Goal: Task Accomplishment & Management: Manage account settings

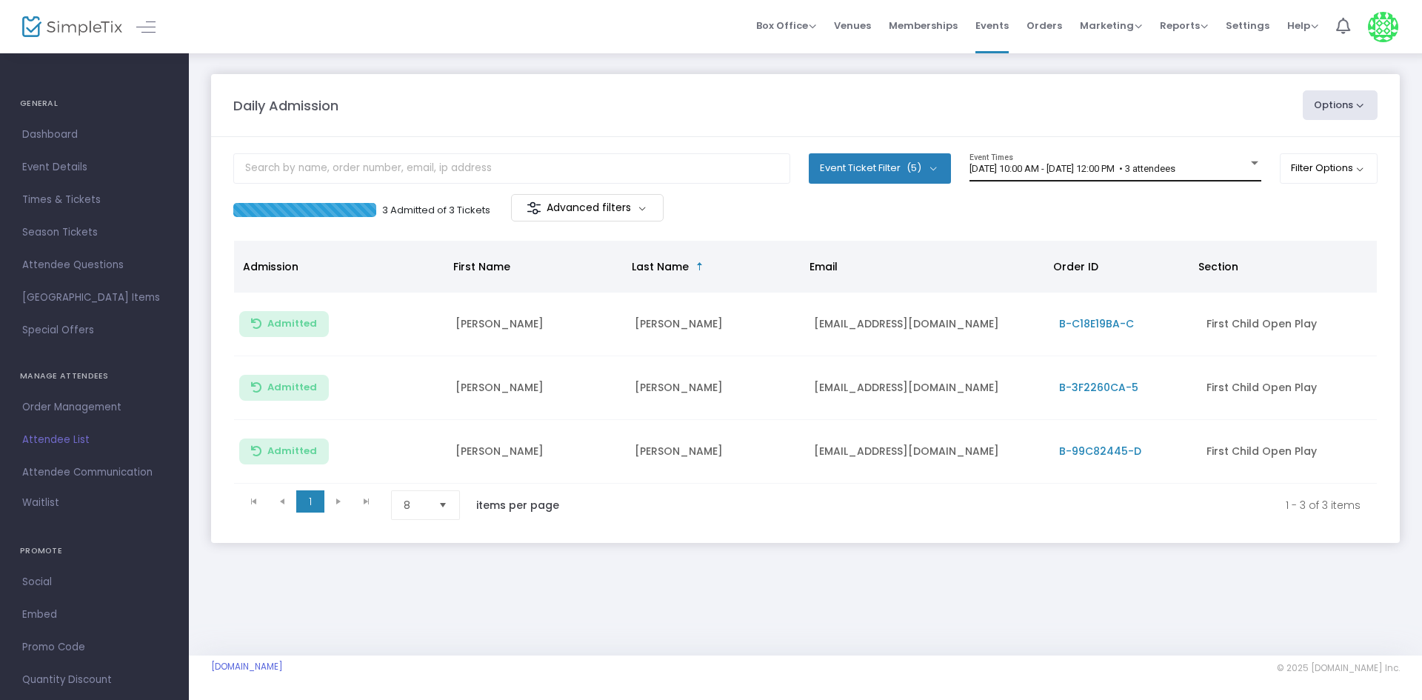
click at [1071, 179] on div "8/15/2025 @ 10:00 AM - 8/15/2025 @ 12:00 PM • 3 attendees Event Times" at bounding box center [1116, 167] width 292 height 28
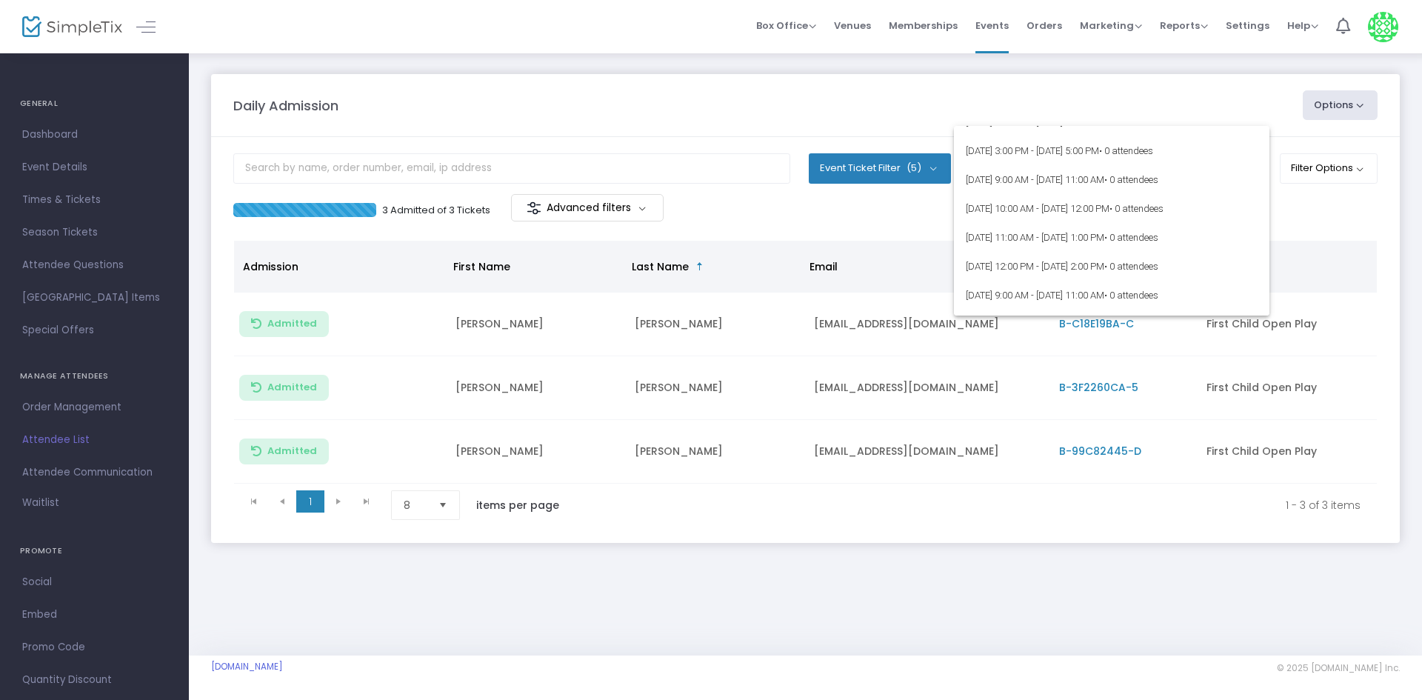
scroll to position [370, 0]
click at [1039, 294] on span "8/18/2025 @ 9:00 AM - 8/18/2025 @ 11:00 AM • 0 attendees" at bounding box center [1112, 290] width 292 height 29
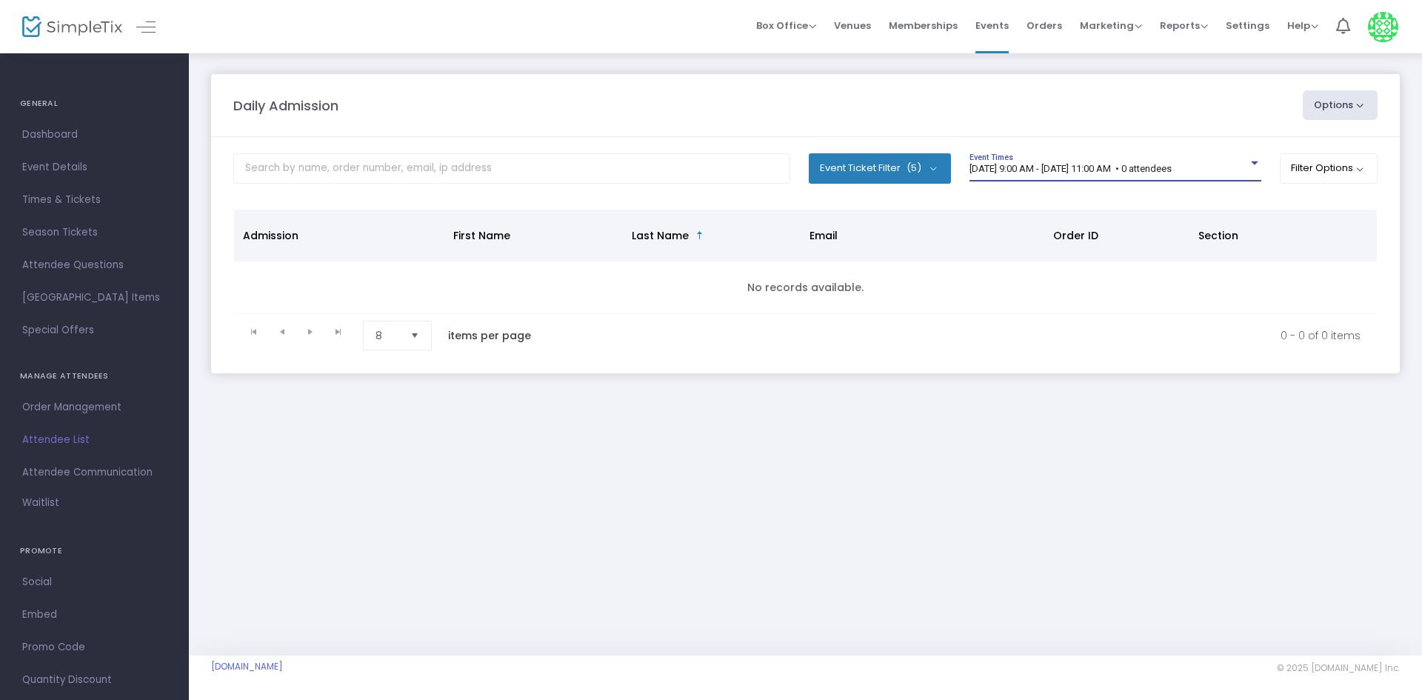
click at [1124, 179] on div "8/18/2025 @ 9:00 AM - 8/18/2025 @ 11:00 AM • 0 attendees Event Times" at bounding box center [1116, 167] width 292 height 28
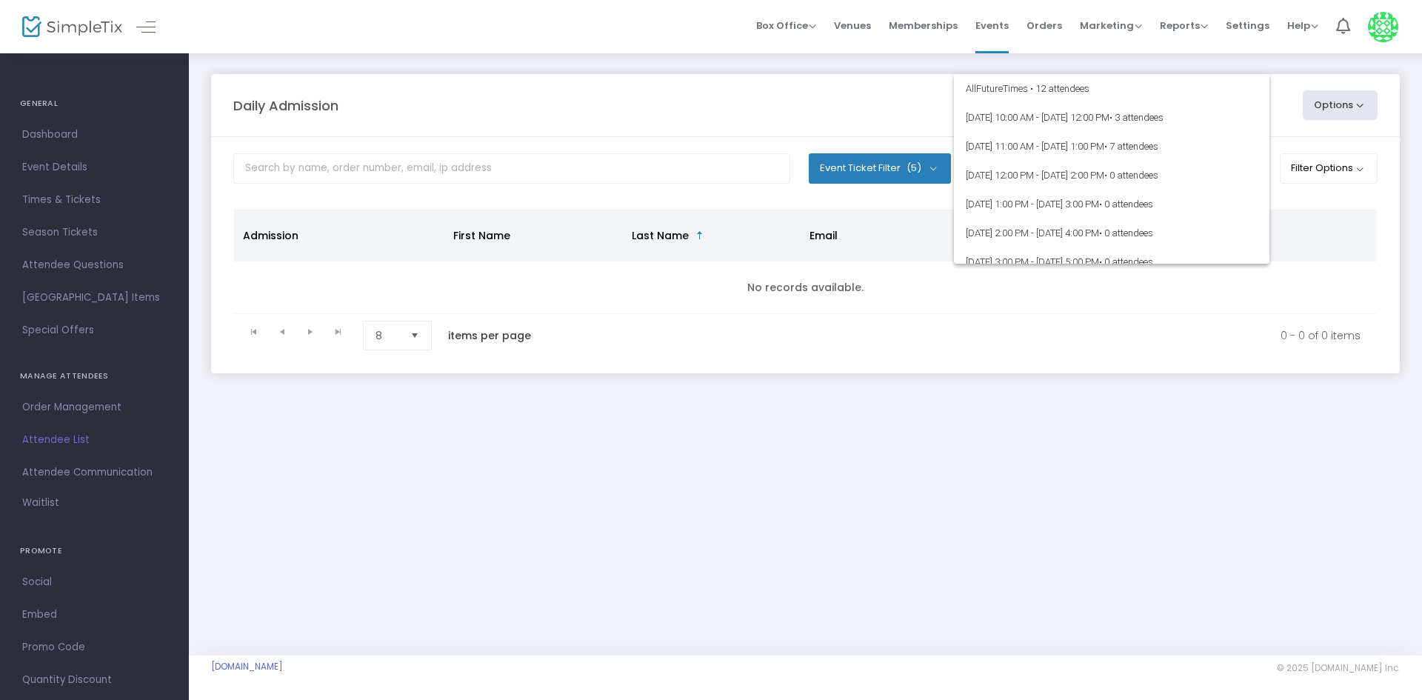
scroll to position [440, 0]
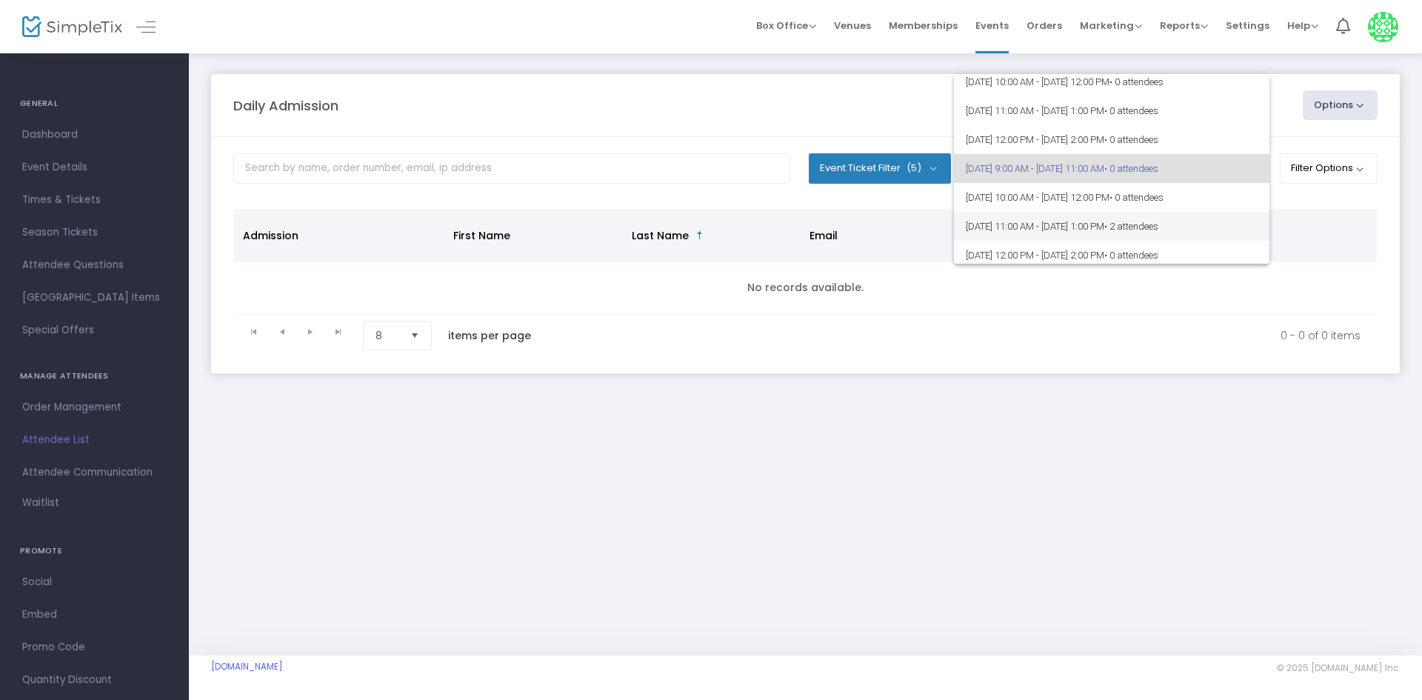
click at [1059, 234] on span "8/18/2025 @ 11:00 AM - 8/18/2025 @ 1:00 PM • 2 attendees" at bounding box center [1112, 226] width 292 height 29
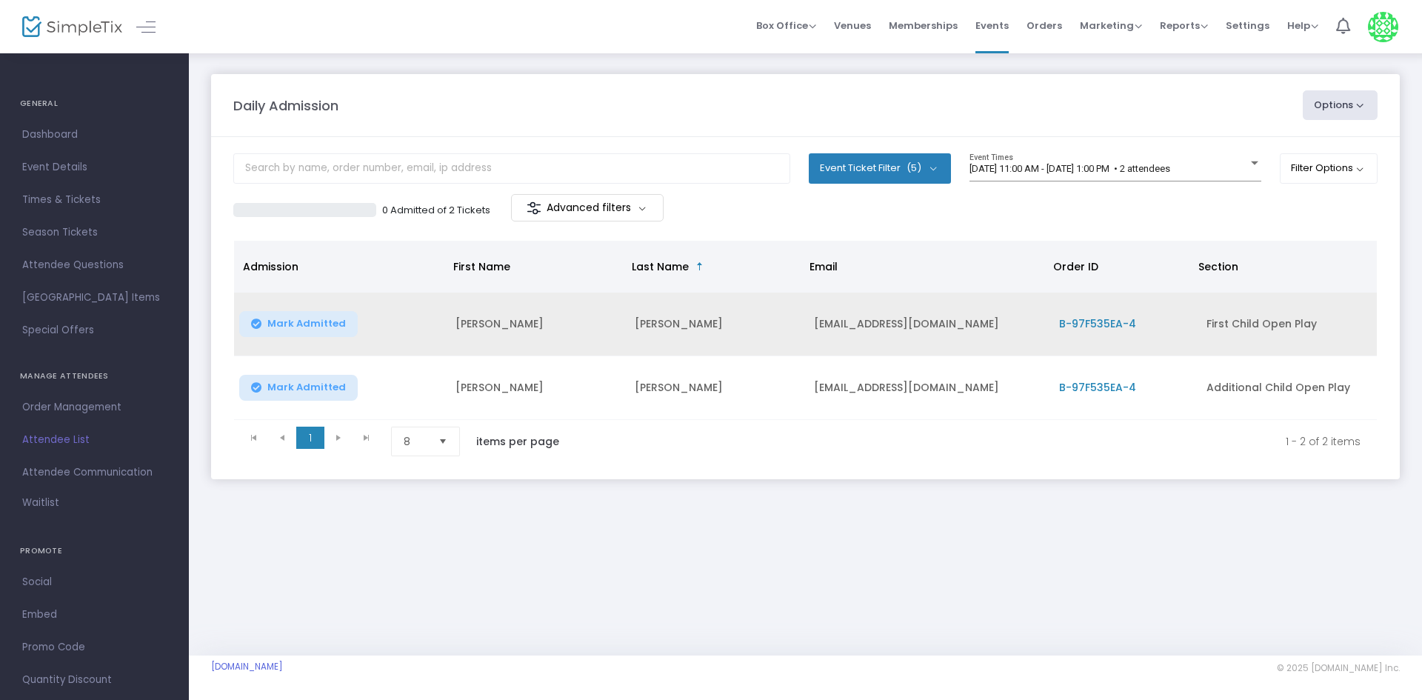
click at [1079, 321] on span "B-97F535EA-4" at bounding box center [1097, 323] width 77 height 15
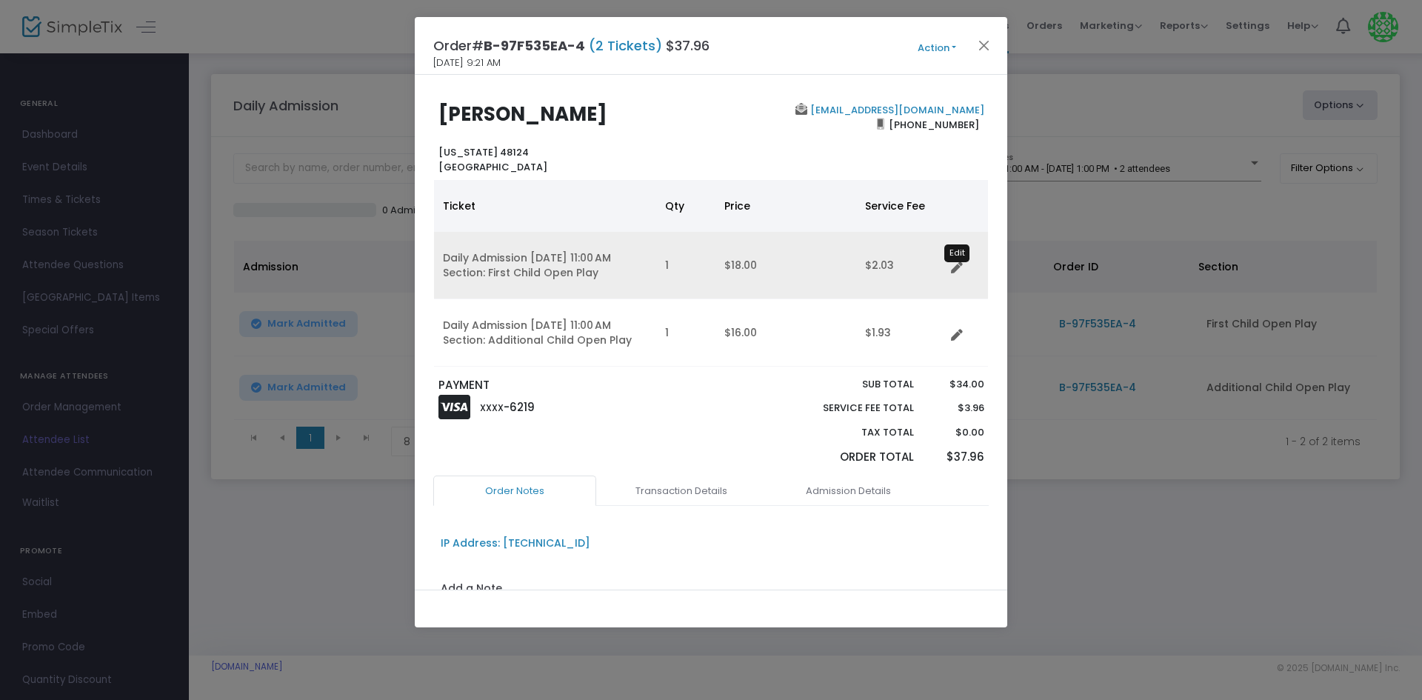
click at [959, 271] on icon "Data table" at bounding box center [957, 268] width 12 height 12
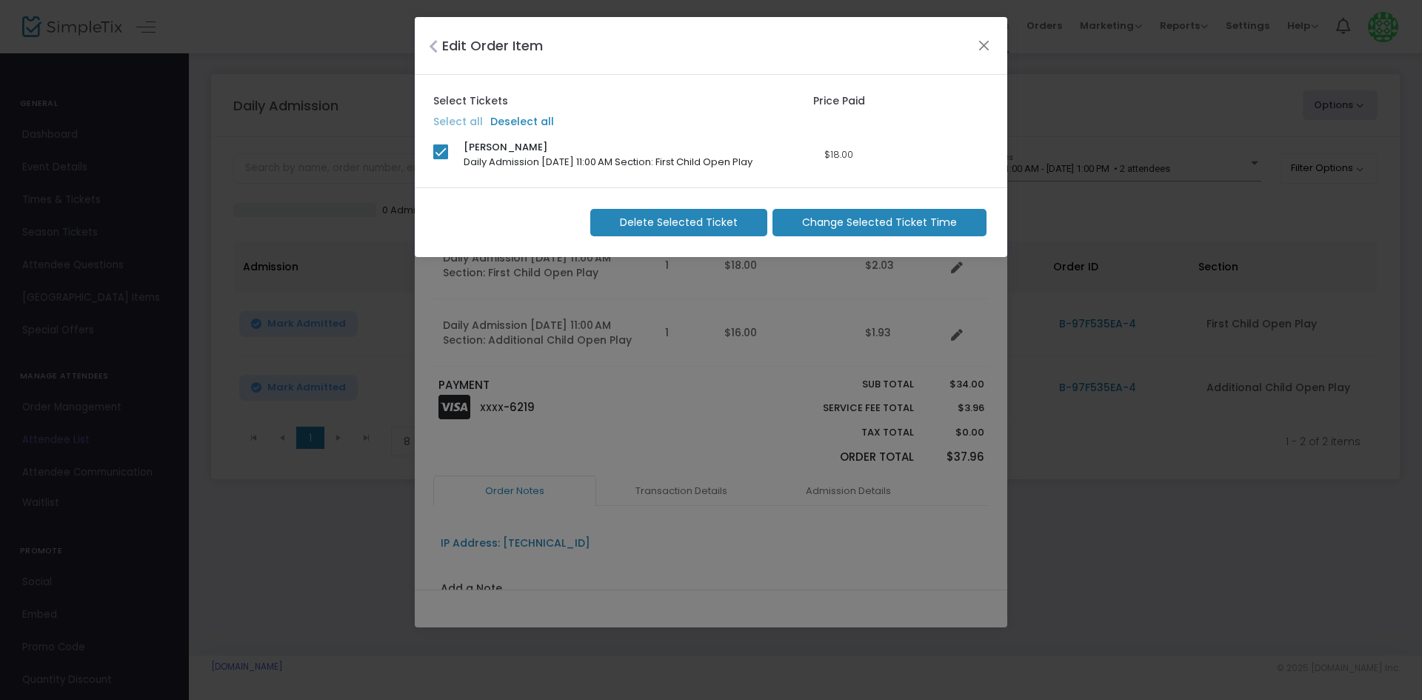
click at [823, 213] on m-button "Change Selected Ticket Time" at bounding box center [880, 222] width 214 height 27
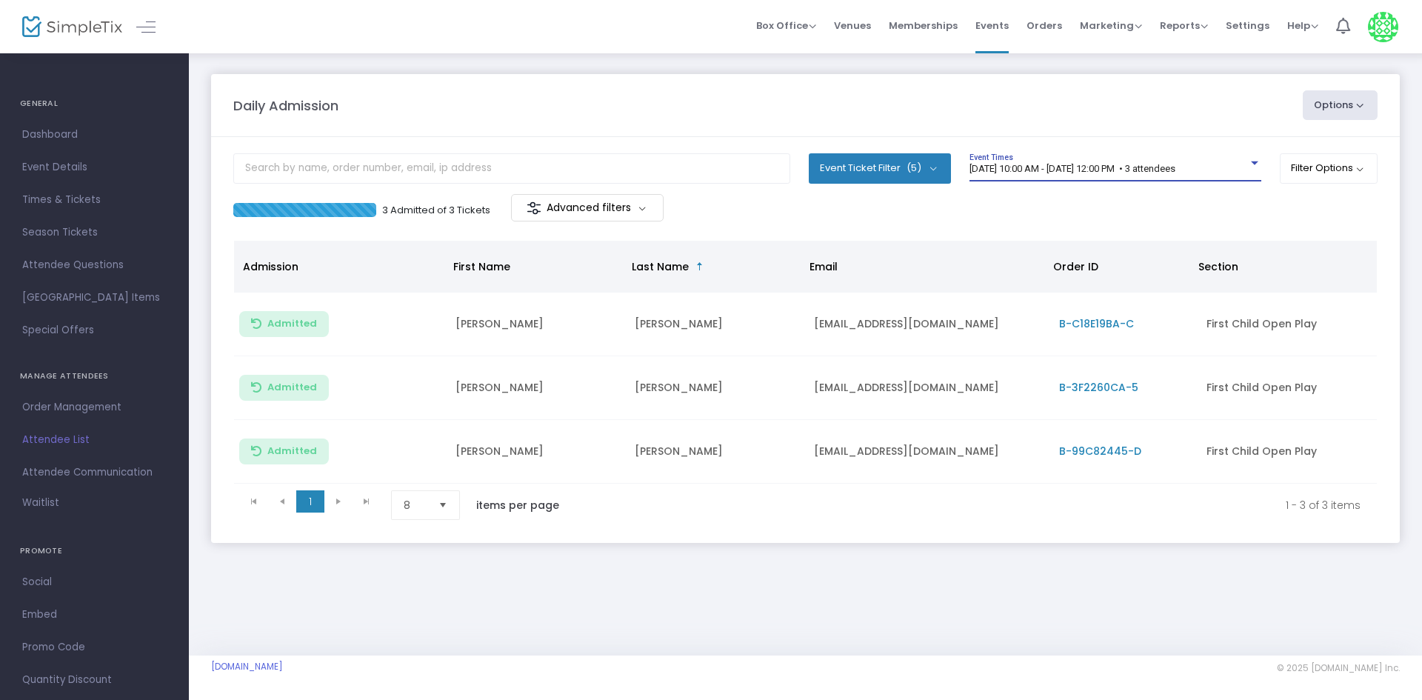
click at [1022, 164] on span "[DATE] 10:00 AM - [DATE] 12:00 PM • 3 attendees" at bounding box center [1073, 168] width 206 height 11
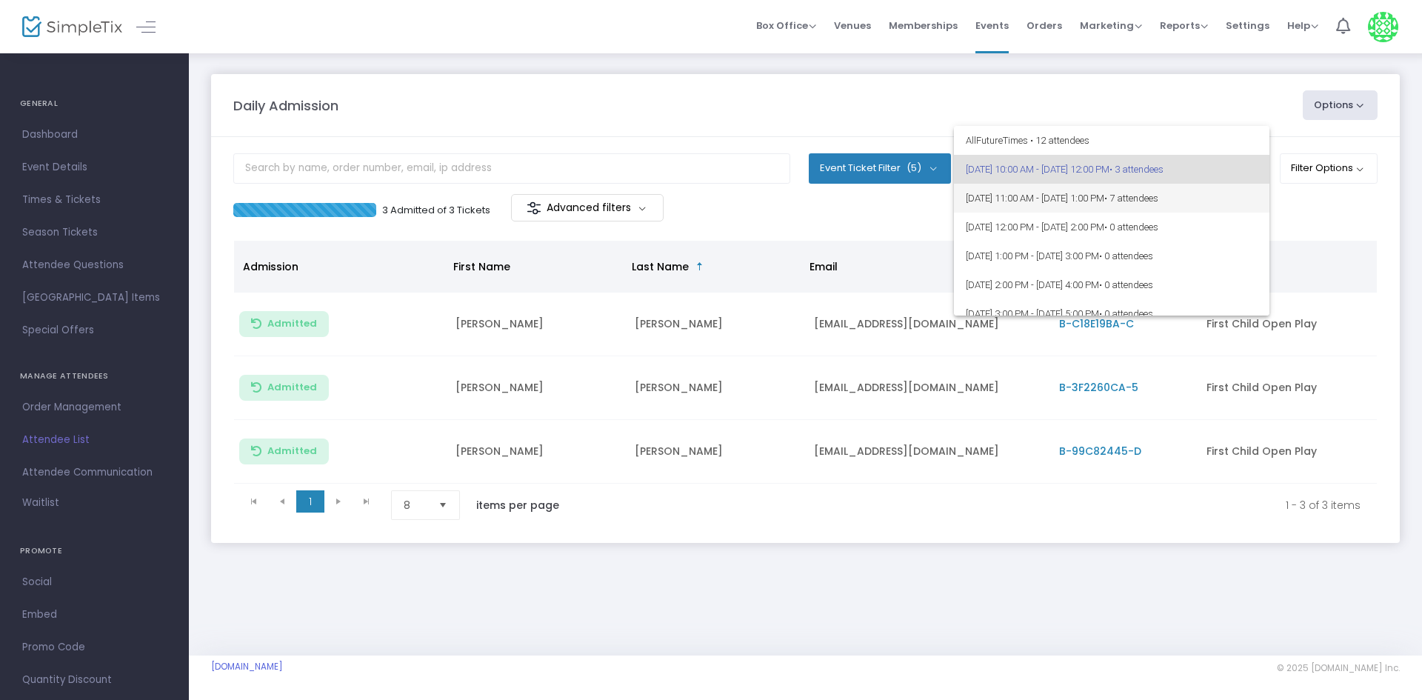
click at [1043, 195] on span "8/15/2025 @ 11:00 AM - 8/15/2025 @ 1:00 PM • 7 attendees" at bounding box center [1112, 198] width 292 height 29
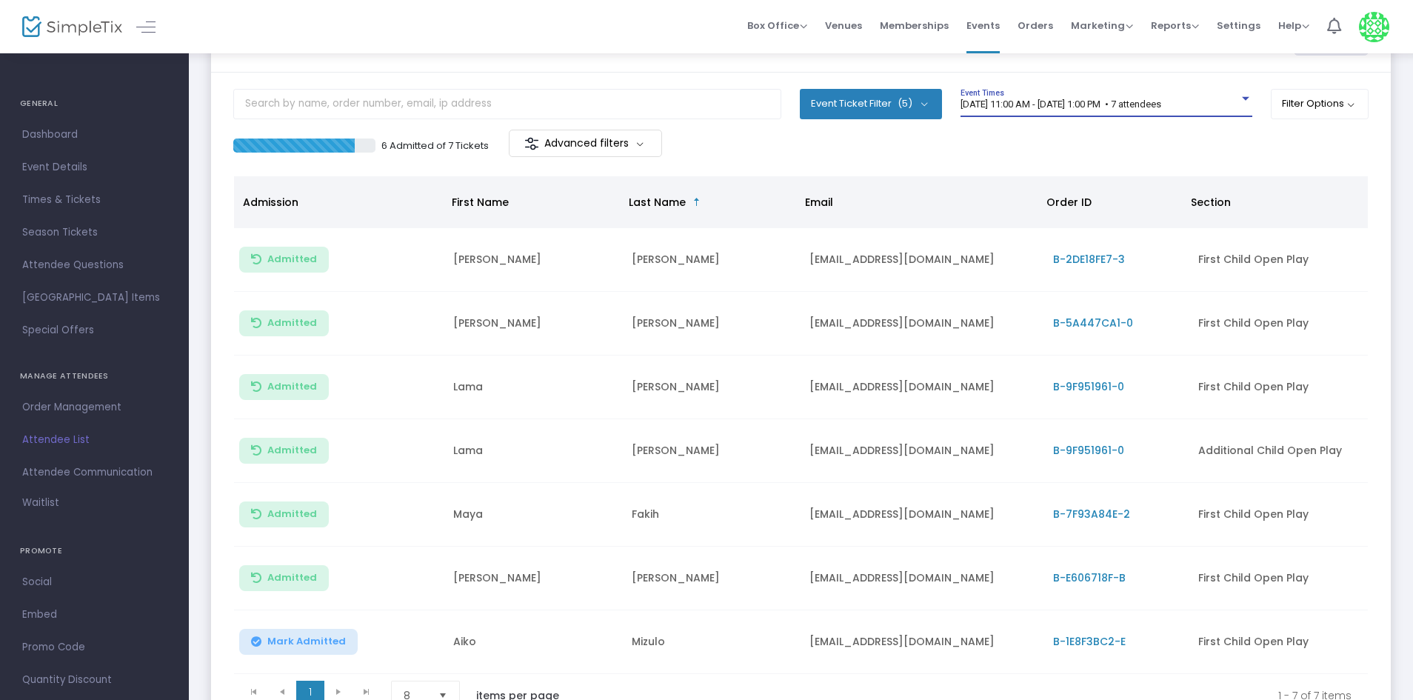
scroll to position [199, 0]
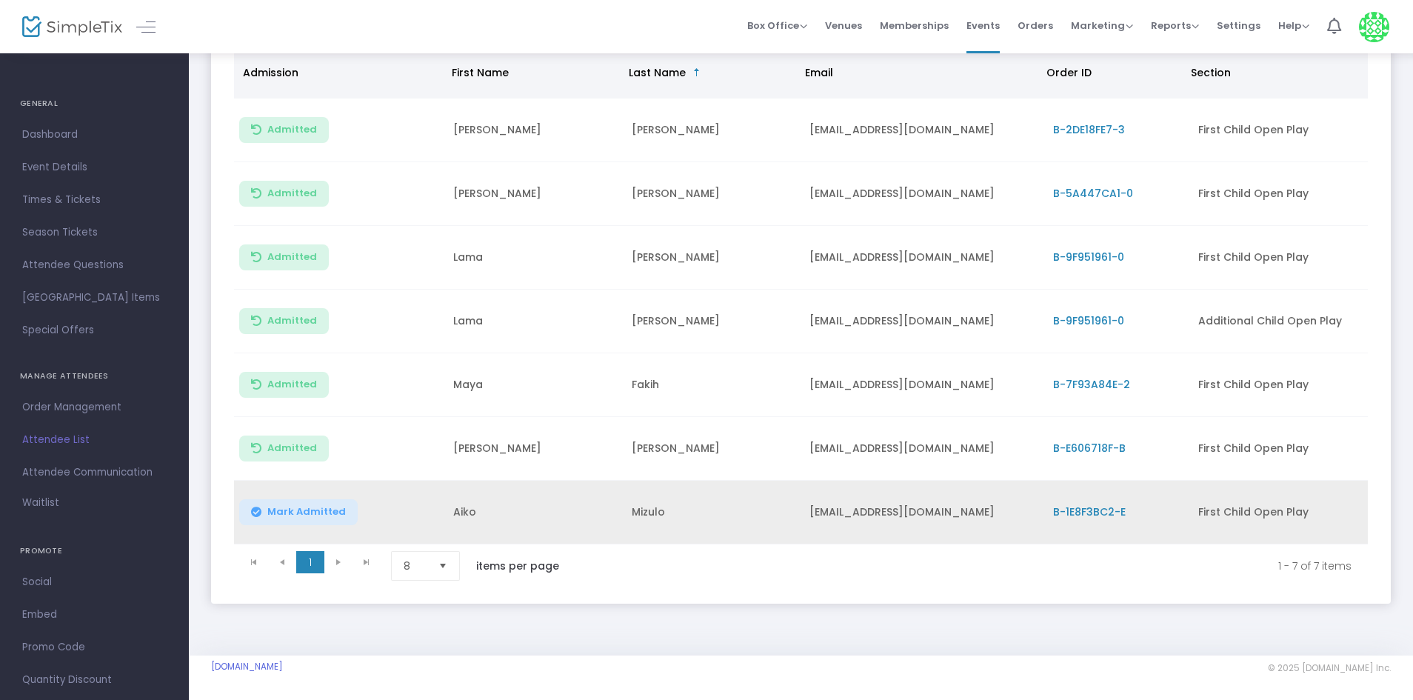
click at [333, 506] on span "Mark Admitted" at bounding box center [306, 512] width 79 height 12
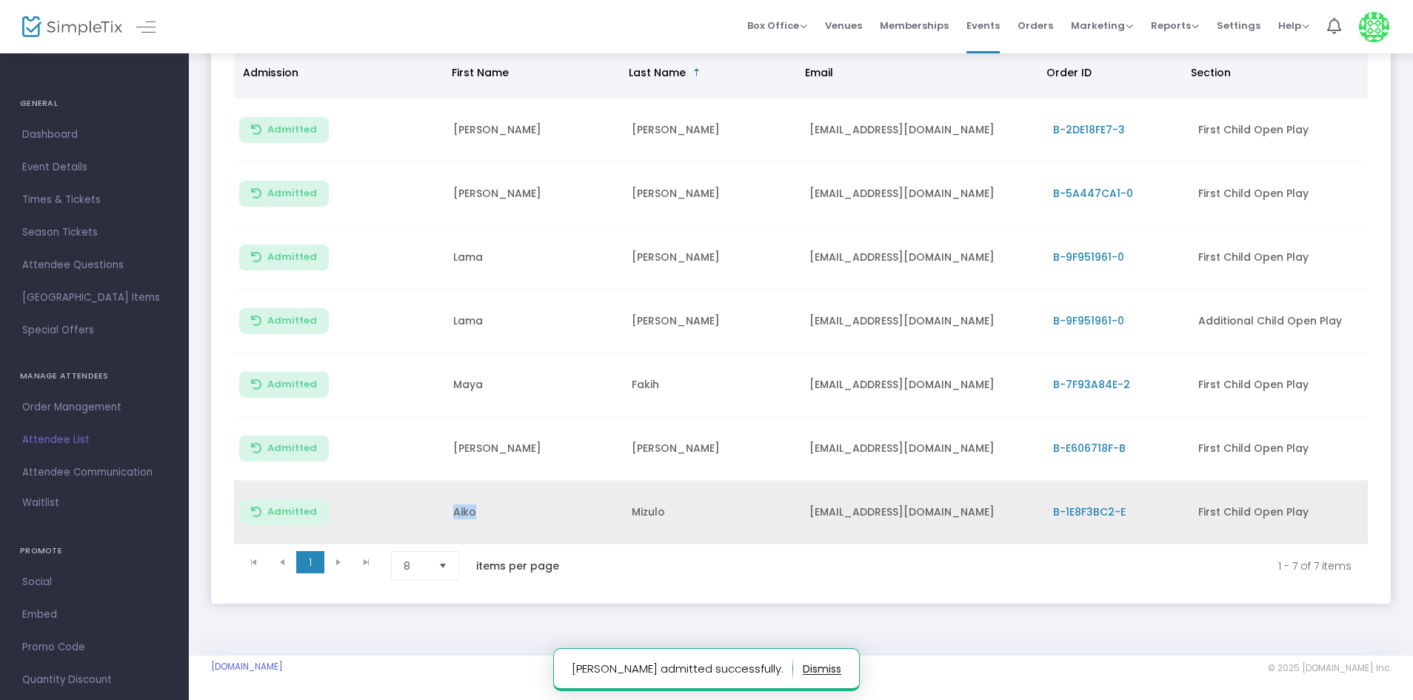
drag, startPoint x: 453, startPoint y: 507, endPoint x: 522, endPoint y: 511, distance: 69.0
click at [522, 511] on td "Aiko" at bounding box center [533, 513] width 179 height 64
copy td "Aiko"
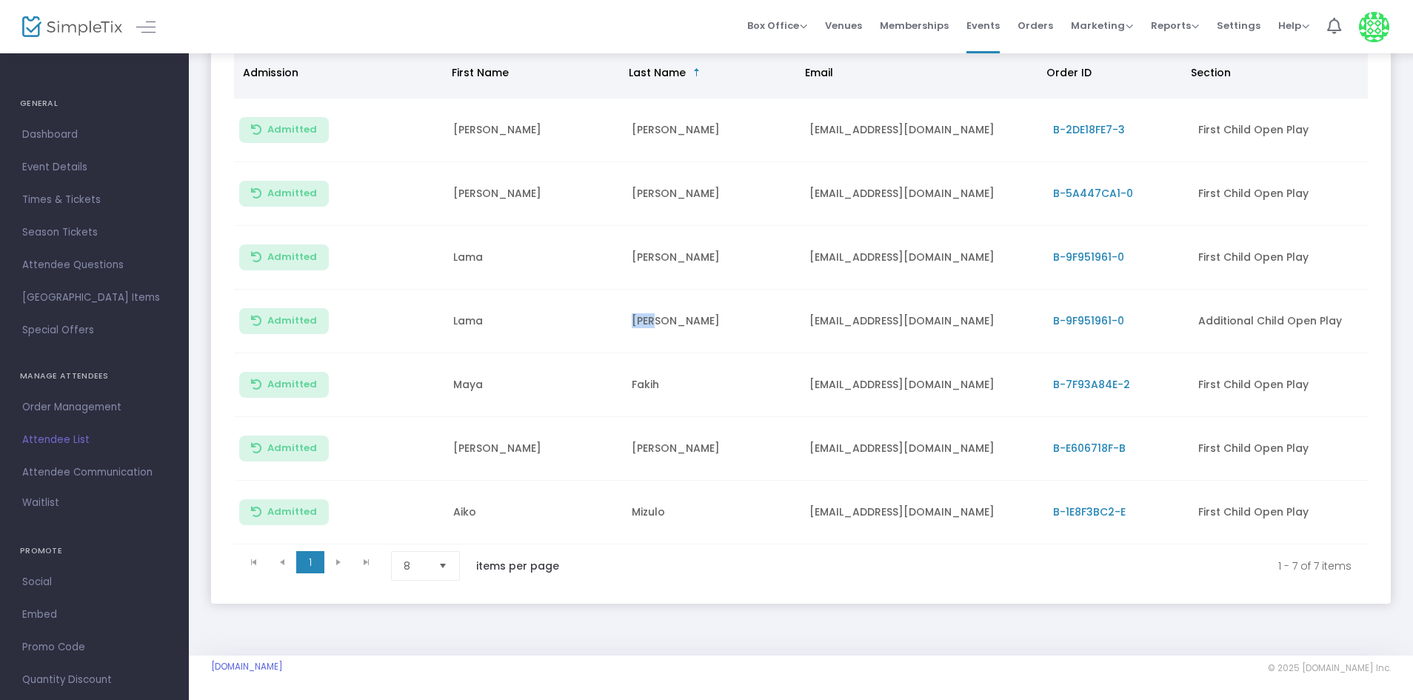
drag, startPoint x: 617, startPoint y: 313, endPoint x: 674, endPoint y: 317, distance: 57.2
click at [674, 317] on tr "Admitted Lama Carr lamaiyounes@gmail.com B-9F951961-0 Additional Child Open Play" at bounding box center [801, 322] width 1134 height 64
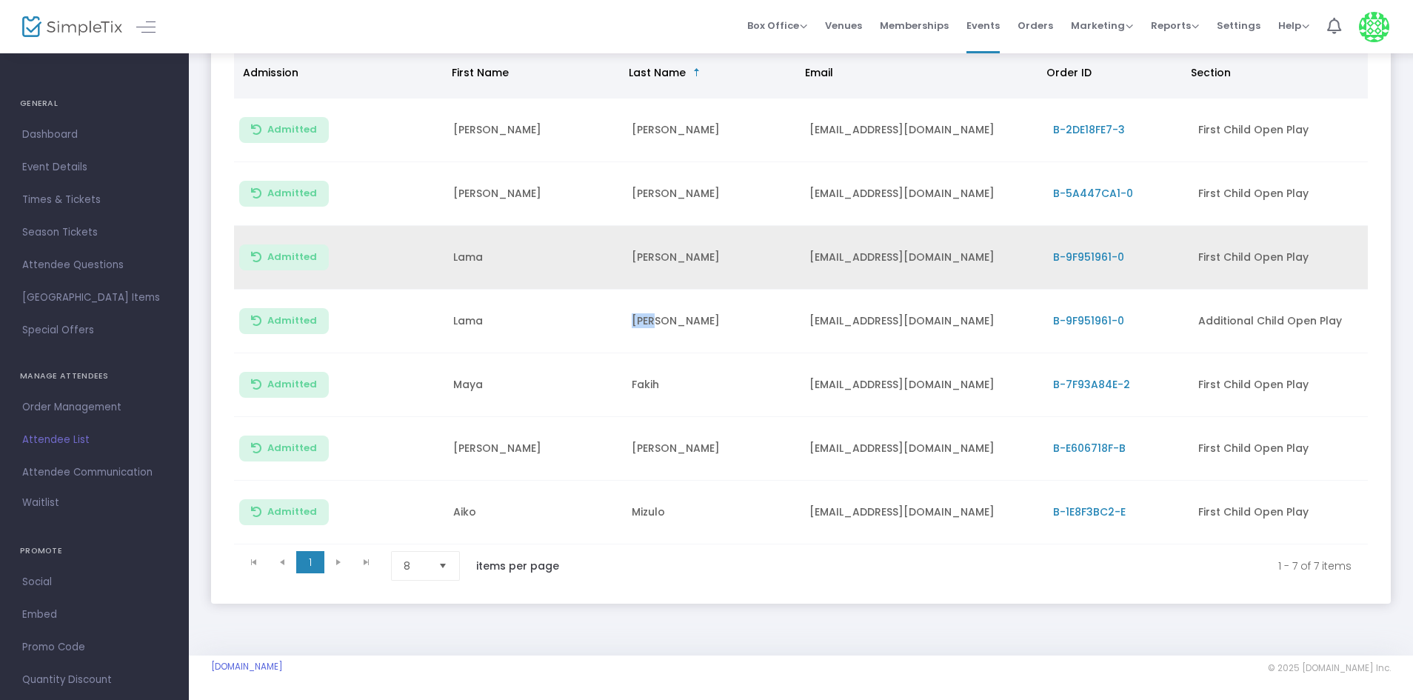
copy tr "[PERSON_NAME]"
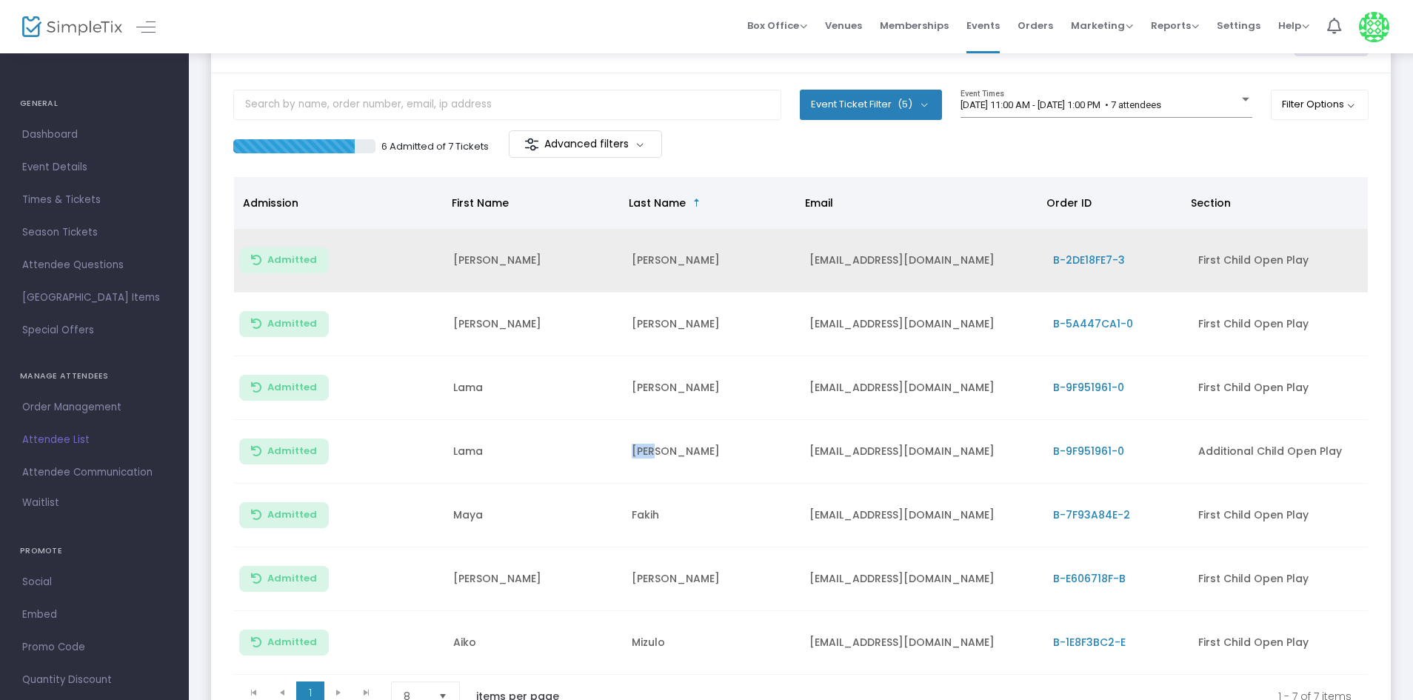
scroll to position [0, 0]
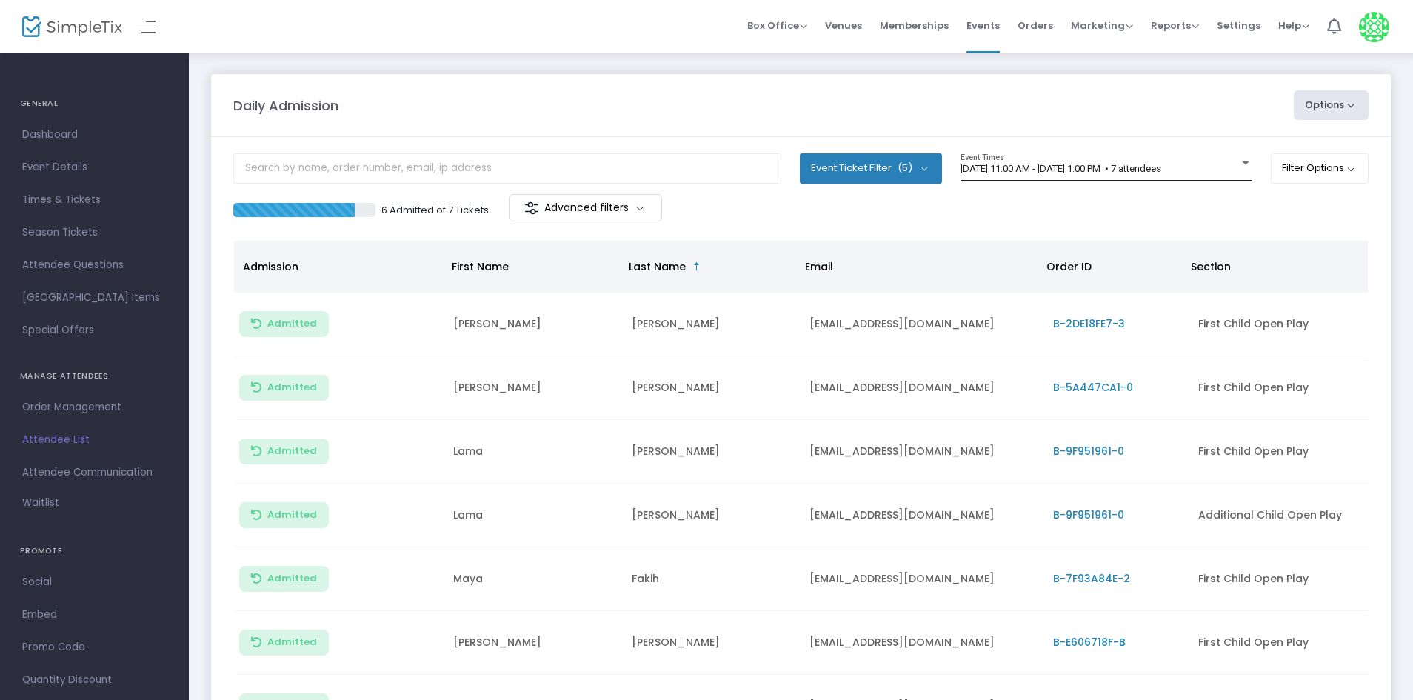
click at [1047, 168] on span "[DATE] 11:00 AM - [DATE] 1:00 PM • 7 attendees" at bounding box center [1061, 168] width 201 height 11
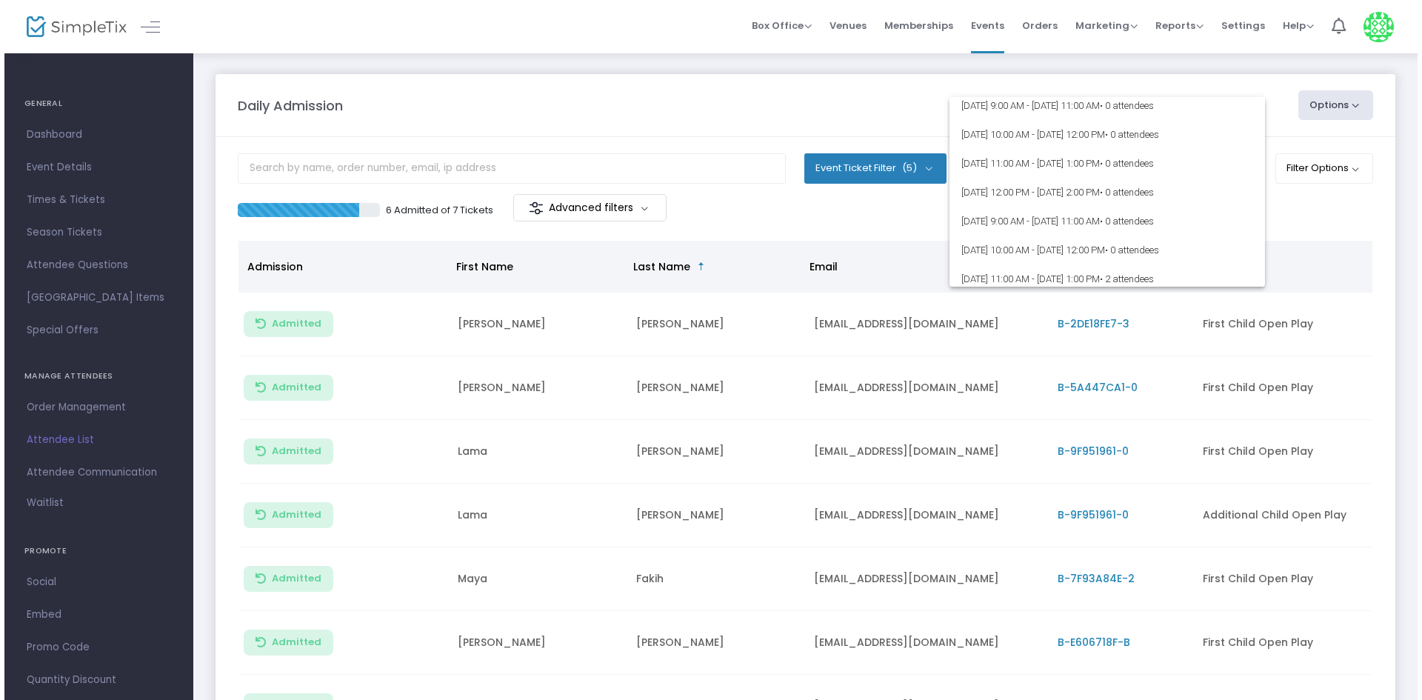
scroll to position [444, 0]
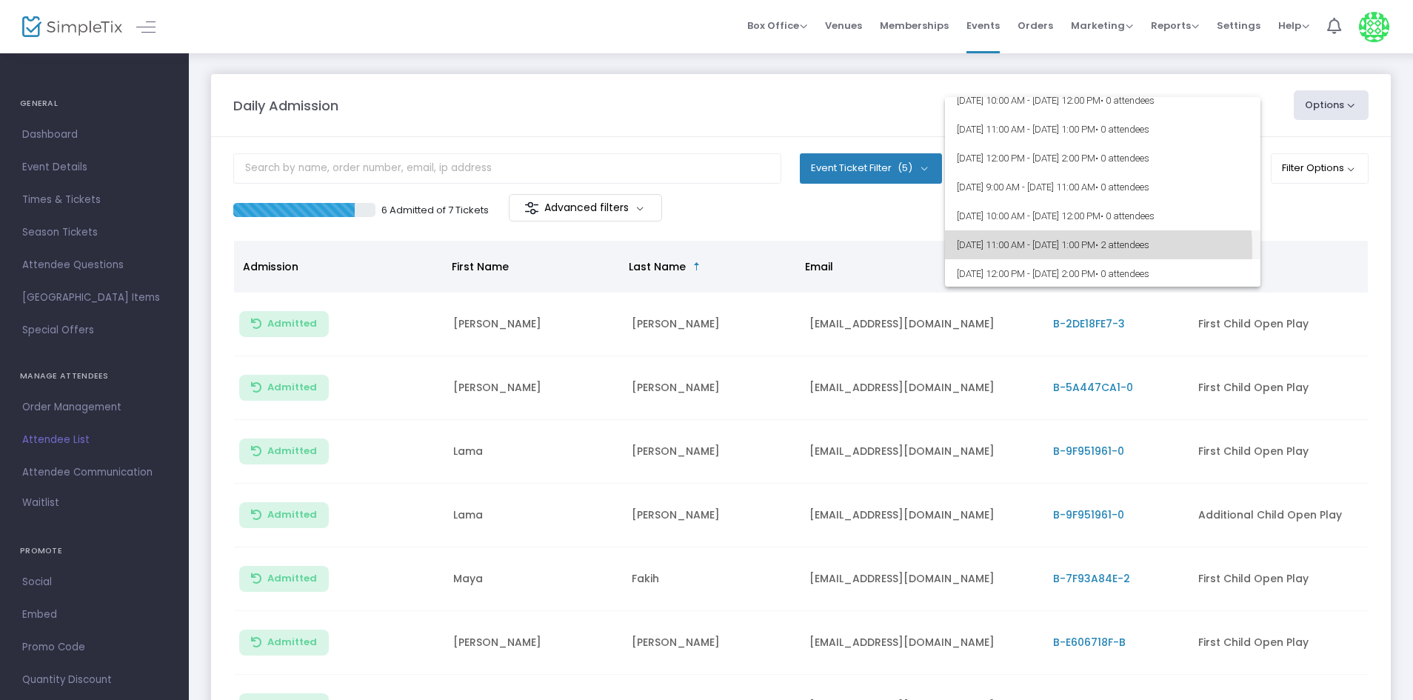
click at [1044, 250] on span "8/18/2025 @ 11:00 AM - 8/18/2025 @ 1:00 PM • 2 attendees" at bounding box center [1103, 244] width 292 height 29
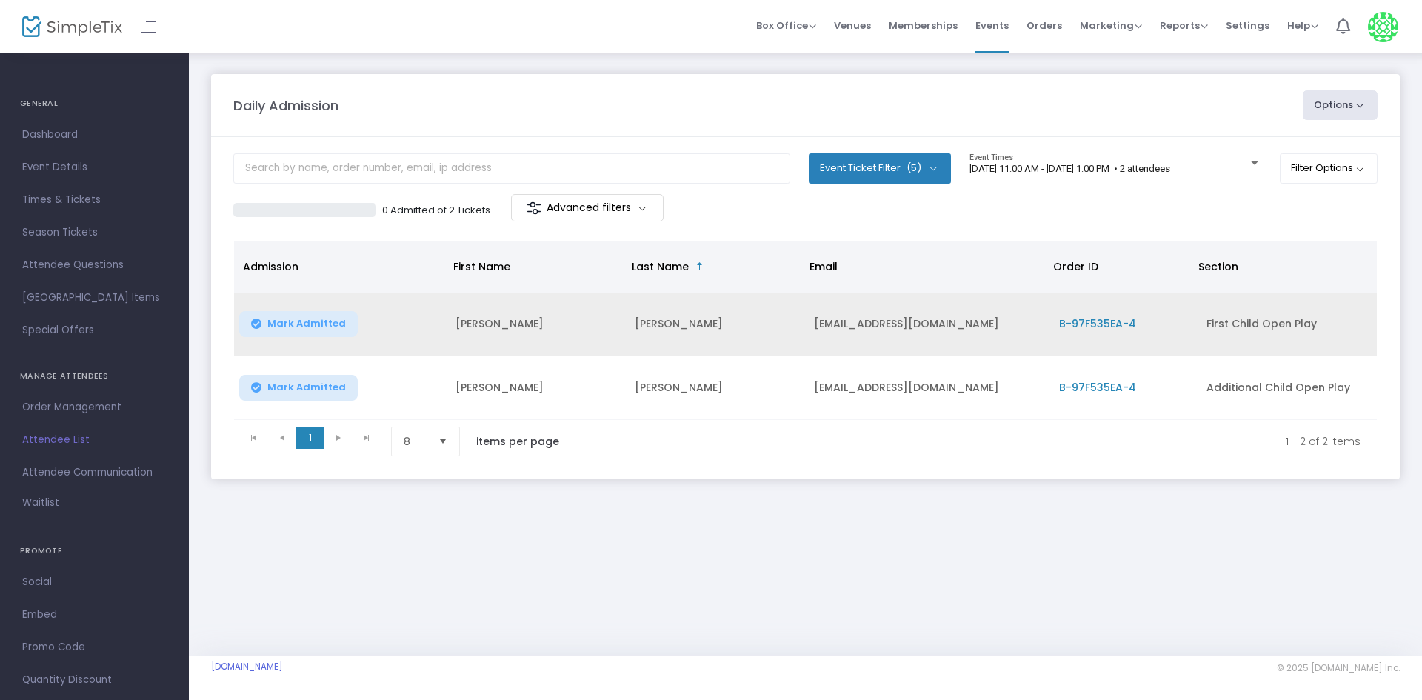
click at [1077, 328] on span "B-97F535EA-4" at bounding box center [1097, 323] width 77 height 15
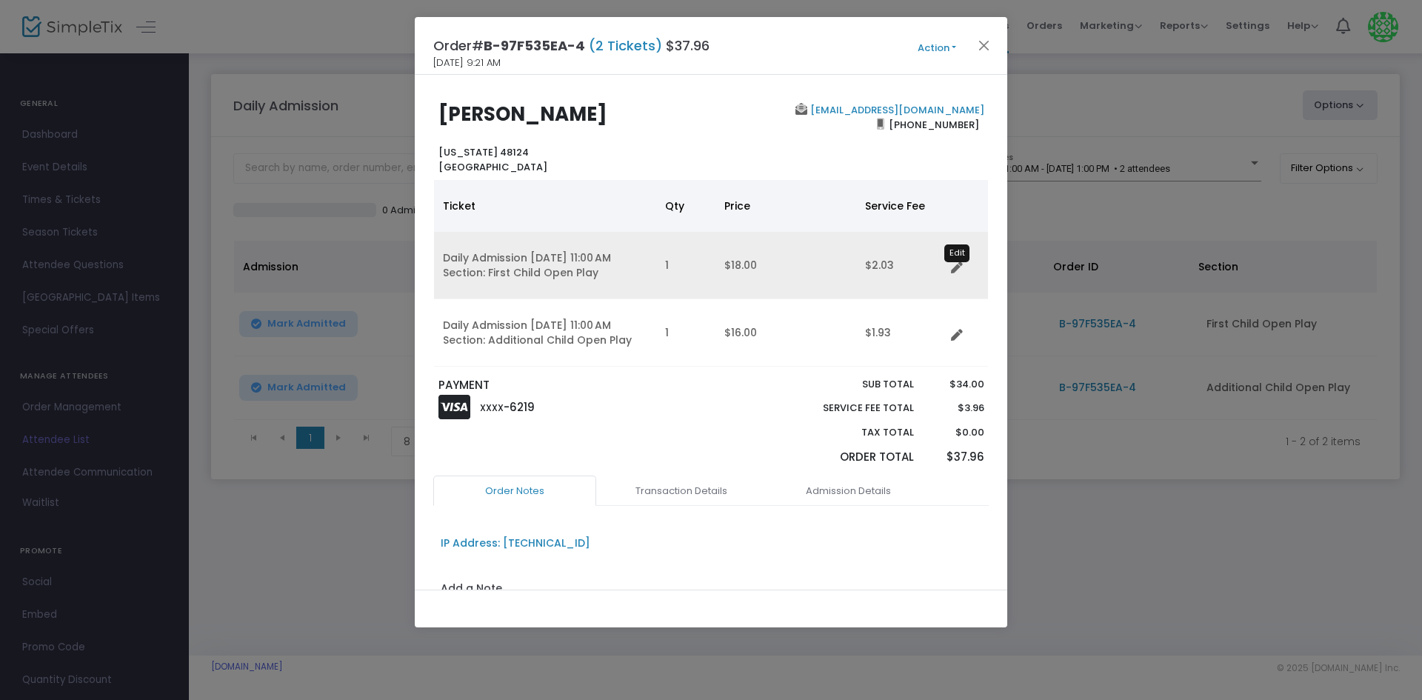
click at [953, 273] on icon "Data table" at bounding box center [957, 268] width 12 height 12
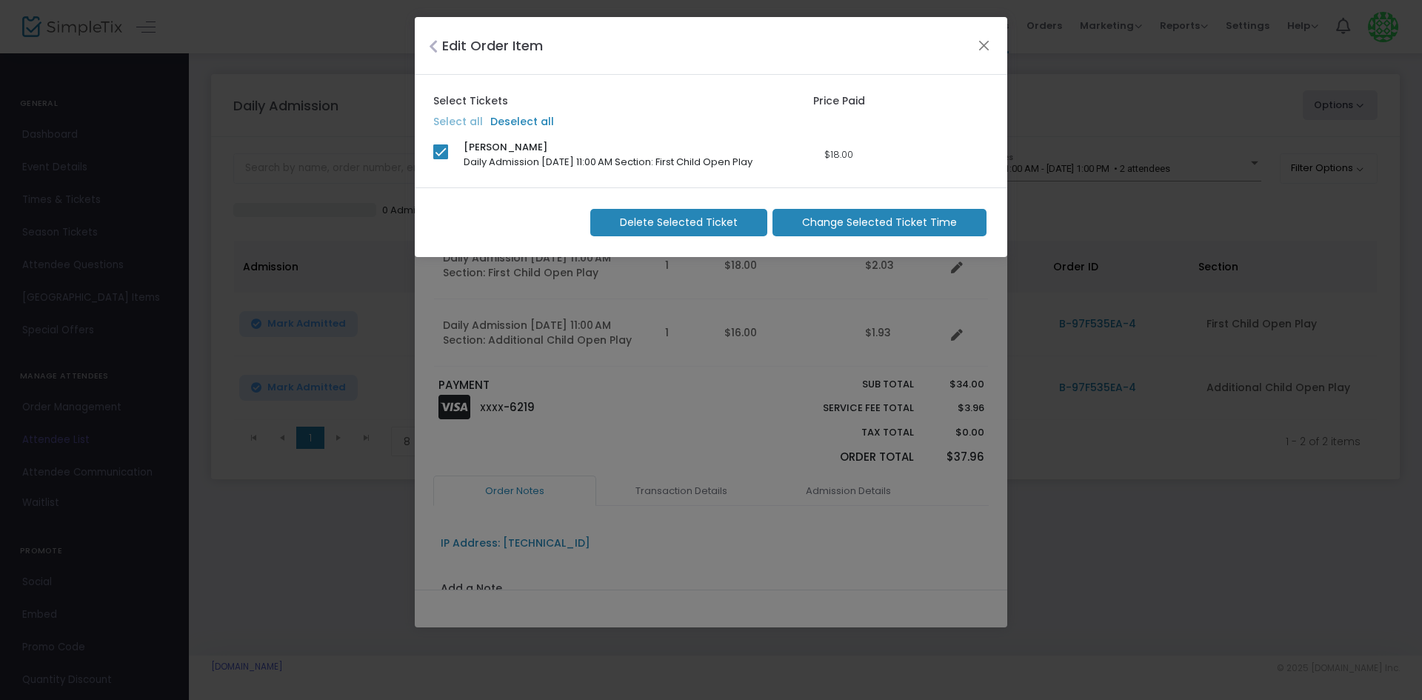
click at [885, 221] on span "Change Selected Ticket Time" at bounding box center [879, 223] width 155 height 16
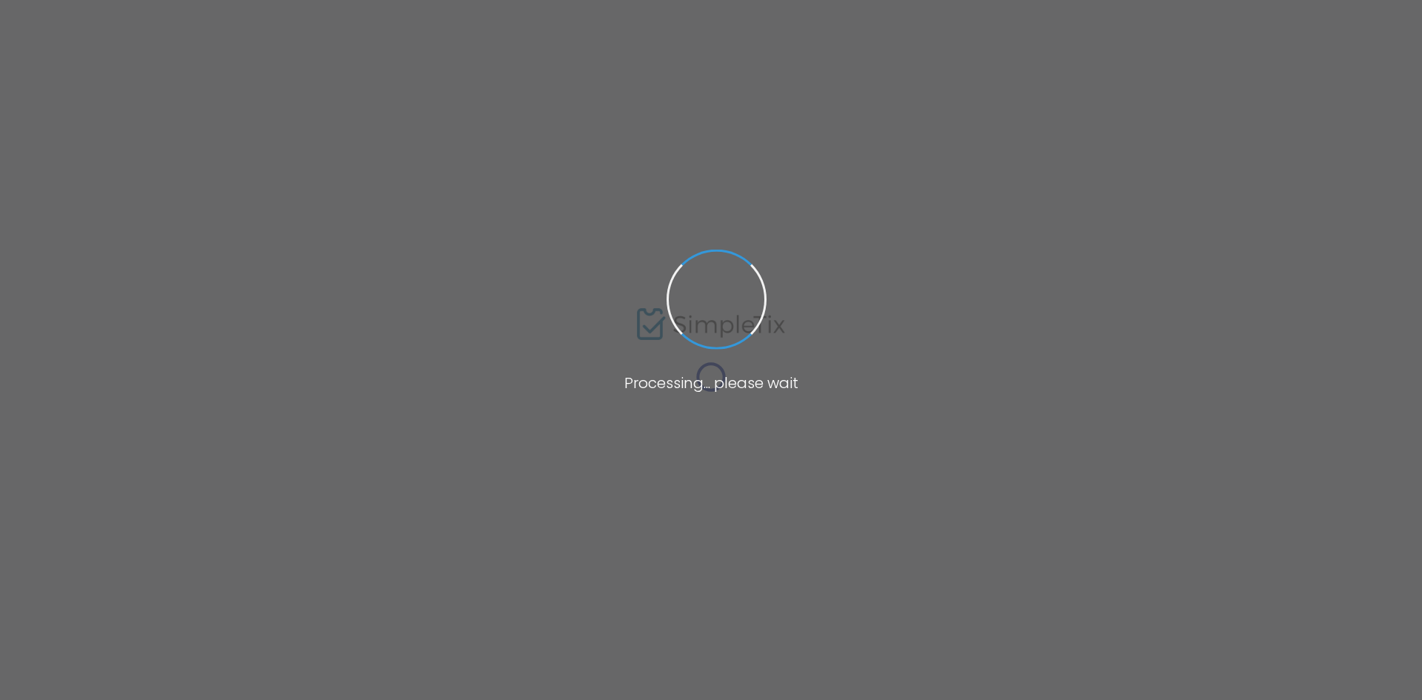
type input "Busy Bees Play Cafe"
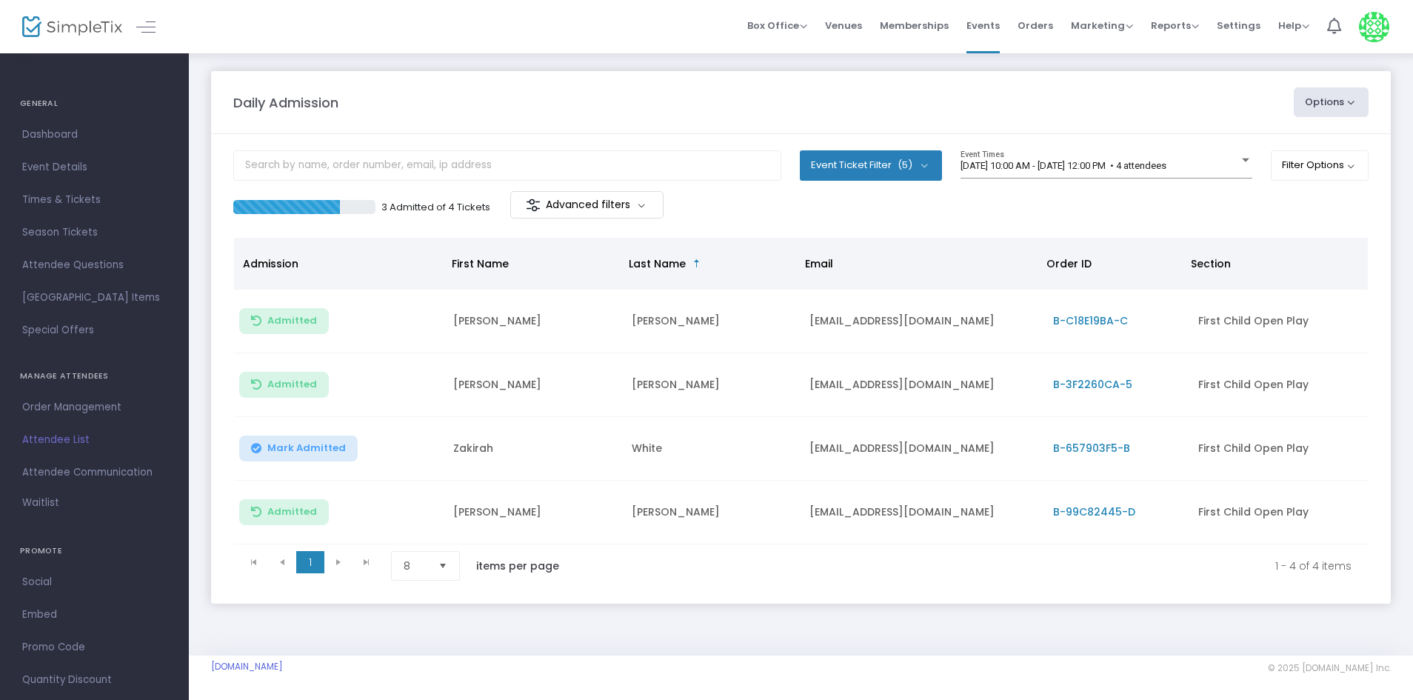
scroll to position [8, 0]
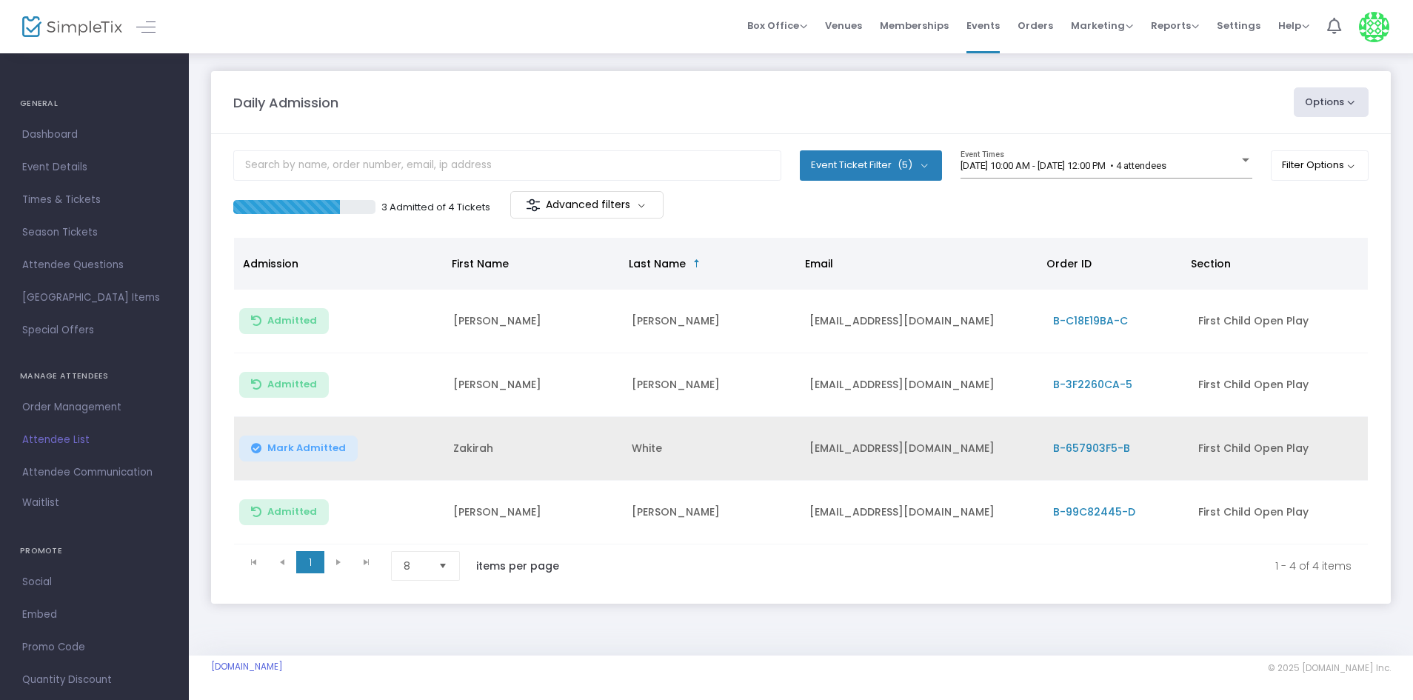
click at [307, 453] on button "Mark Admitted" at bounding box center [298, 449] width 119 height 26
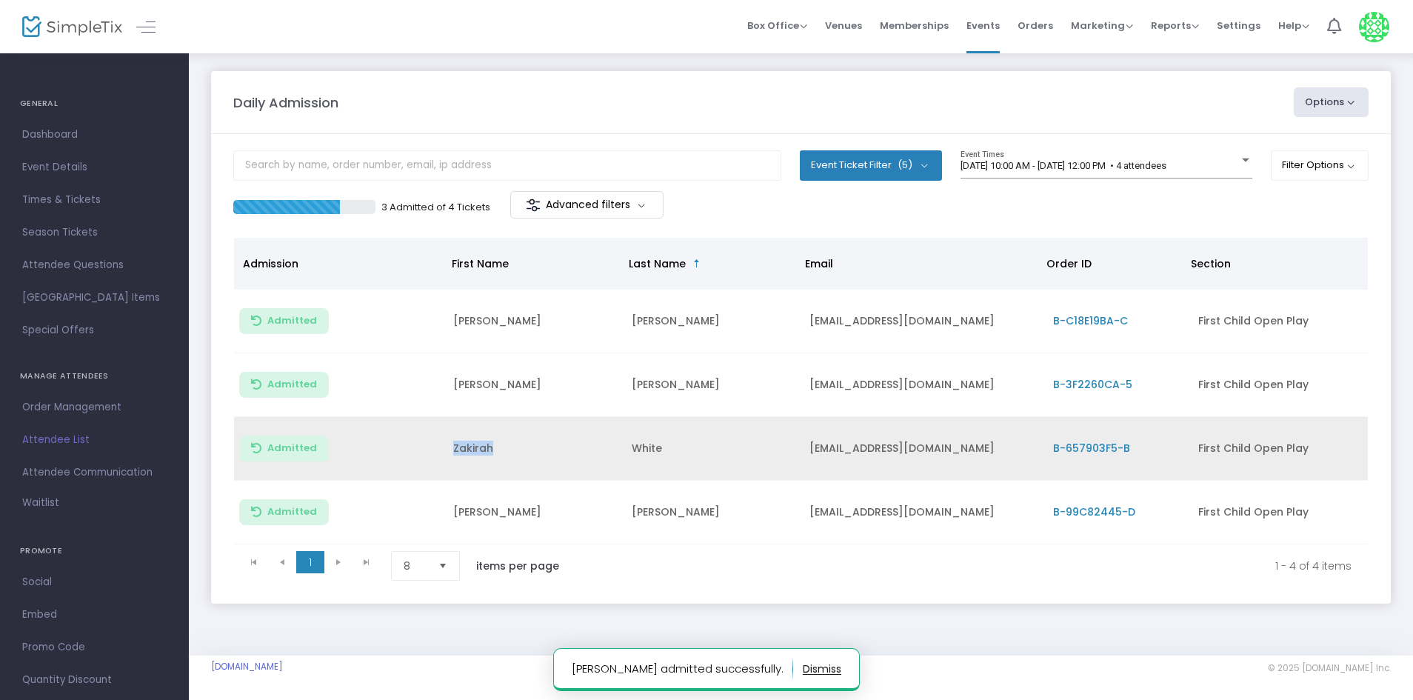
drag, startPoint x: 420, startPoint y: 442, endPoint x: 570, endPoint y: 444, distance: 150.4
click at [570, 444] on tr "Admitted Zakirah White zakirah.white@gmail.com B-657903F5-B First Child Open Pl…" at bounding box center [801, 449] width 1134 height 64
copy td "Zakirah"
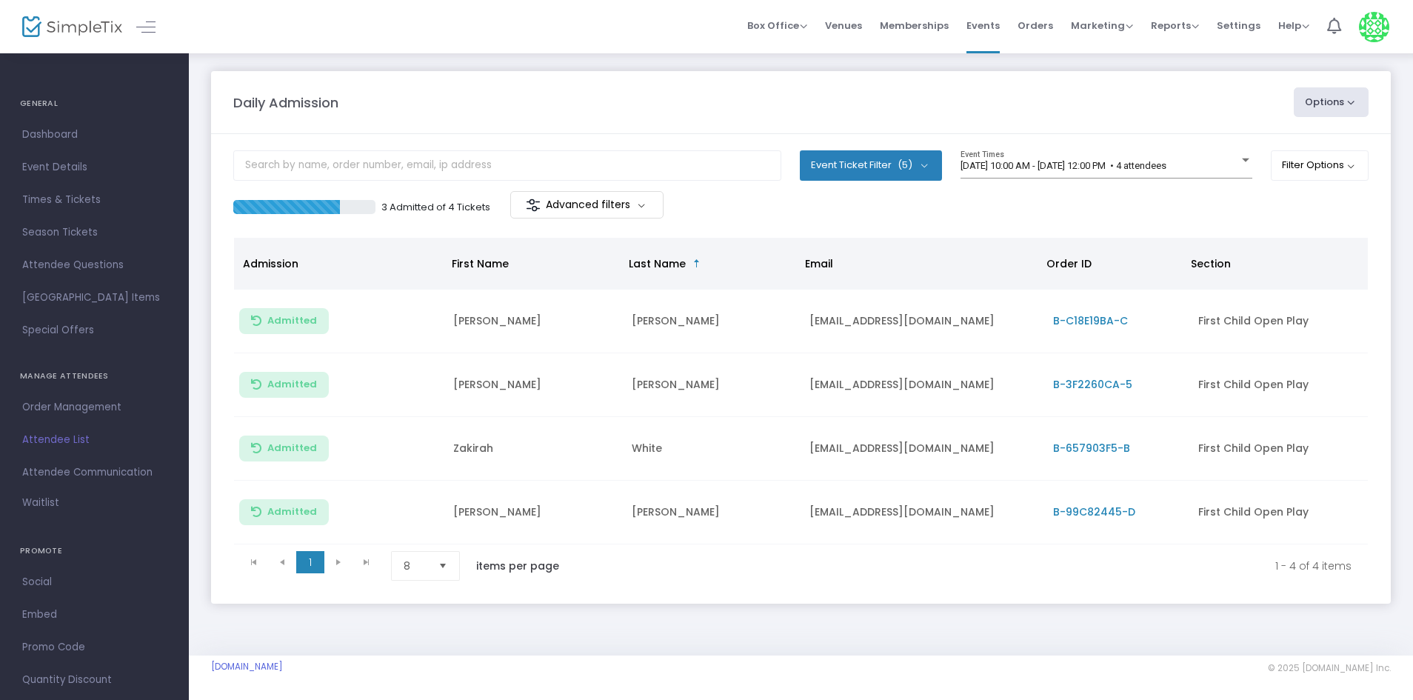
click at [1030, 619] on div "Daily Admission Options Import Attendees Export List Print Name Tags Export to …" at bounding box center [801, 352] width 1224 height 607
click at [1067, 153] on div "8/15/2025 @ 10:00 AM - 8/15/2025 @ 12:00 PM • 4 attendees Event Times" at bounding box center [1107, 164] width 292 height 28
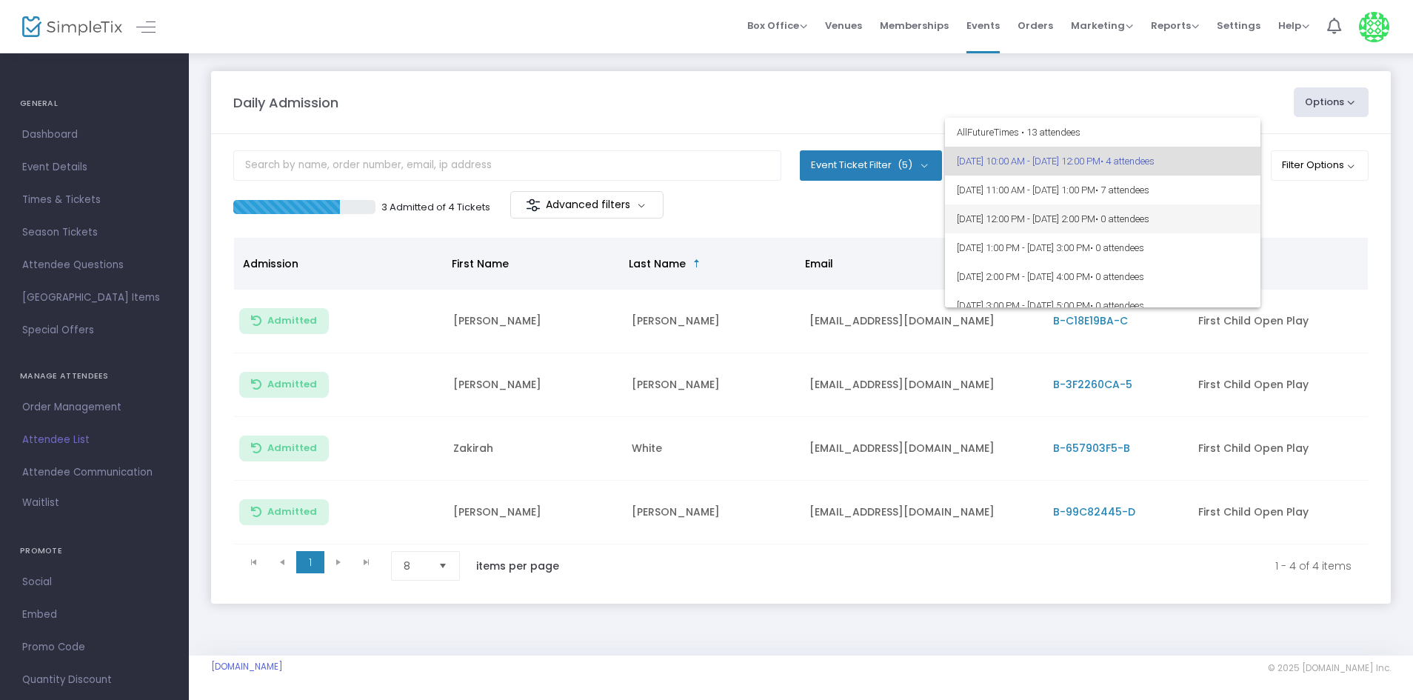
click at [1052, 220] on span "8/15/2025 @ 12:00 PM - 8/15/2025 @ 2:00 PM • 0 attendees" at bounding box center [1103, 218] width 292 height 29
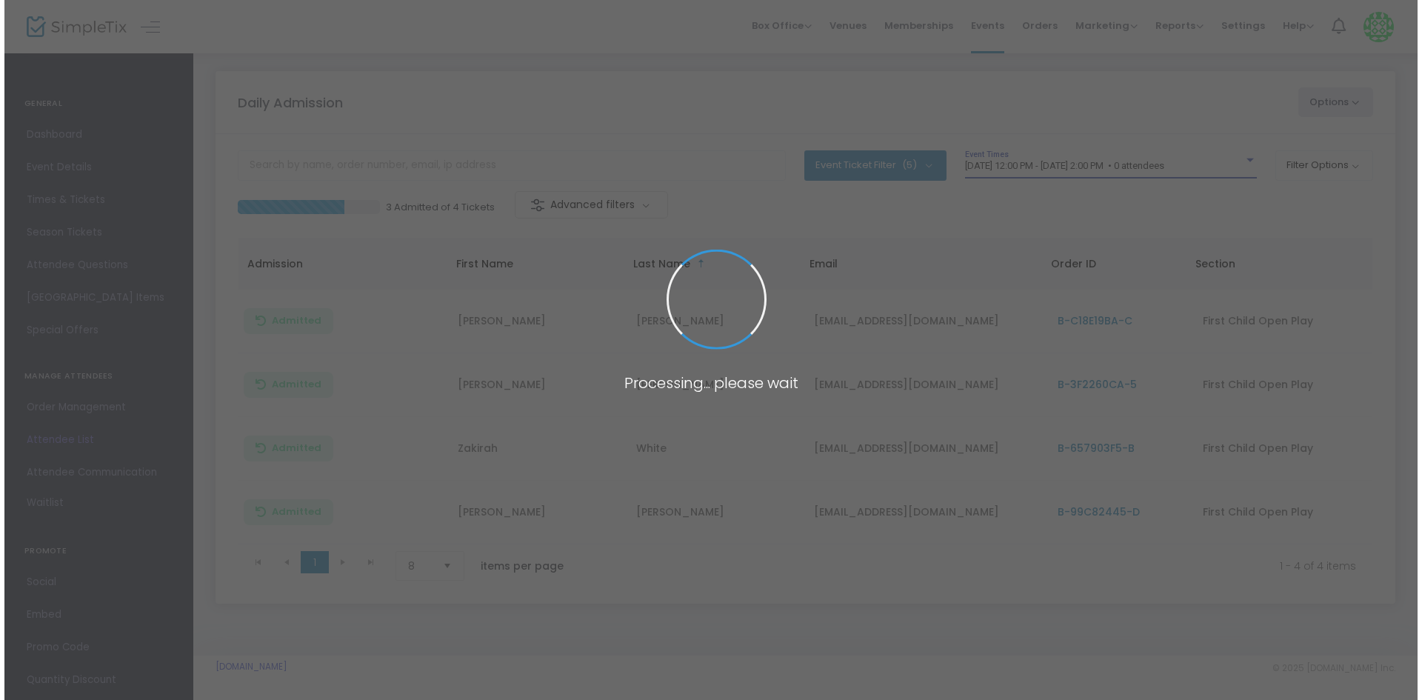
scroll to position [0, 0]
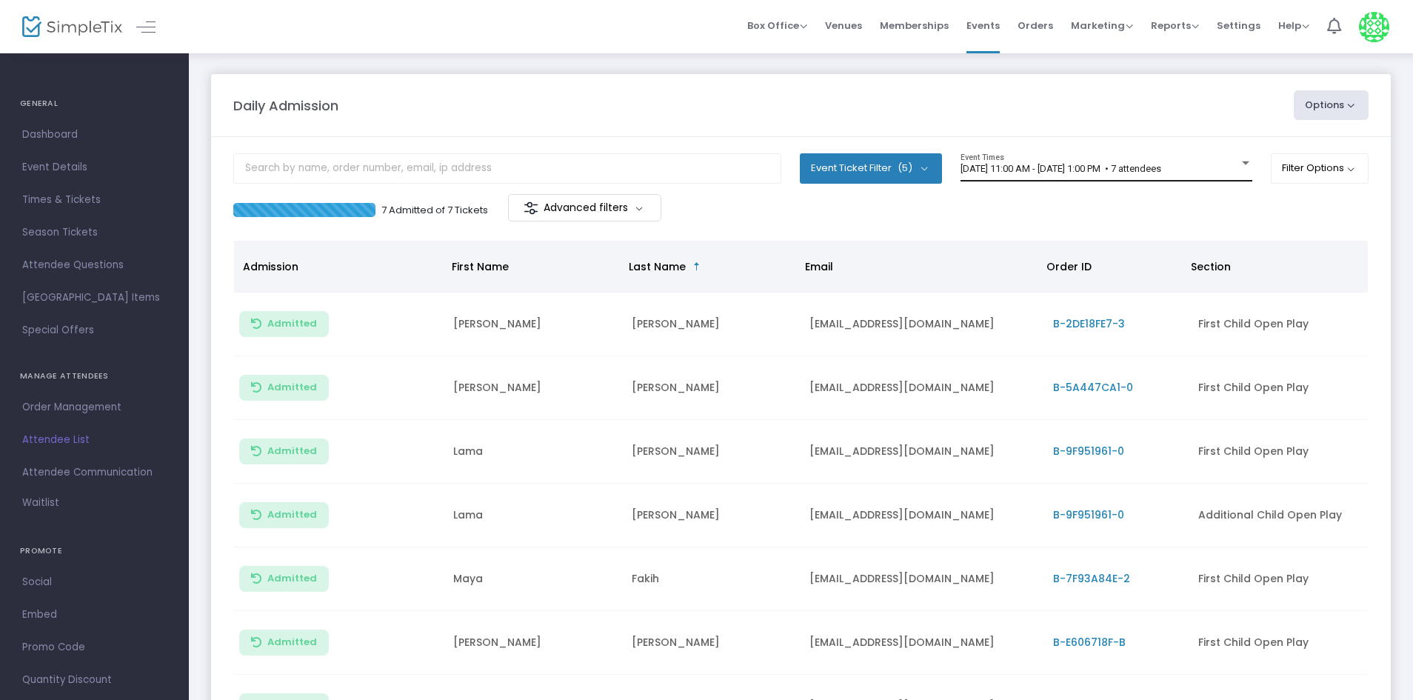
click at [1062, 165] on span "[DATE] 11:00 AM - [DATE] 1:00 PM • 7 attendees" at bounding box center [1061, 168] width 201 height 11
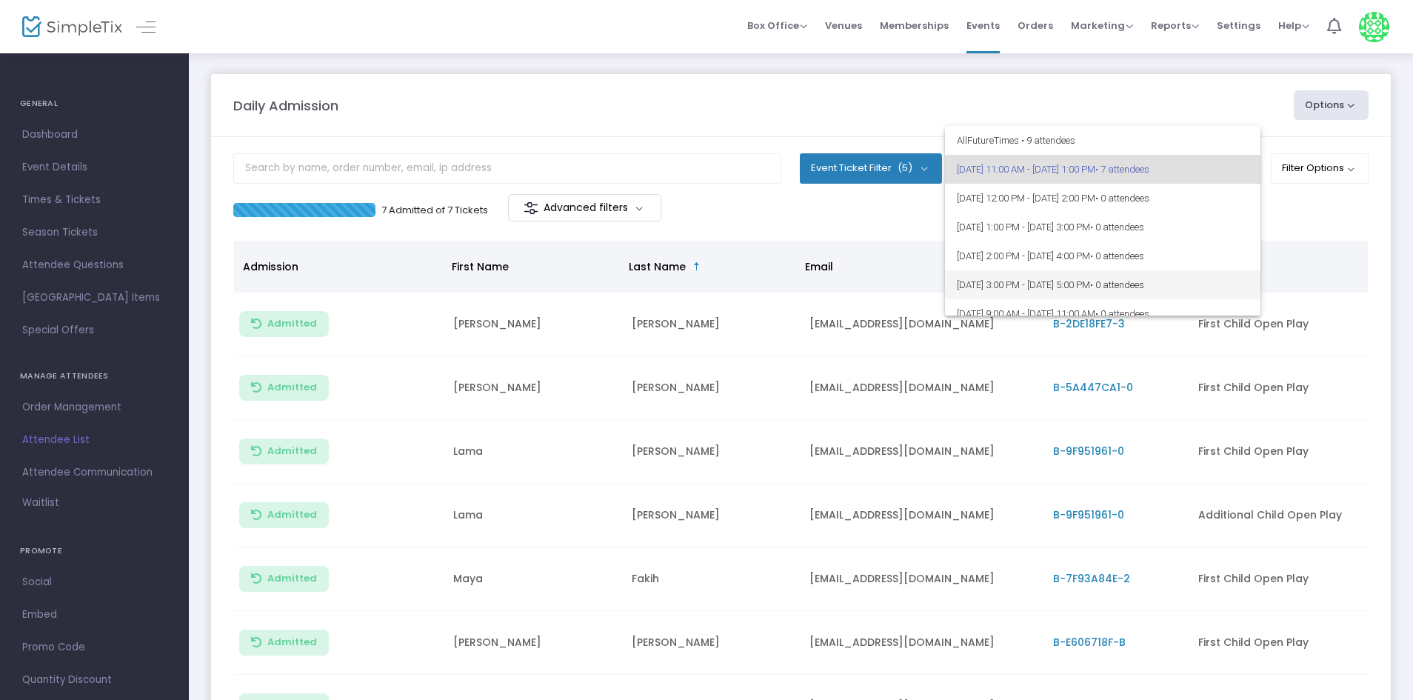
click at [1147, 296] on span "8/15/2025 @ 3:00 PM - 8/15/2025 @ 5:00 PM • 0 attendees" at bounding box center [1103, 284] width 292 height 29
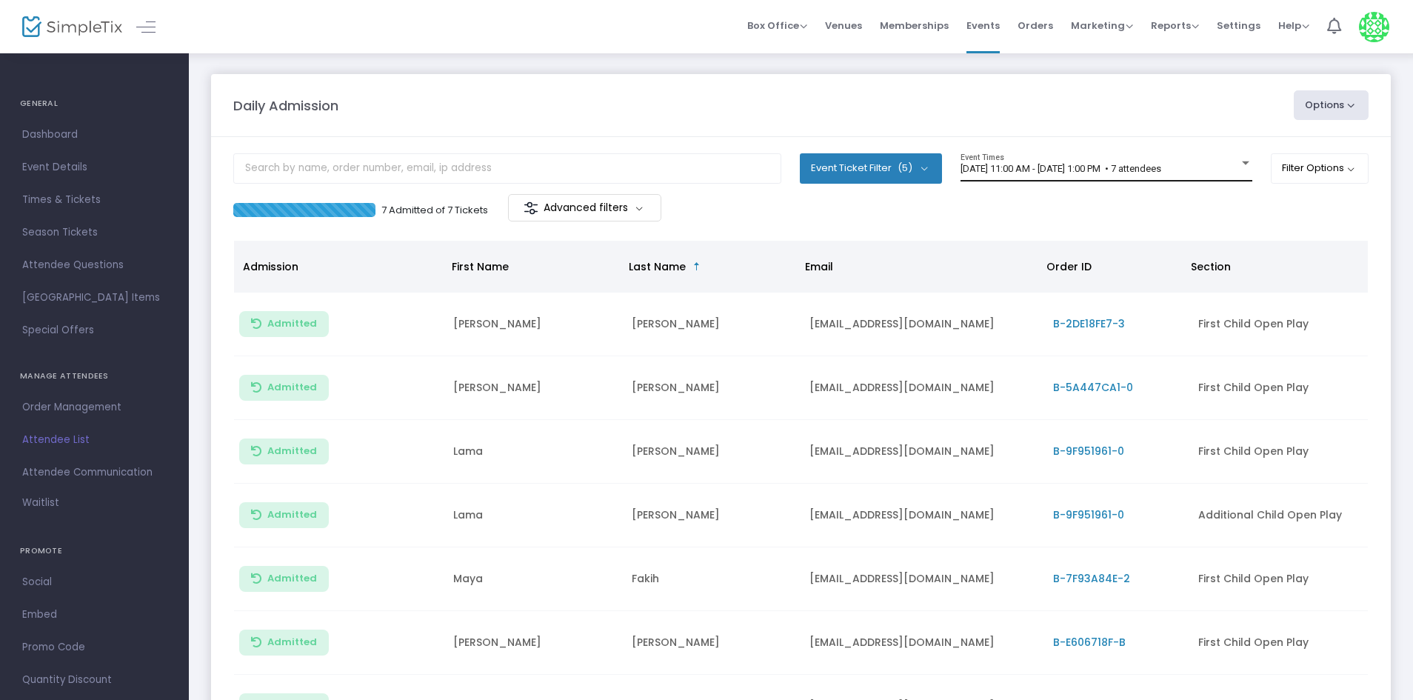
click at [1072, 178] on div "[DATE] 11:00 AM - [DATE] 1:00 PM • 7 attendees Event Times" at bounding box center [1107, 167] width 292 height 28
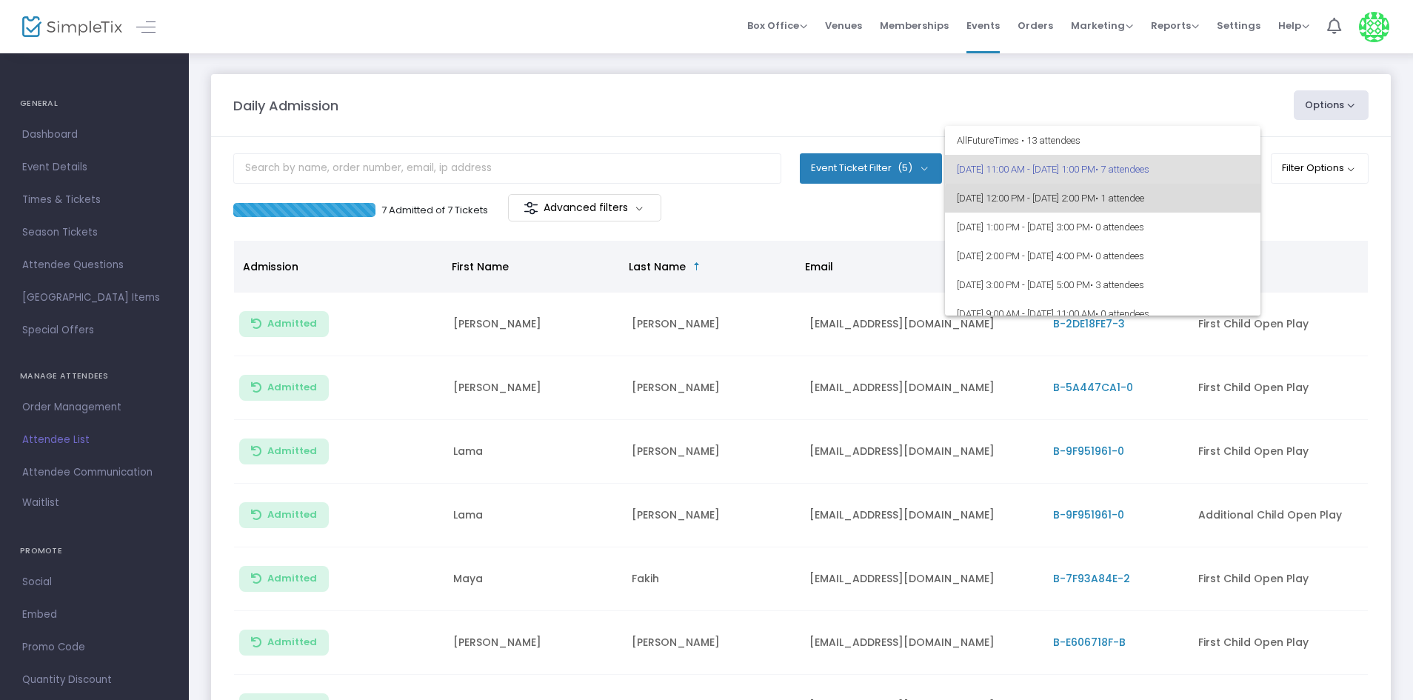
click at [1150, 204] on span "8/15/2025 @ 12:00 PM - 8/15/2025 @ 2:00 PM • 1 attendee" at bounding box center [1103, 198] width 292 height 29
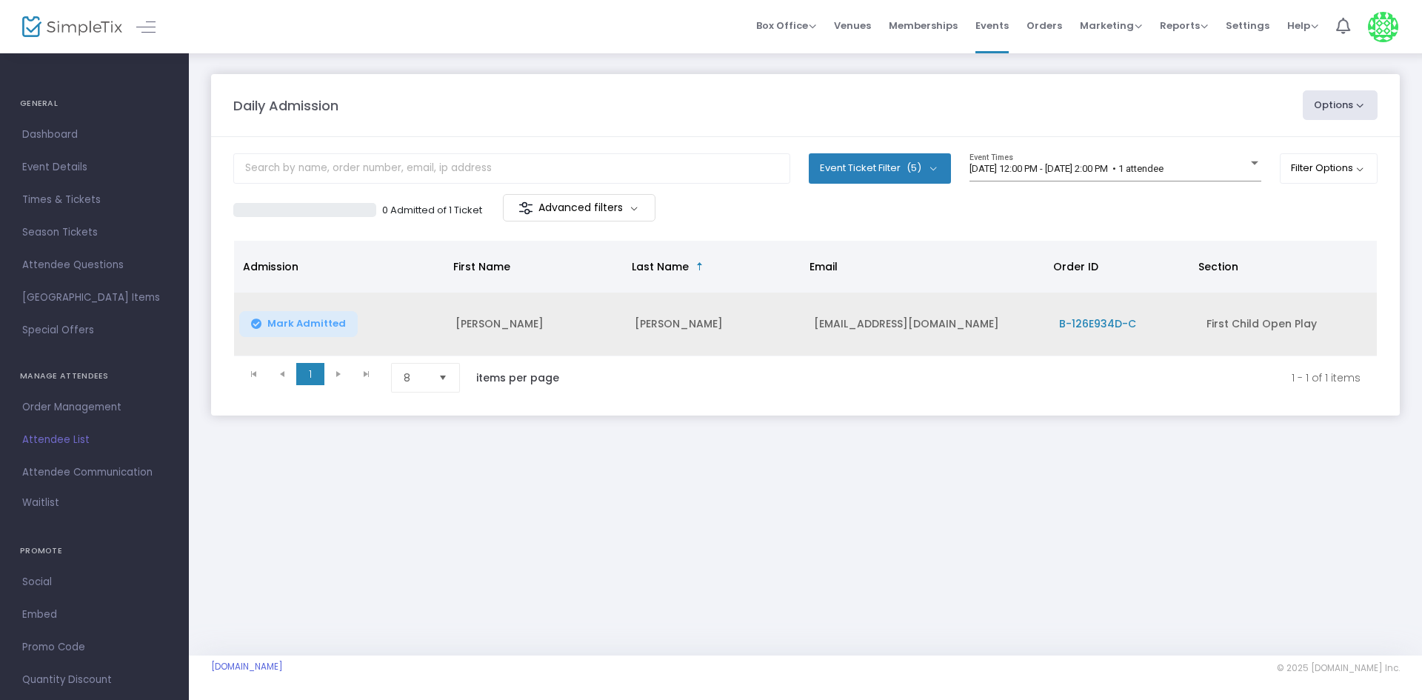
click at [301, 320] on span "Mark Admitted" at bounding box center [306, 324] width 79 height 12
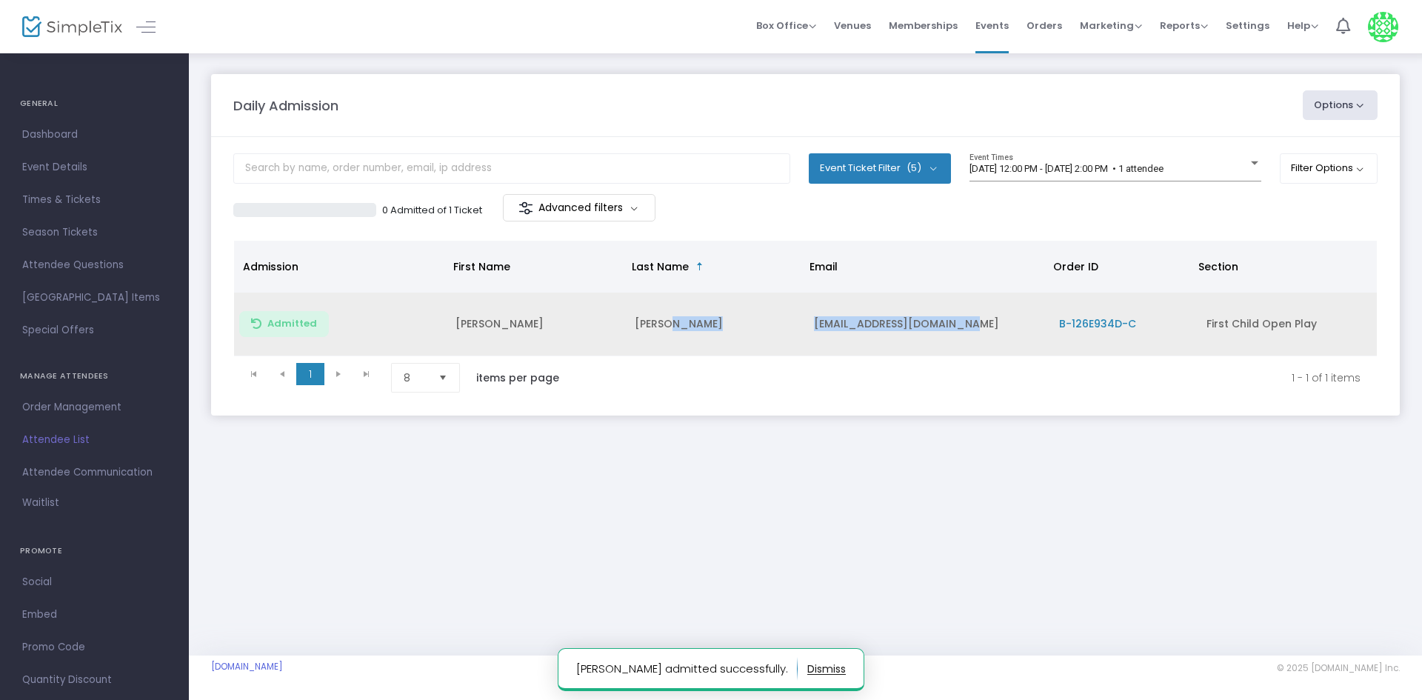
drag, startPoint x: 804, startPoint y: 329, endPoint x: 973, endPoint y: 322, distance: 168.3
click at [973, 322] on tr "Admitted Rebecca Morrow rebeccamorrow15@gmail.com B-126E934D-C First Child Open…" at bounding box center [805, 325] width 1143 height 64
copy tr "rebeccamorrow15@gmail.com"
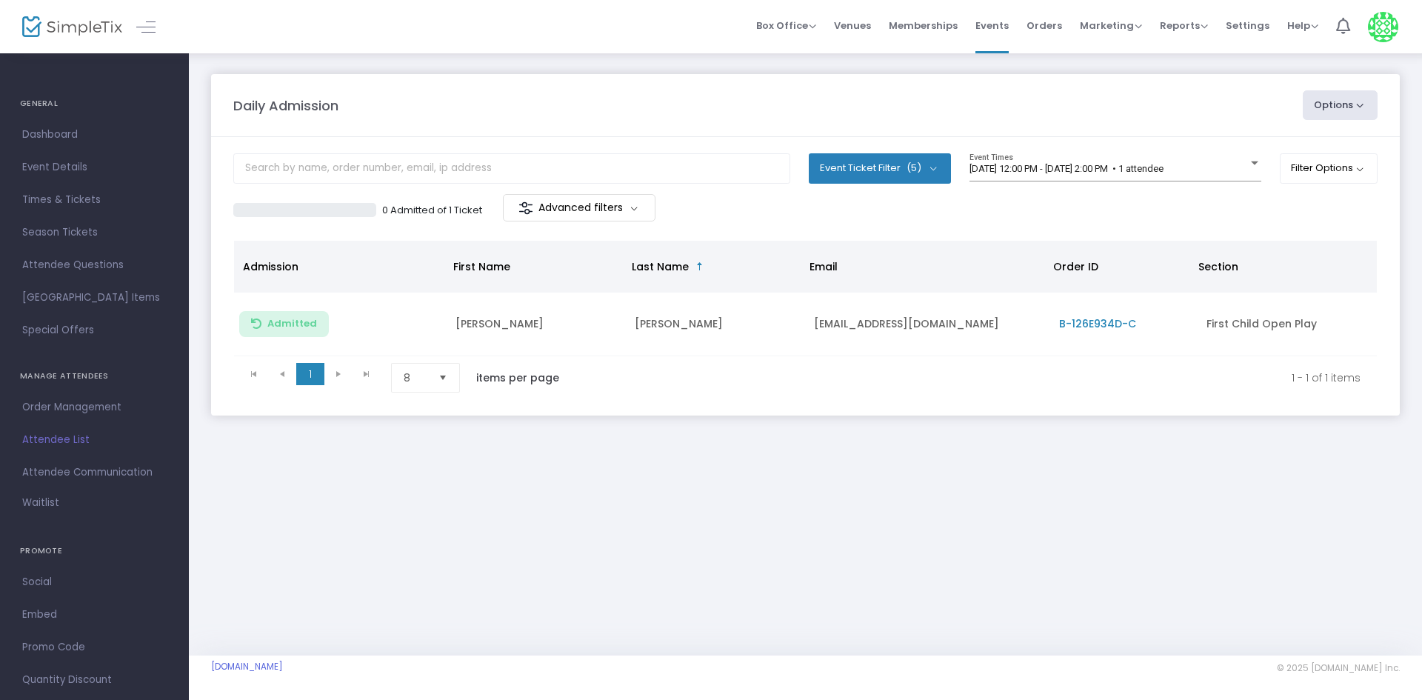
click at [621, 399] on kendo-pager "1 1 1 - 1 of 1 items 8 items per page" at bounding box center [805, 377] width 1143 height 42
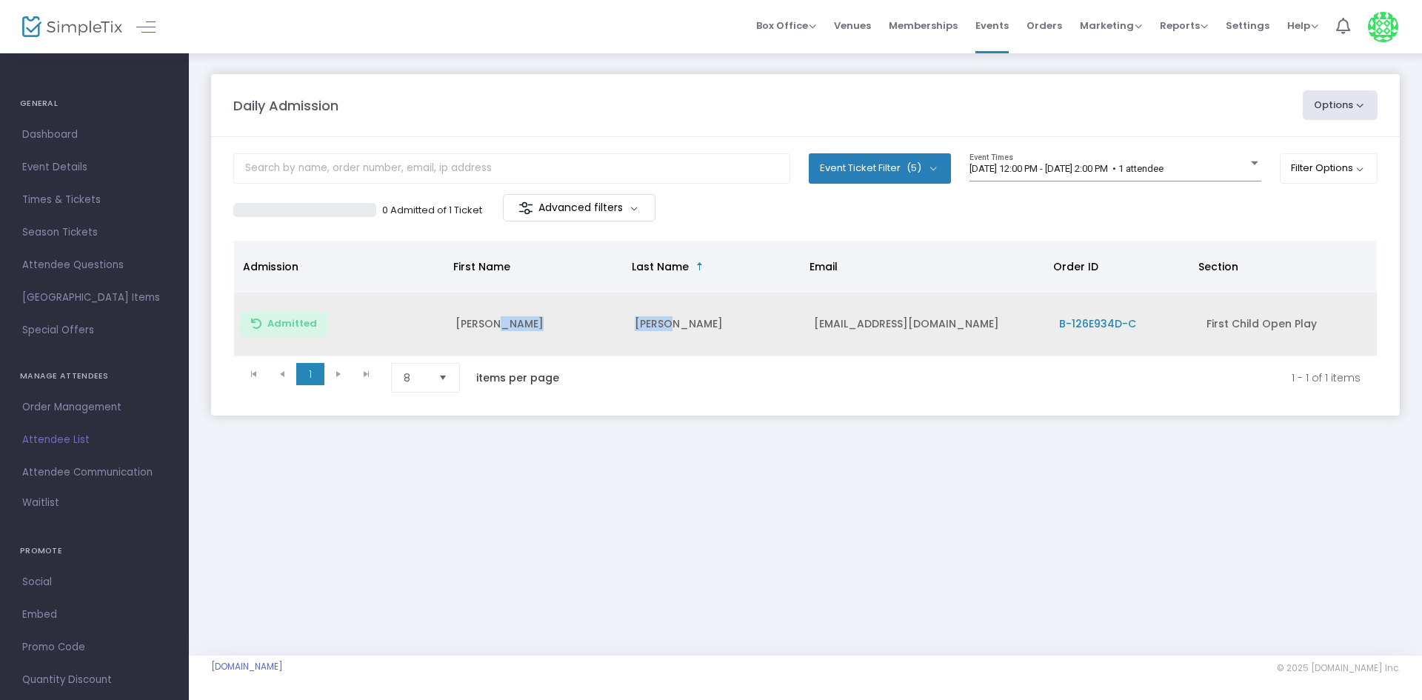
drag, startPoint x: 619, startPoint y: 319, endPoint x: 686, endPoint y: 329, distance: 67.4
click at [686, 329] on tr "Admitted Rebecca Morrow rebeccamorrow15@gmail.com B-126E934D-C First Child Open…" at bounding box center [805, 325] width 1143 height 64
copy tr "Morrow"
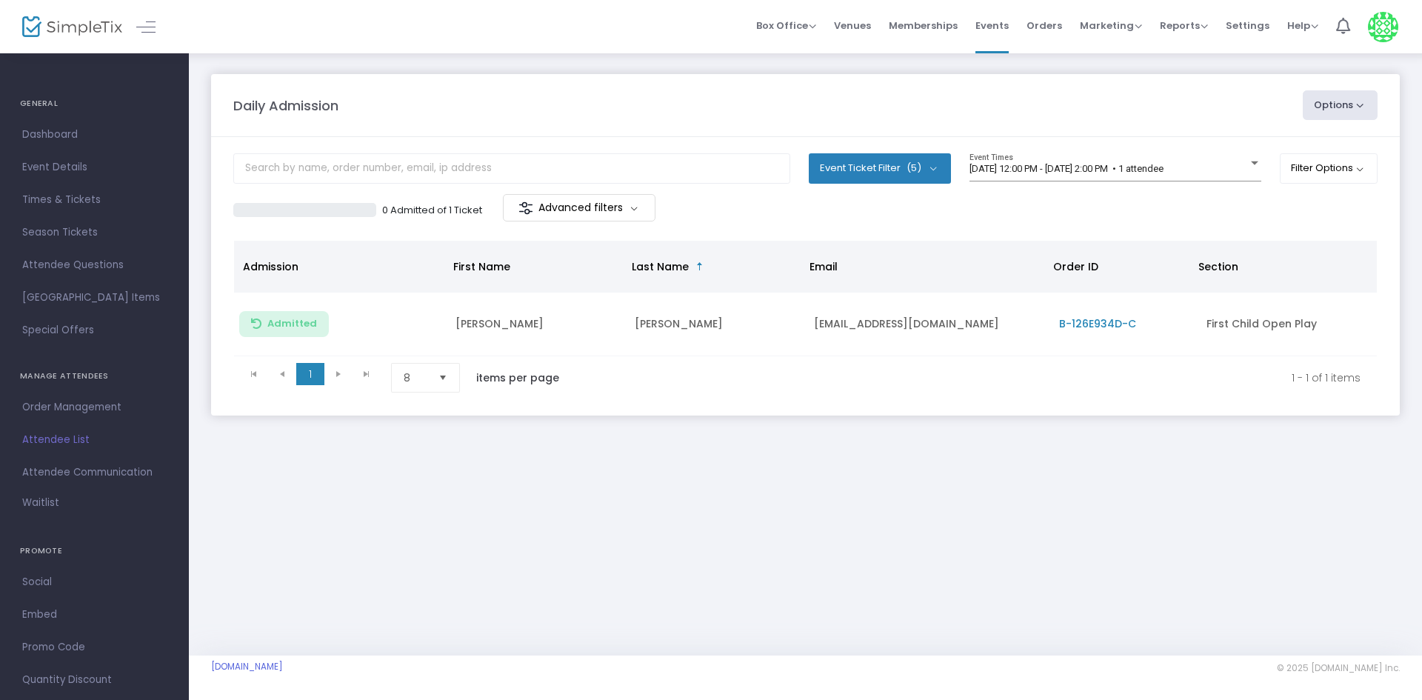
click at [753, 461] on div "Daily Admission Options Import Attendees Export List Print Name Tags Export to …" at bounding box center [805, 260] width 1233 height 416
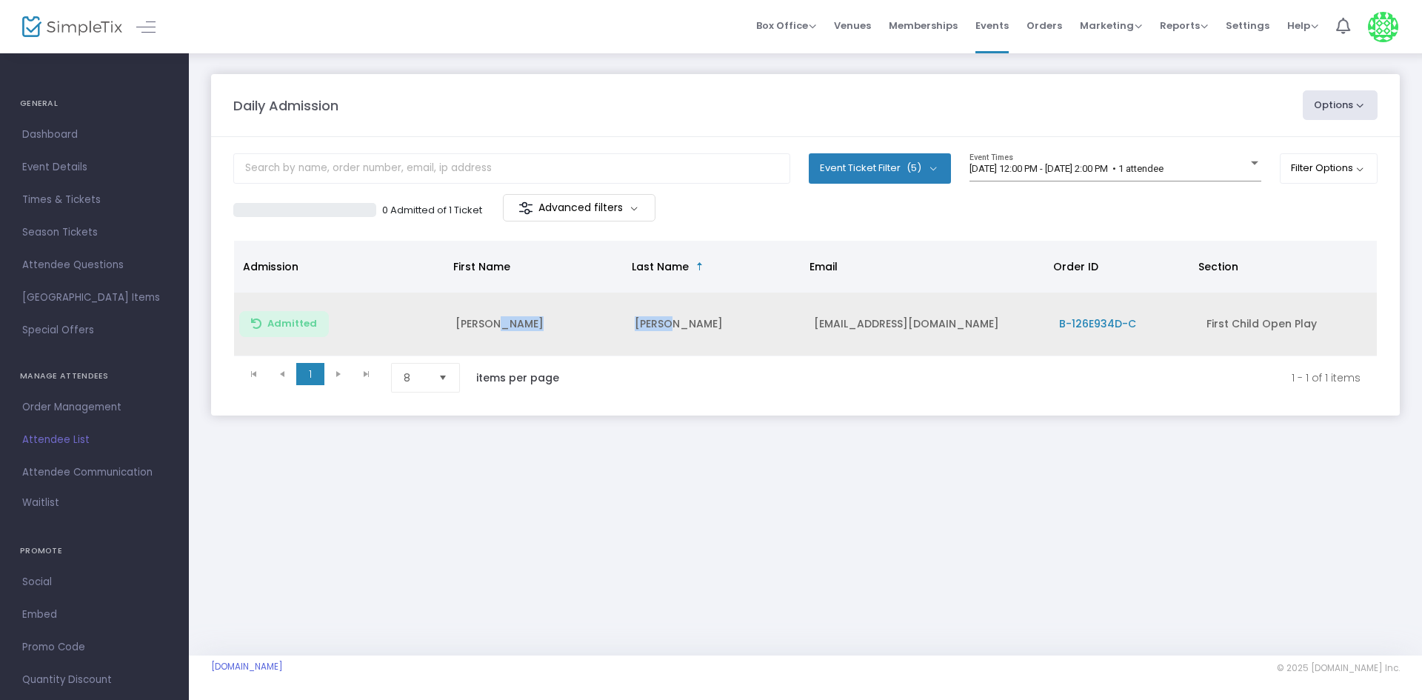
drag, startPoint x: 615, startPoint y: 334, endPoint x: 721, endPoint y: 310, distance: 108.7
click at [721, 310] on tr "Admitted Rebecca Morrow rebeccamorrow15@gmail.com B-126E934D-C First Child Open…" at bounding box center [805, 325] width 1143 height 64
copy tr "Morrow"
click at [679, 341] on td "Morrow" at bounding box center [715, 325] width 179 height 64
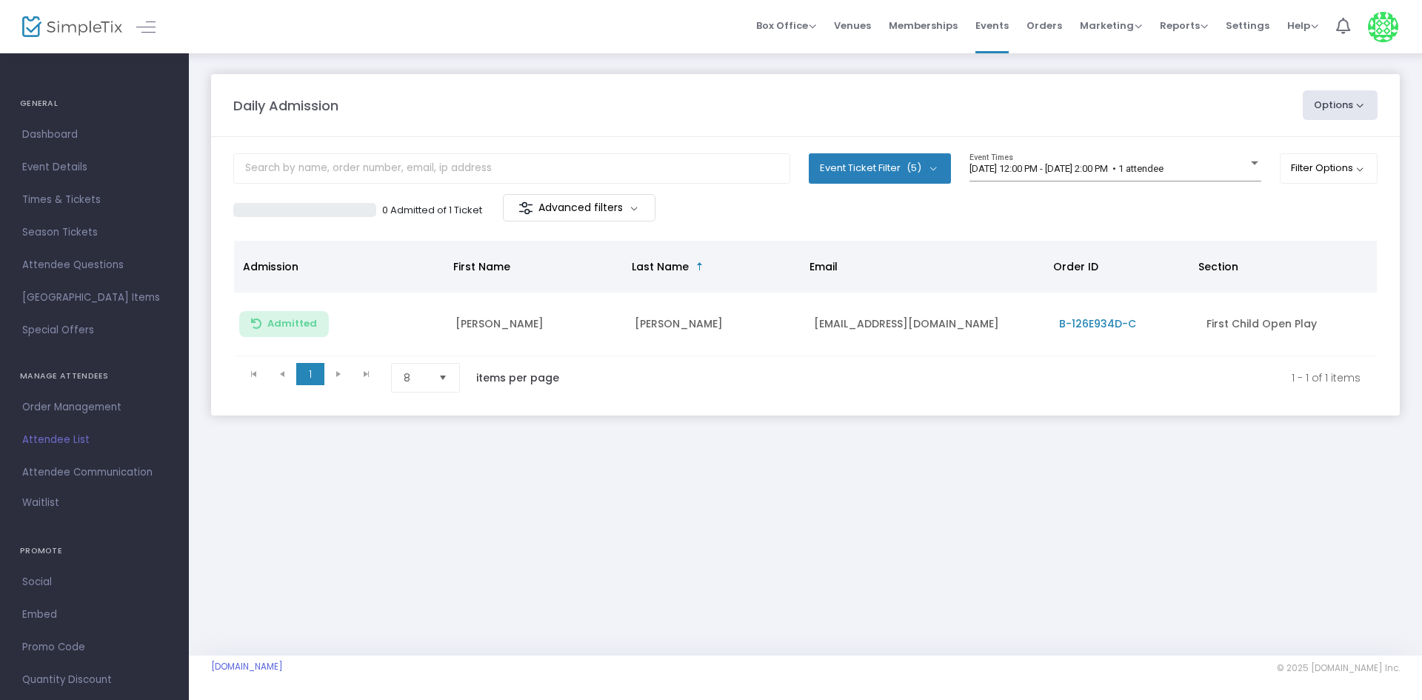
click at [682, 384] on kendo-pager-info "1 - 1 of 1 items" at bounding box center [975, 378] width 770 height 30
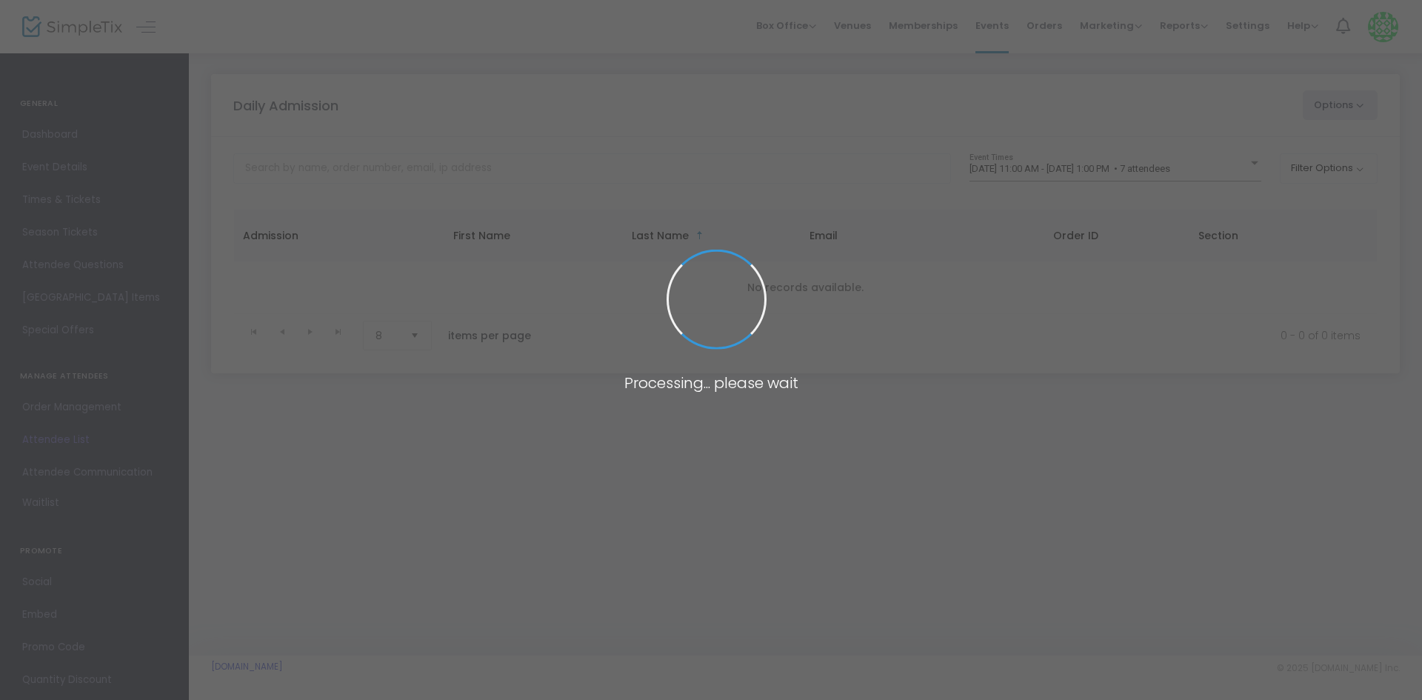
click at [1104, 175] on span at bounding box center [711, 350] width 1422 height 700
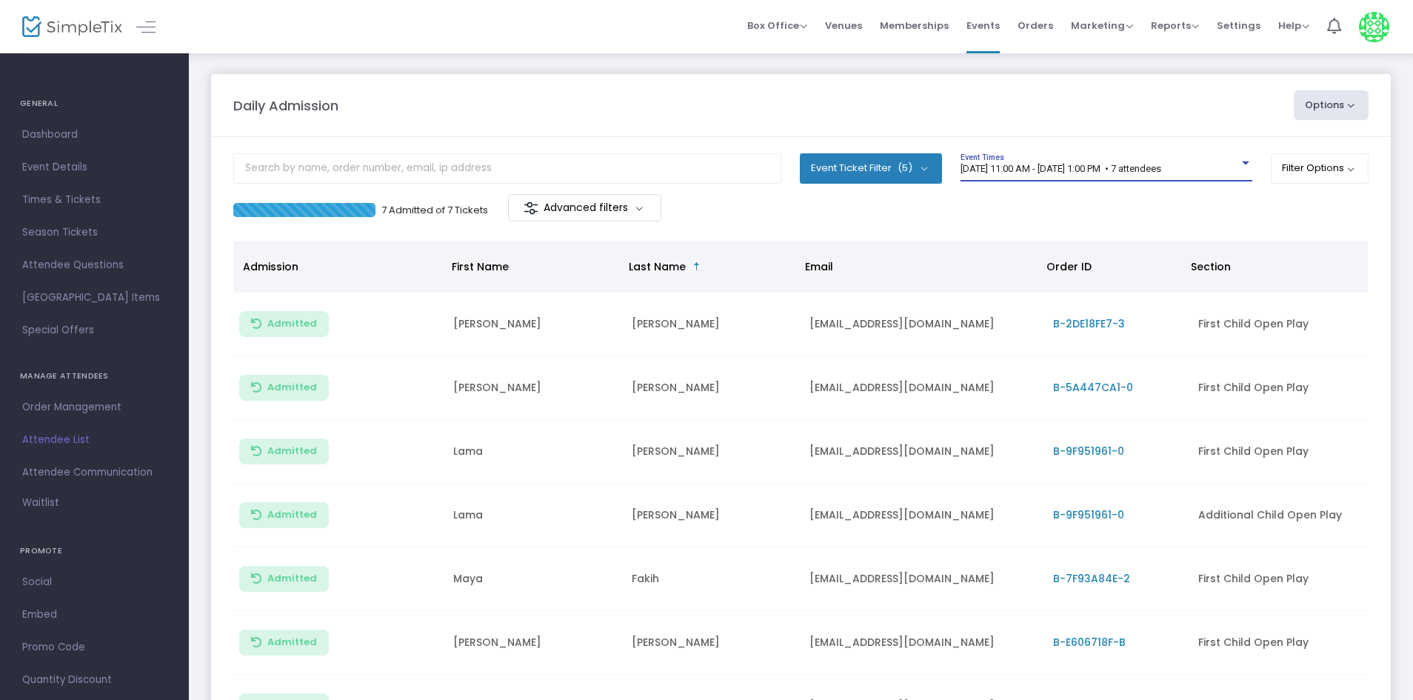
click at [1099, 168] on span "[DATE] 11:00 AM - [DATE] 1:00 PM • 7 attendees" at bounding box center [1061, 168] width 201 height 11
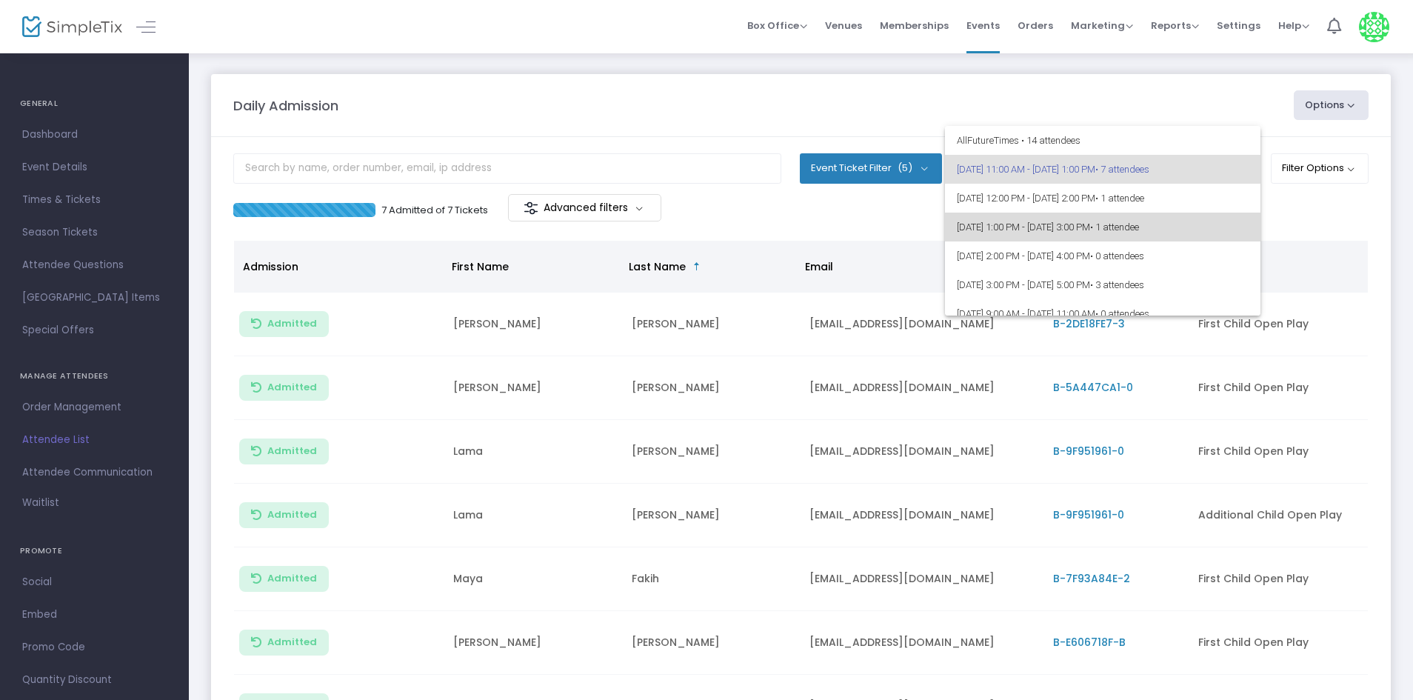
click at [1110, 228] on span "[DATE] 1:00 PM - [DATE] 3:00 PM • 1 attendee" at bounding box center [1103, 227] width 292 height 29
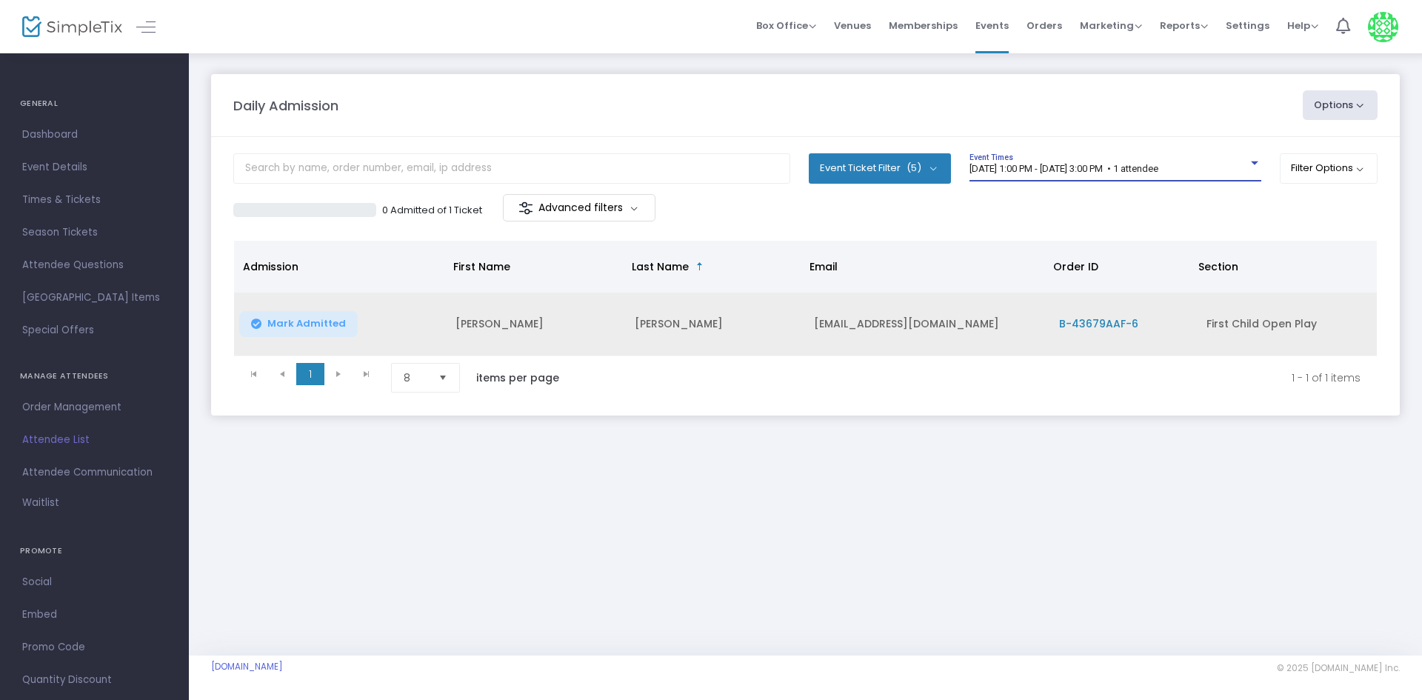
click at [335, 328] on span "Mark Admitted" at bounding box center [306, 324] width 79 height 12
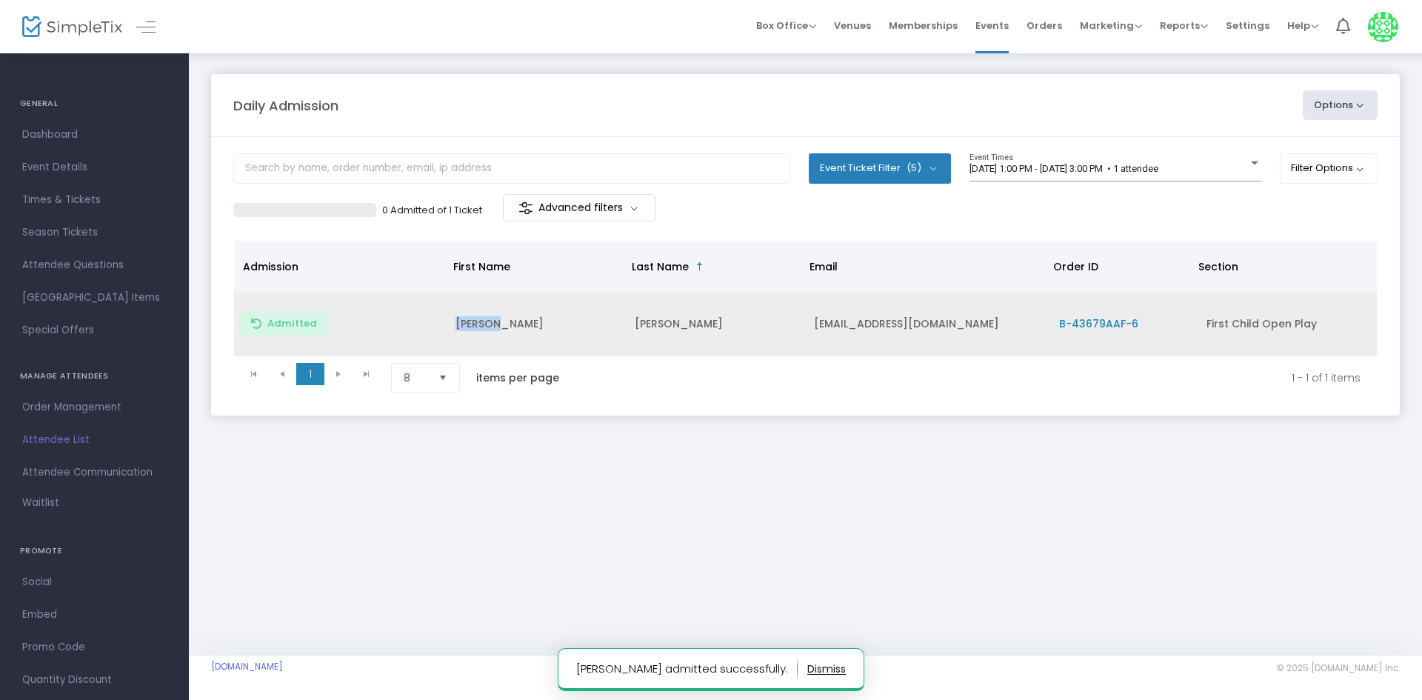
drag, startPoint x: 448, startPoint y: 324, endPoint x: 531, endPoint y: 327, distance: 83.0
click at [531, 327] on td "[PERSON_NAME]" at bounding box center [536, 325] width 179 height 64
copy td "[PERSON_NAME]"
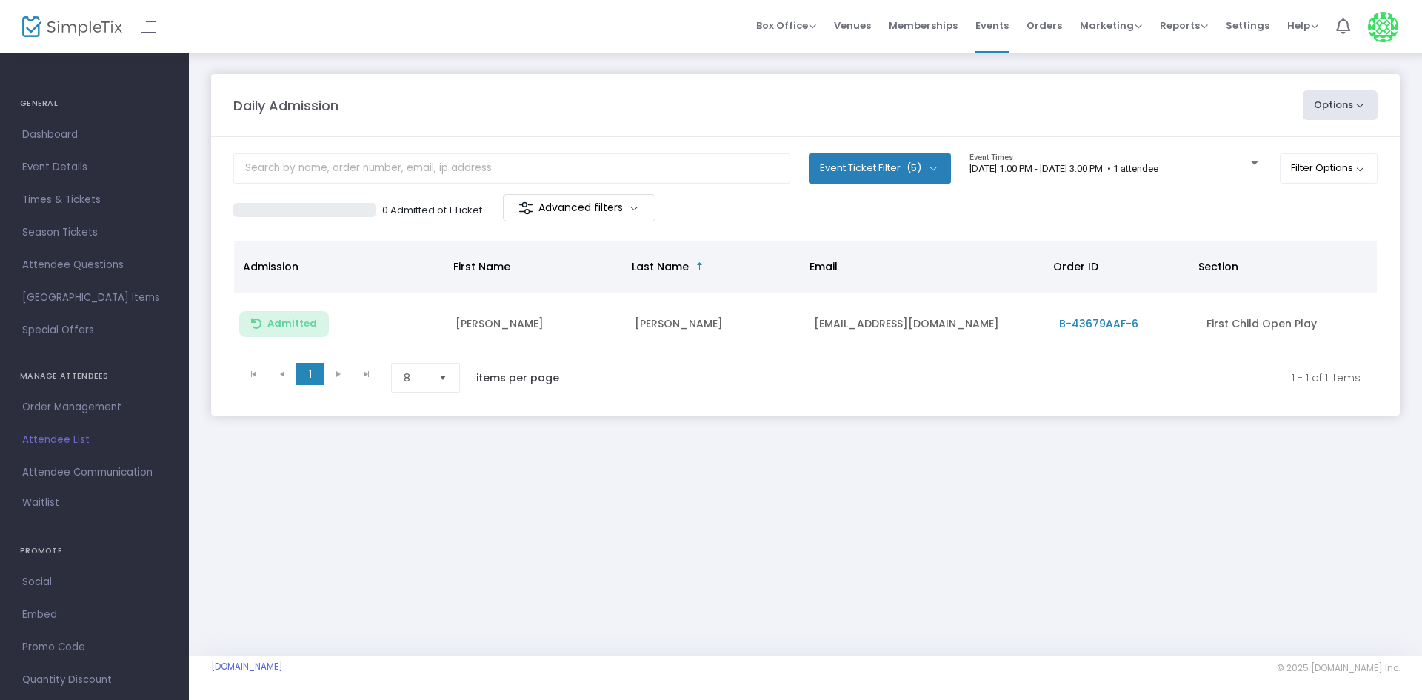
click at [573, 488] on div "Daily Admission Options Import Attendees Export List Print Name Tags Export to …" at bounding box center [805, 354] width 1233 height 604
click at [1019, 172] on span "[DATE] 1:00 PM - [DATE] 3:00 PM • 1 attendee" at bounding box center [1064, 168] width 189 height 11
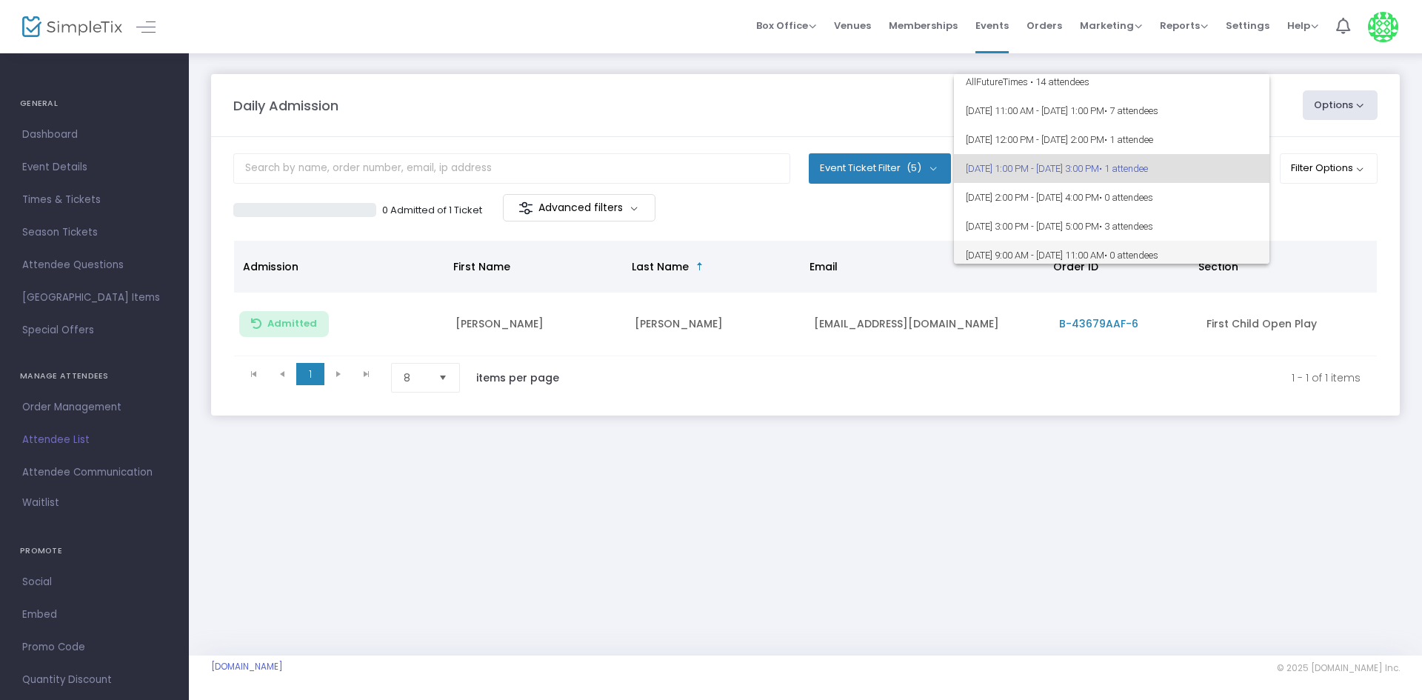
scroll to position [81, 0]
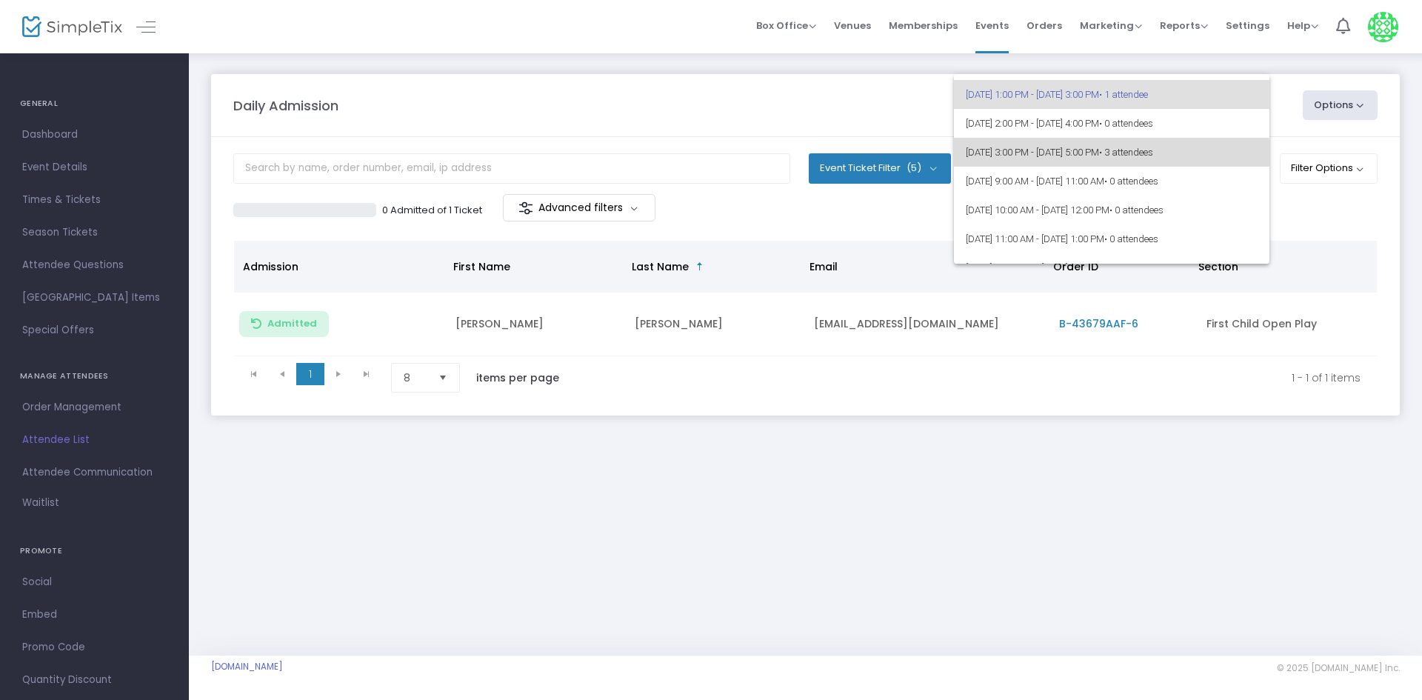
click at [1157, 161] on span "[DATE] 3:00 PM - [DATE] 5:00 PM • 3 attendees" at bounding box center [1112, 152] width 292 height 29
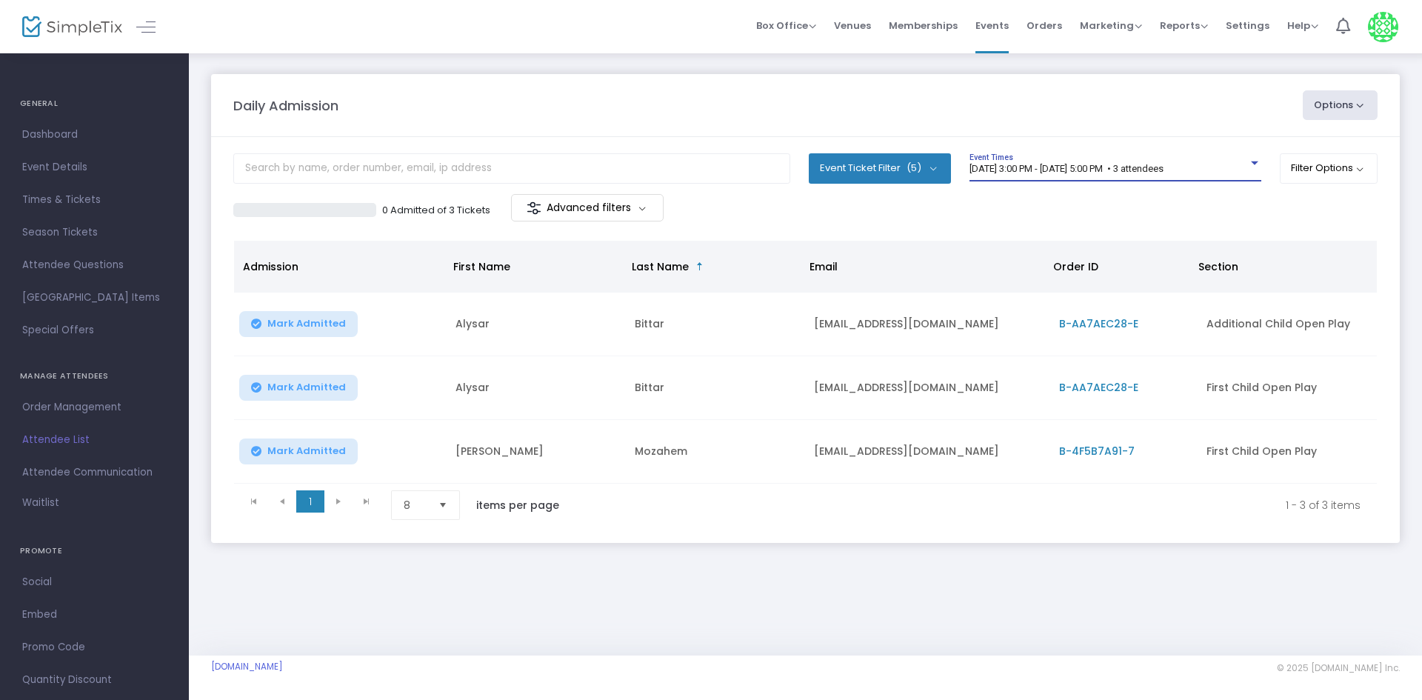
click at [1015, 160] on div "[DATE] 3:00 PM - [DATE] 5:00 PM • 3 attendees Event Times" at bounding box center [1116, 167] width 292 height 28
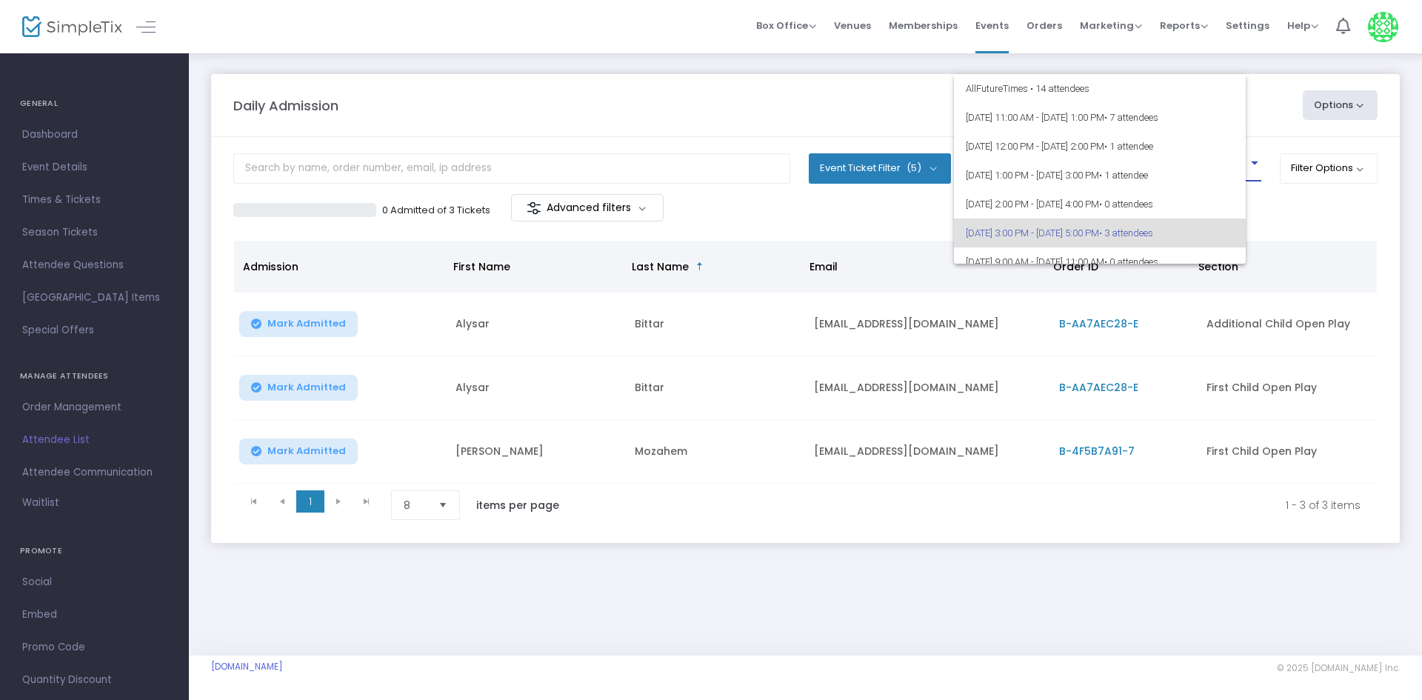
scroll to position [64, 0]
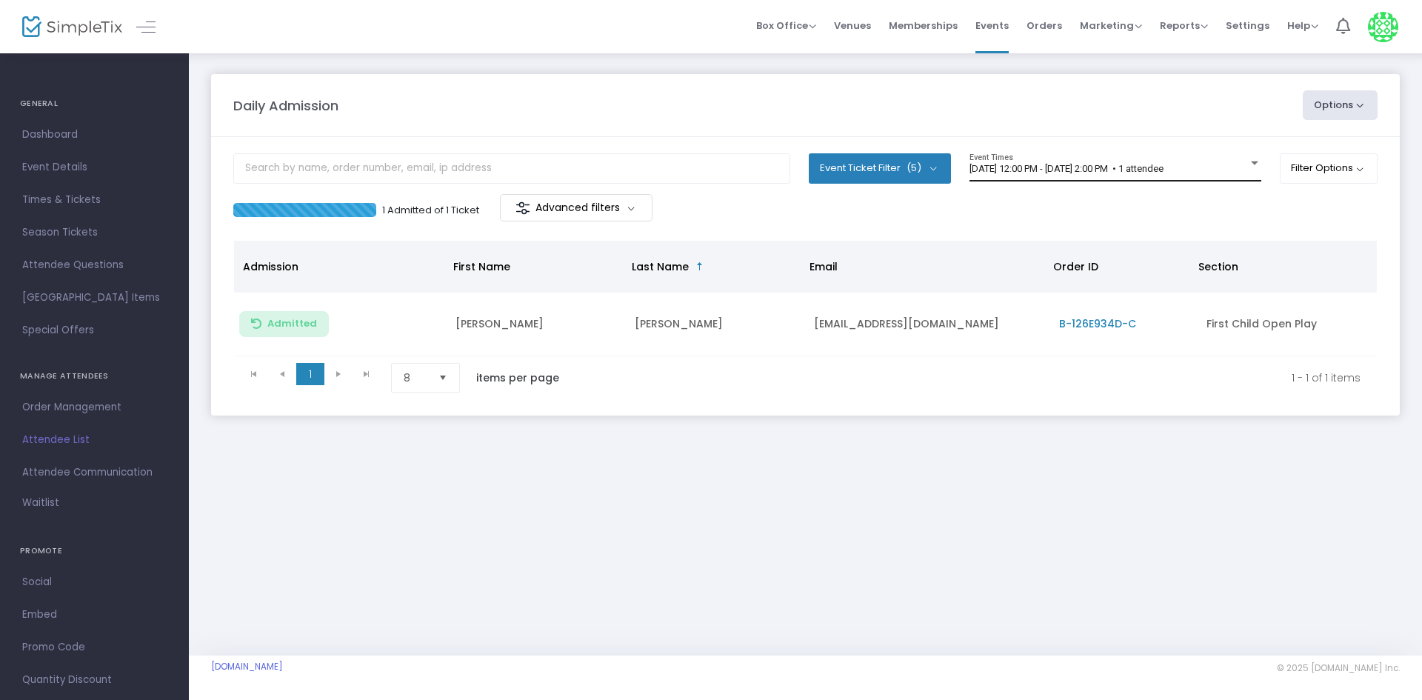
click at [1046, 170] on span "8/15/2025 @ 12:00 PM - 8/15/2025 @ 2:00 PM • 1 attendee" at bounding box center [1067, 168] width 194 height 11
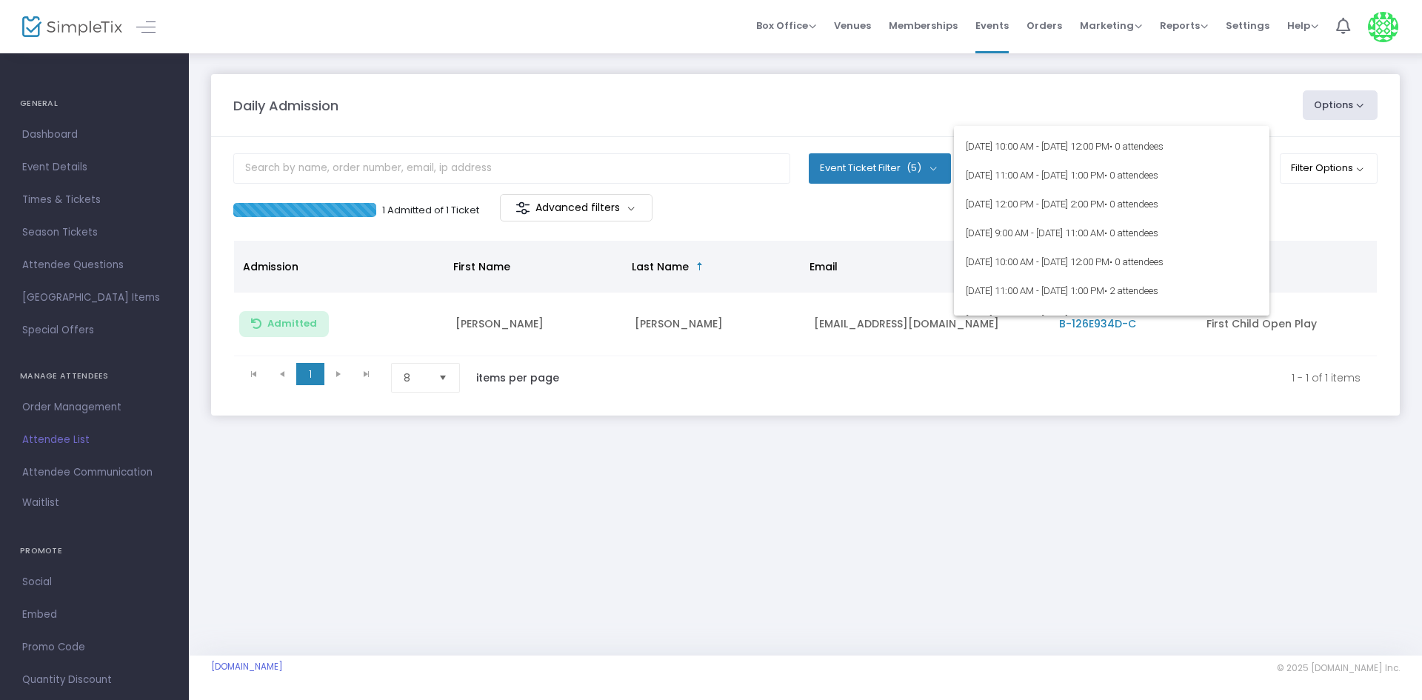
scroll to position [370, 0]
click at [1059, 293] on span "8/18/2025 @ 11:00 AM - 8/18/2025 @ 1:00 PM • 2 attendees" at bounding box center [1112, 290] width 292 height 29
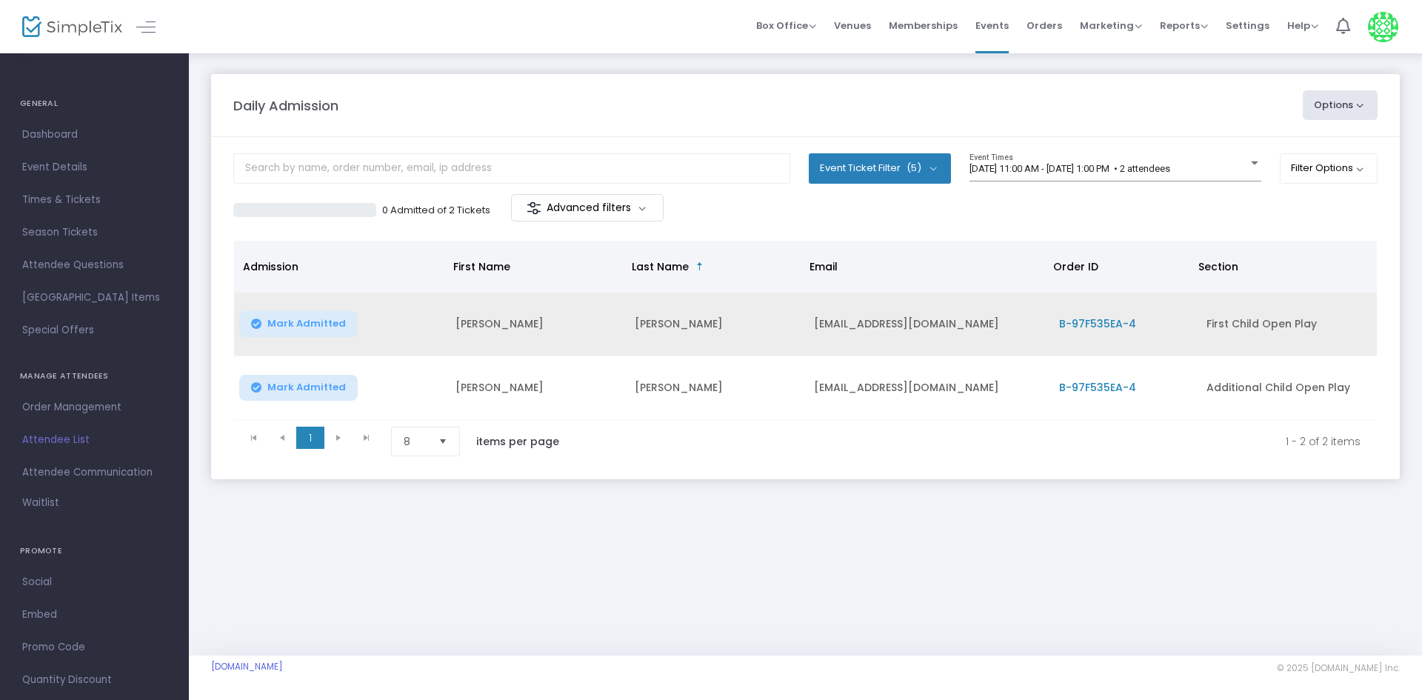
click at [1125, 326] on span "B-97F535EA-4" at bounding box center [1097, 323] width 77 height 15
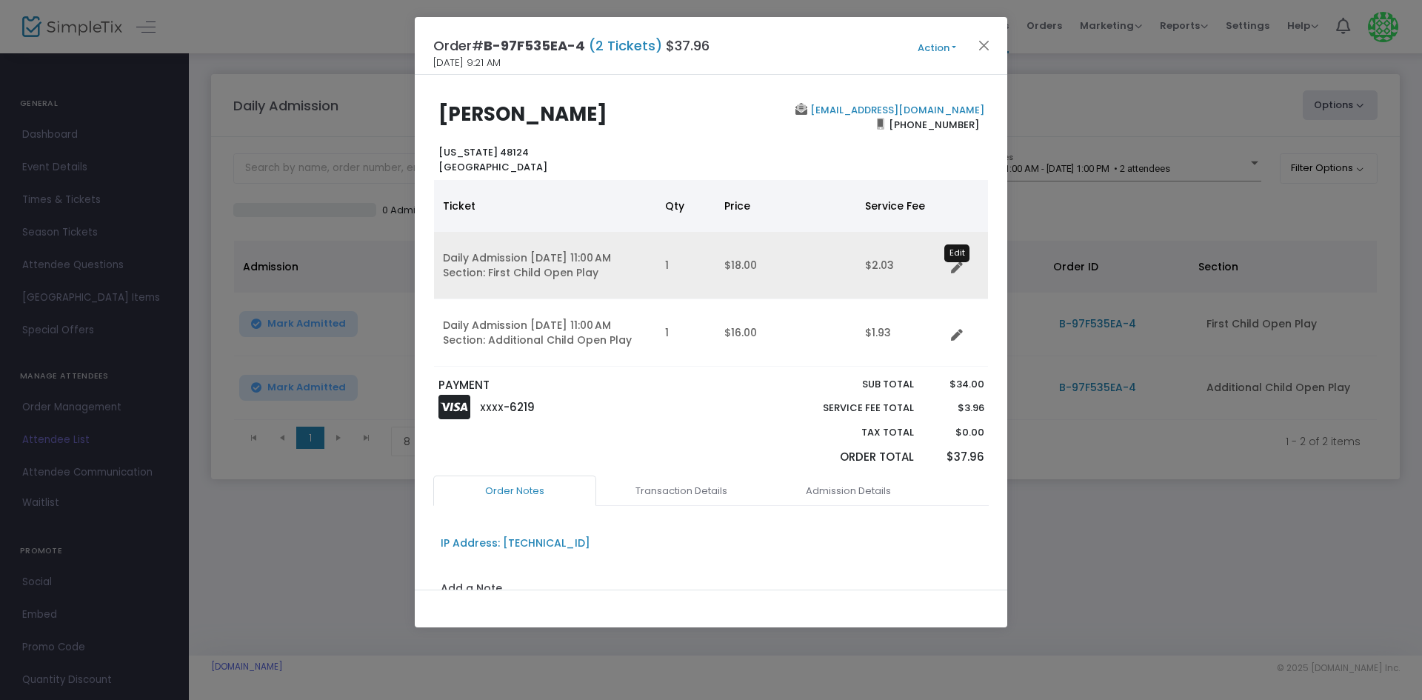
click at [961, 272] on icon "Data table" at bounding box center [957, 268] width 12 height 12
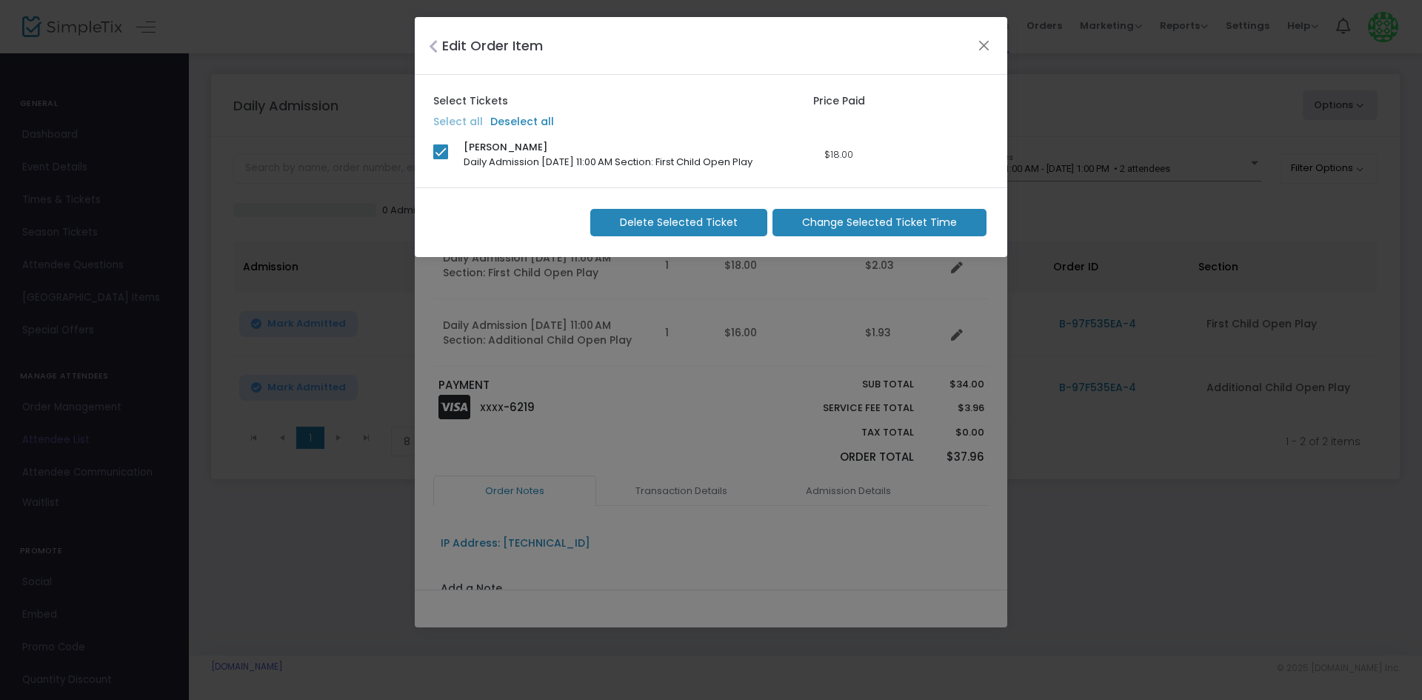
click at [681, 227] on span "Delete Selected Ticket" at bounding box center [679, 223] width 118 height 16
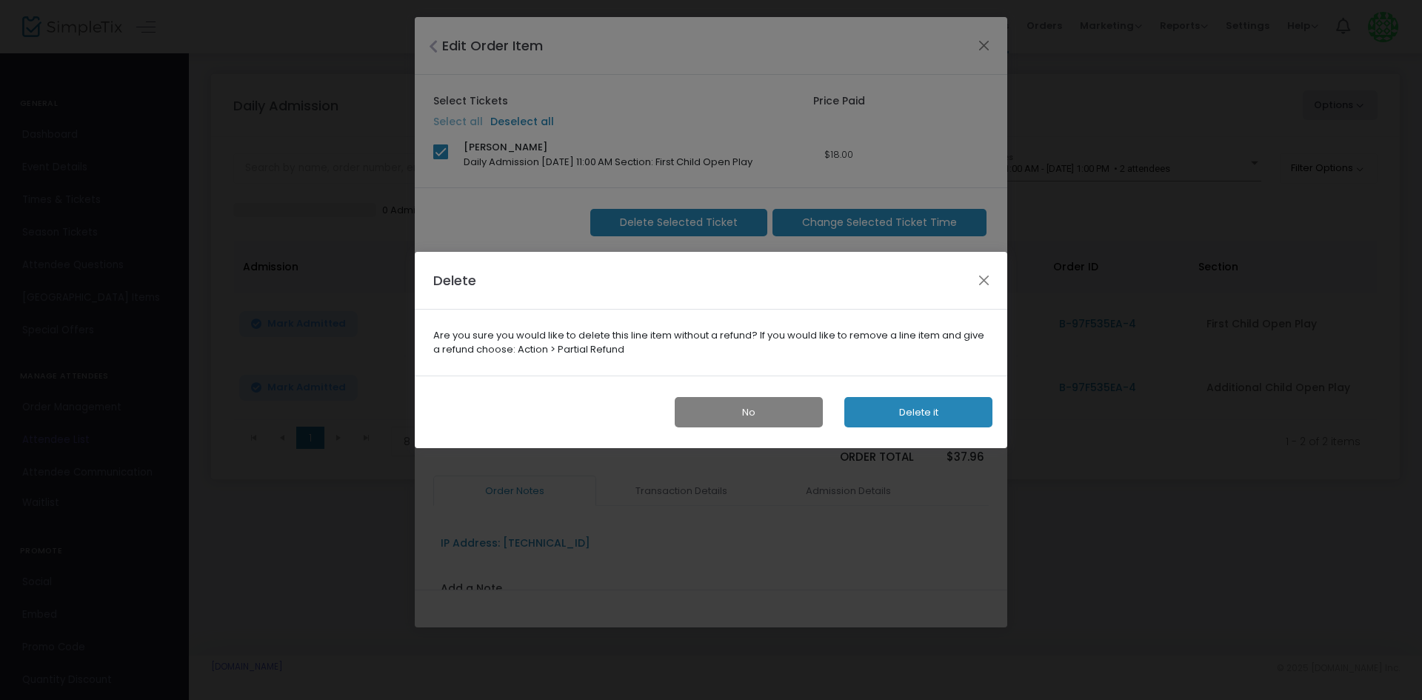
click at [878, 404] on button "Delete it" at bounding box center [918, 412] width 148 height 30
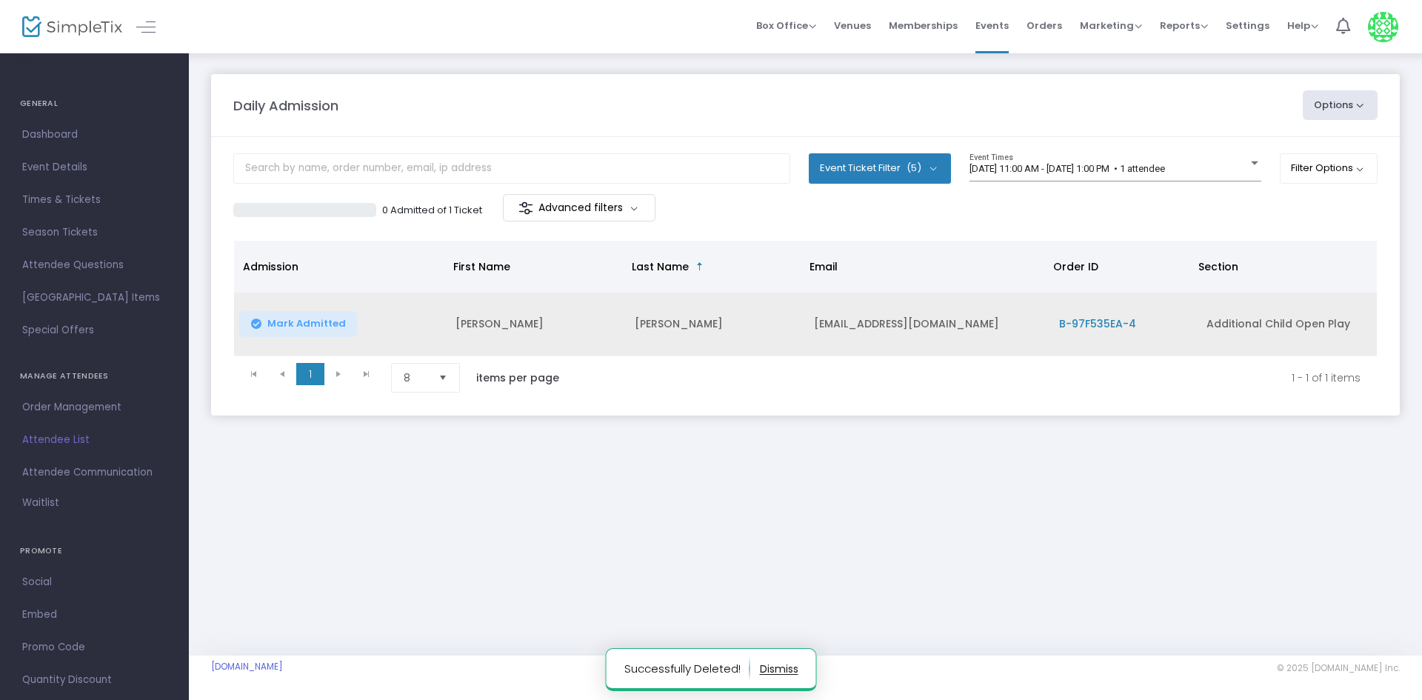
click at [1099, 326] on span "B-97F535EA-4" at bounding box center [1097, 323] width 77 height 15
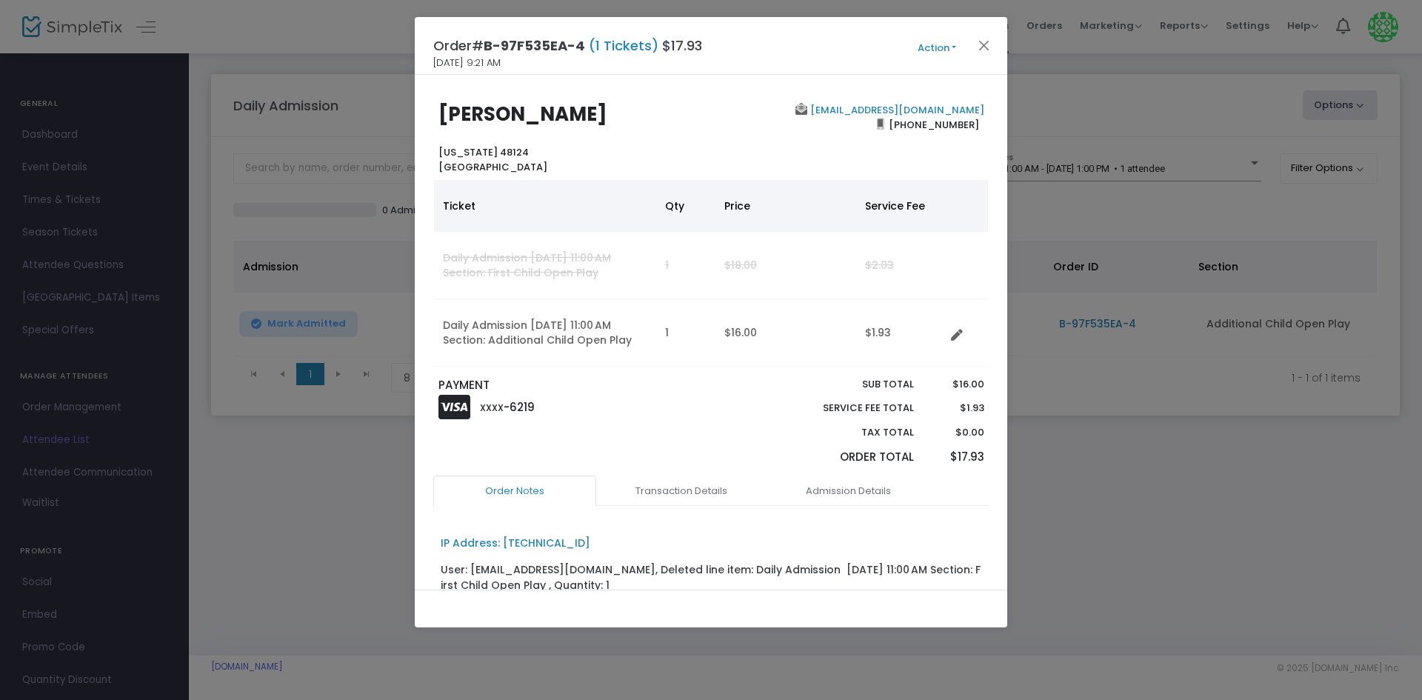
click at [950, 335] on td "Data table" at bounding box center [966, 332] width 43 height 67
click at [956, 333] on icon "Data table" at bounding box center [957, 336] width 12 height 12
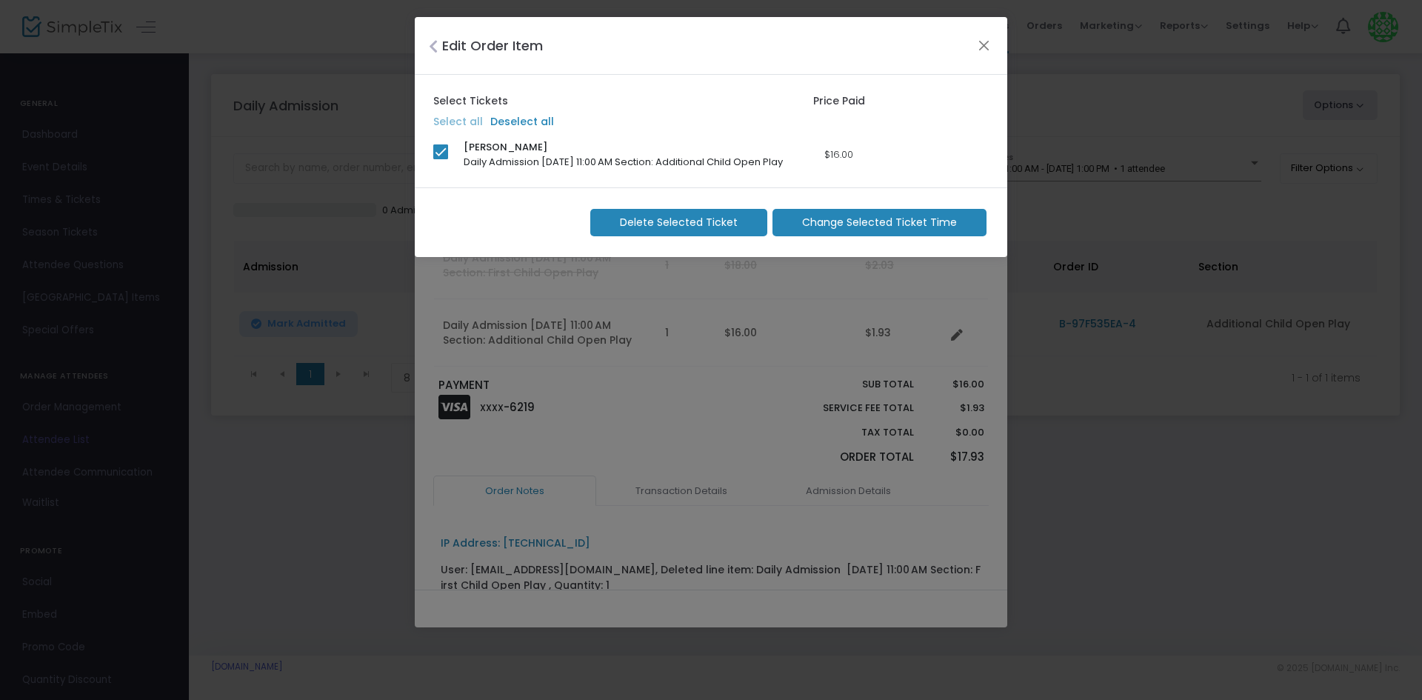
click at [717, 230] on span "Delete Selected Ticket" at bounding box center [679, 223] width 118 height 16
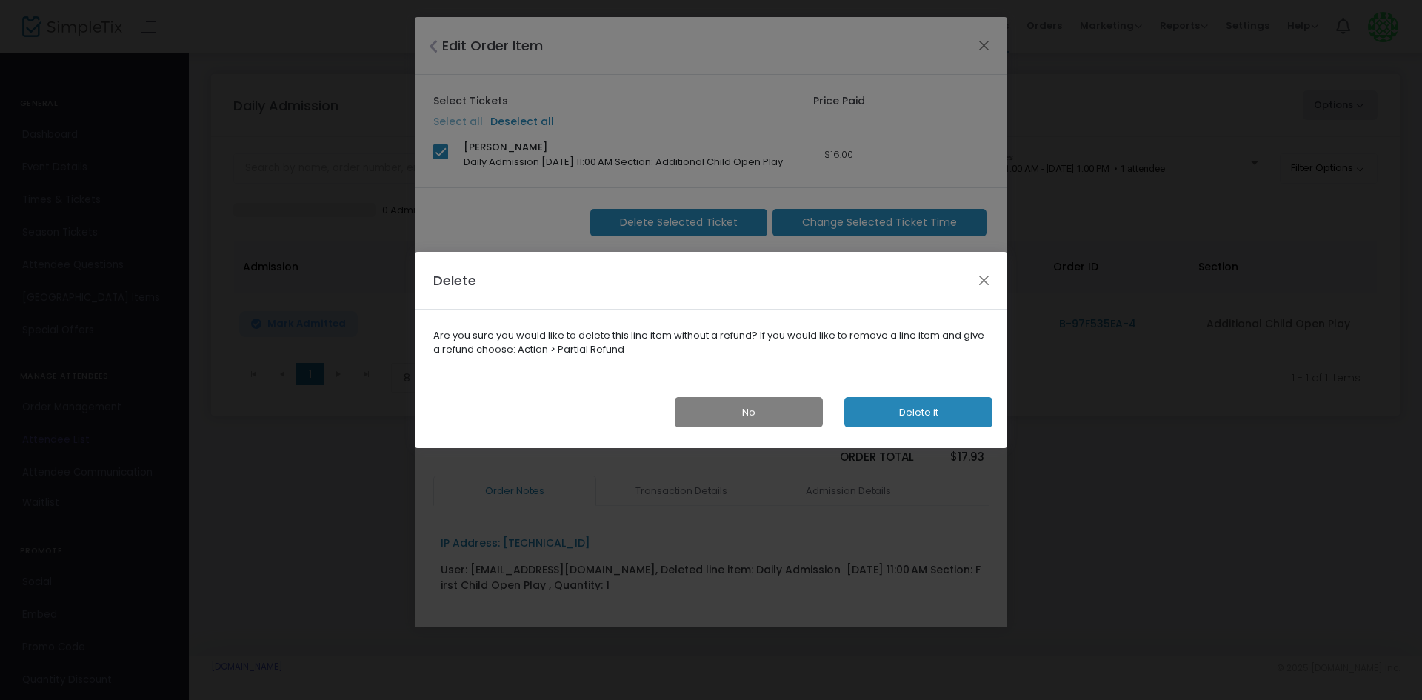
click at [930, 415] on button "Delete it" at bounding box center [918, 412] width 148 height 30
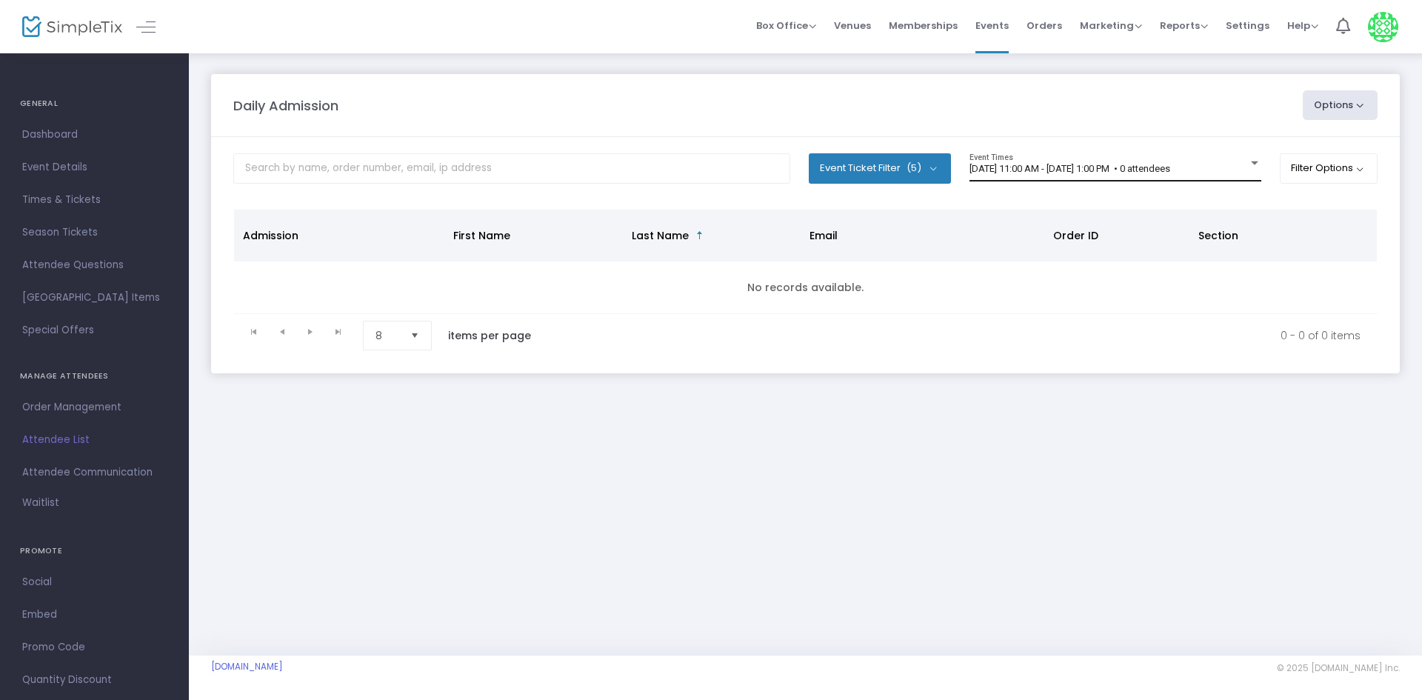
click at [1167, 160] on div "8/18/2025 @ 11:00 AM - 8/18/2025 @ 1:00 PM • 0 attendees Event Times" at bounding box center [1116, 167] width 292 height 28
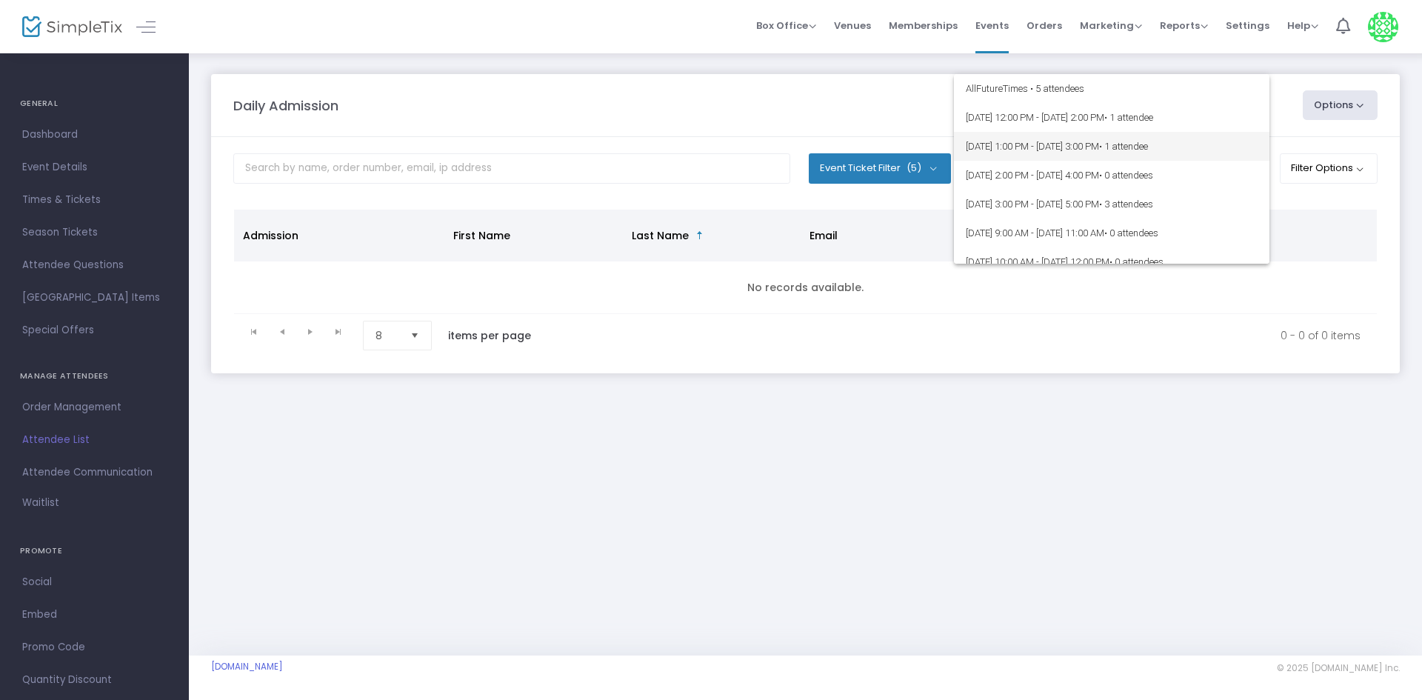
click at [1048, 132] on span "8/15/2025 @ 1:00 PM - 8/15/2025 @ 3:00 PM • 1 attendee" at bounding box center [1112, 146] width 292 height 29
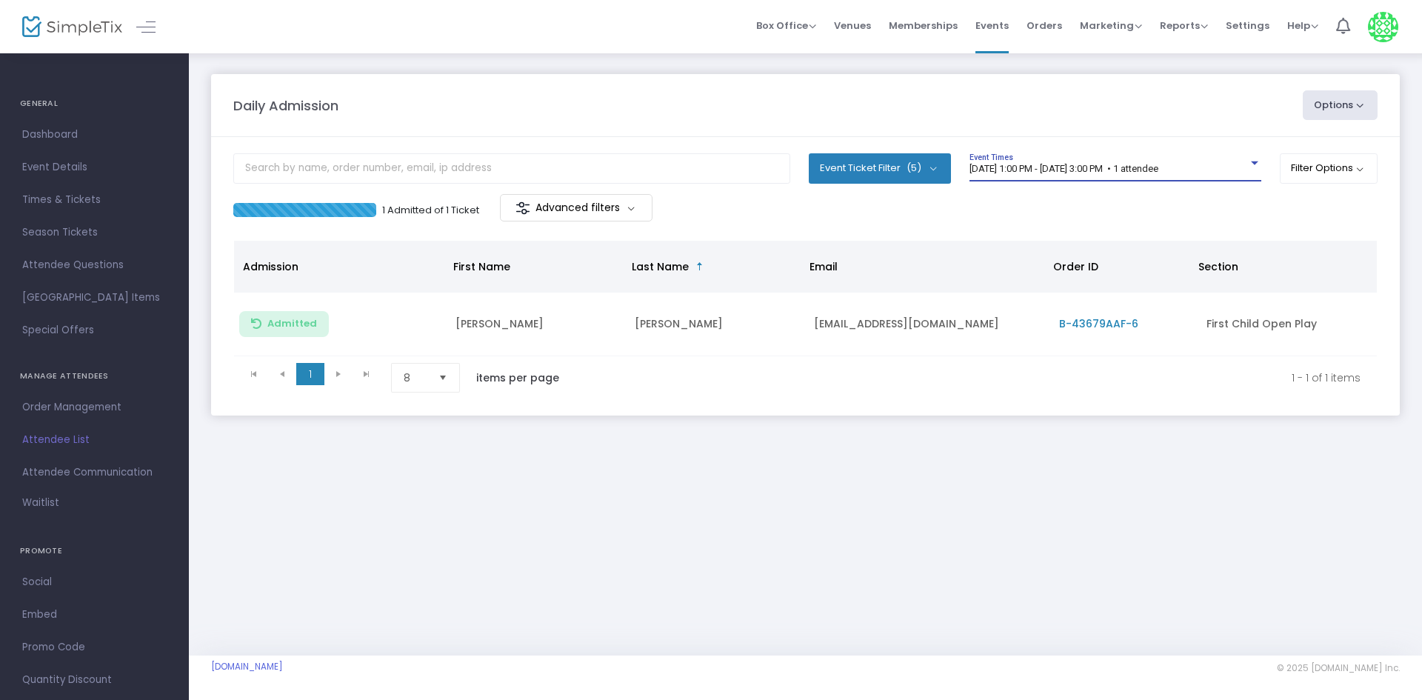
click at [1041, 165] on span "8/15/2025 @ 1:00 PM - 8/15/2025 @ 3:00 PM • 1 attendee" at bounding box center [1064, 168] width 189 height 11
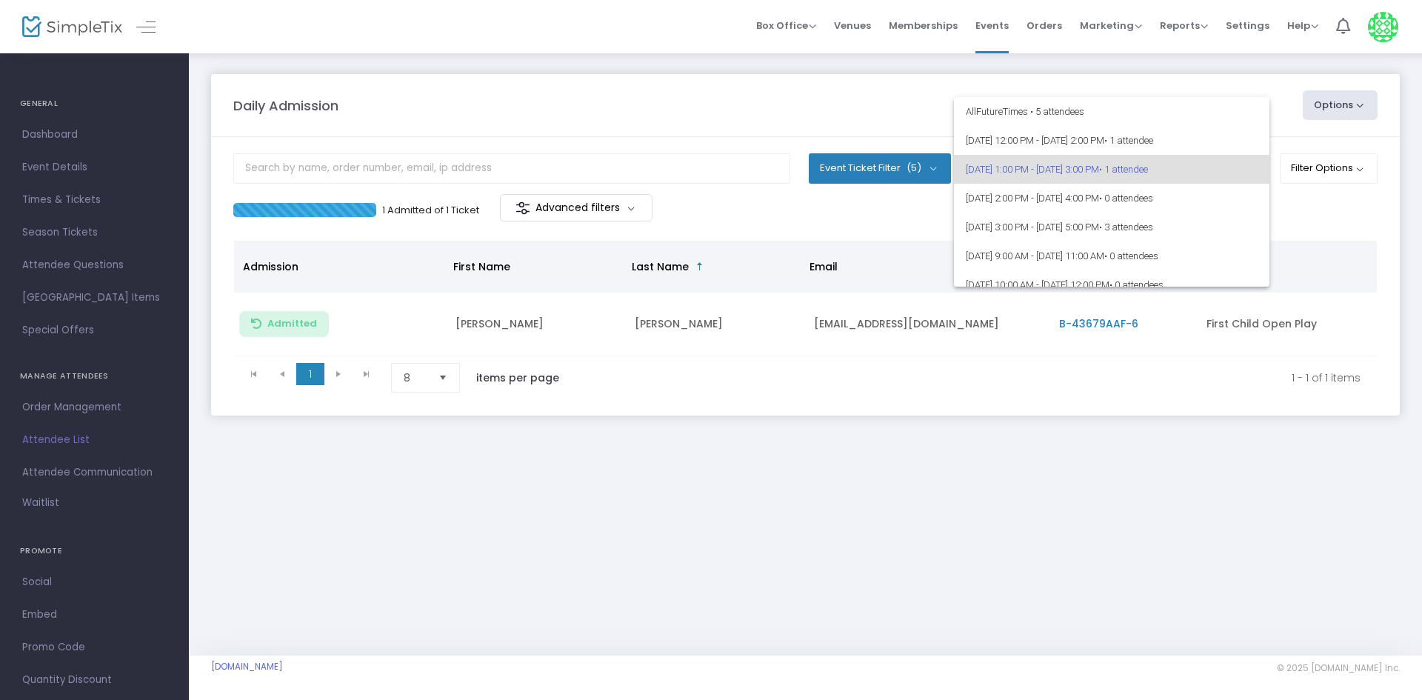
click at [839, 82] on div at bounding box center [711, 350] width 1422 height 700
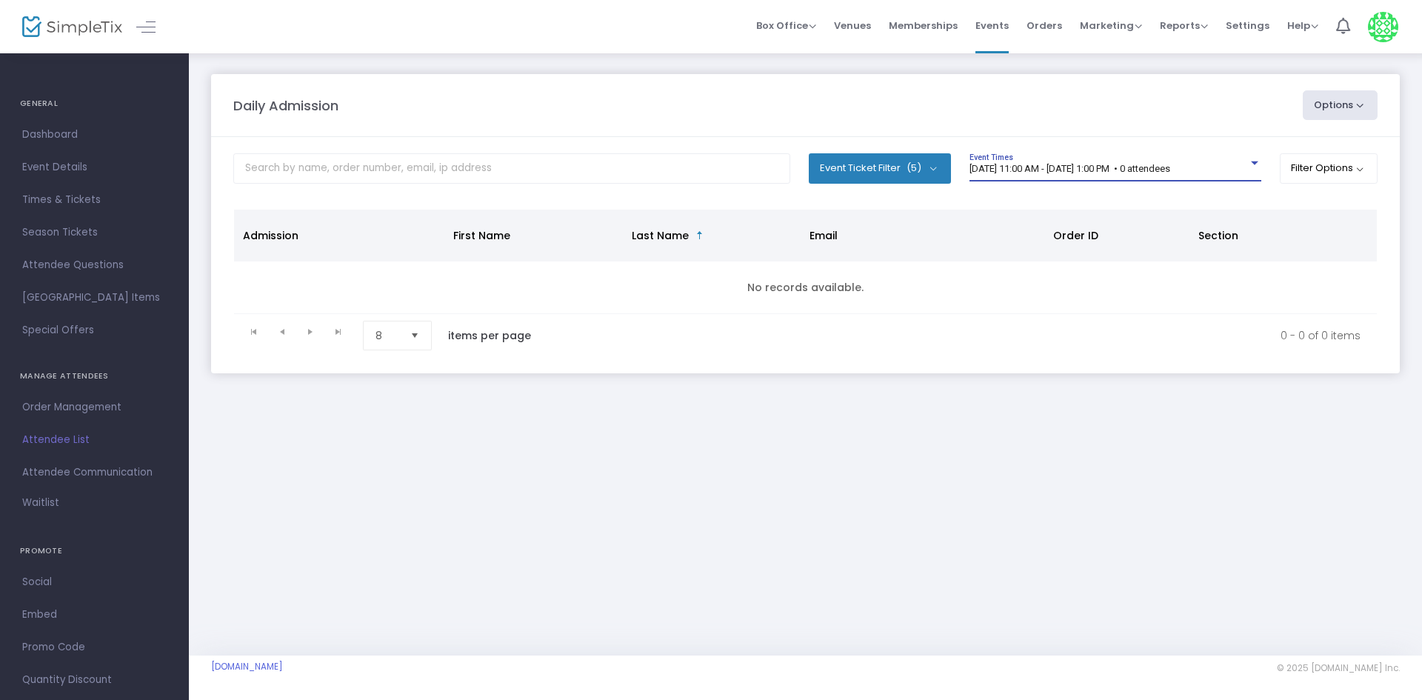
click at [1108, 165] on span "[DATE] 11:00 AM - [DATE] 1:00 PM • 0 attendees" at bounding box center [1070, 168] width 201 height 11
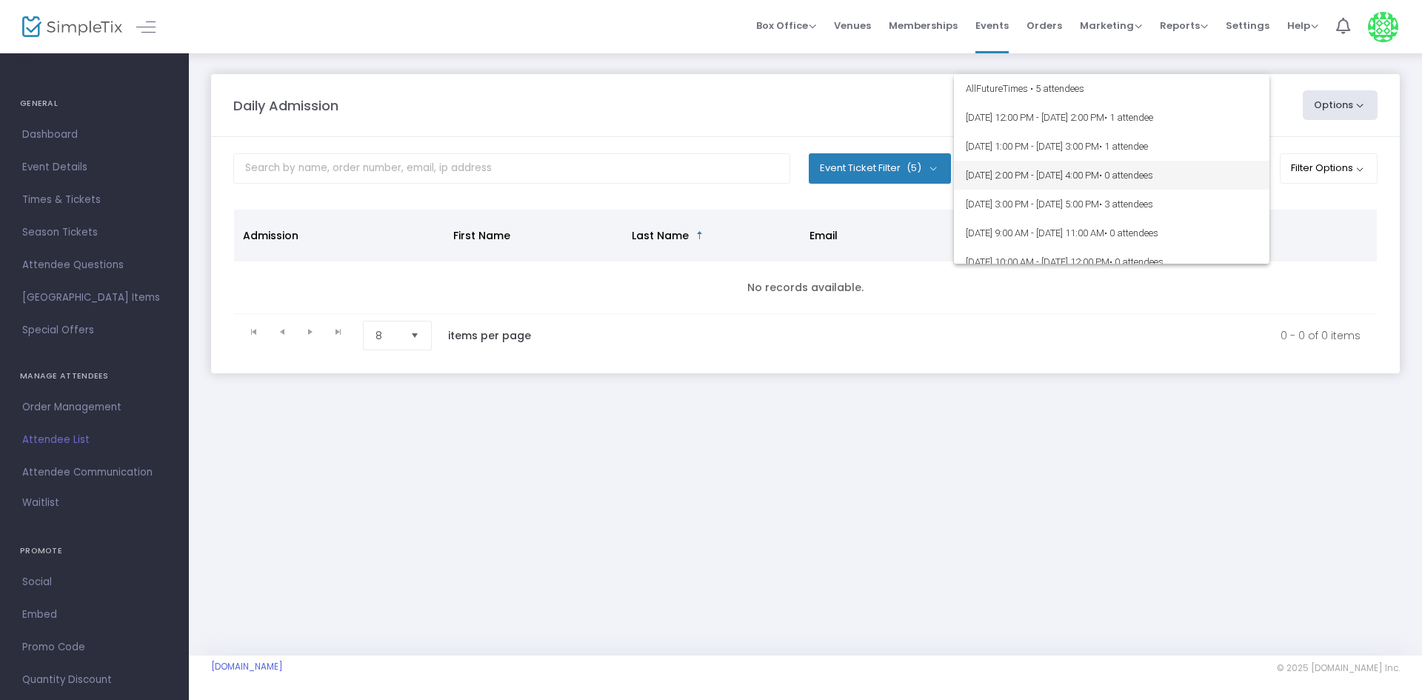
click at [1071, 169] on span "8/15/2025 @ 2:00 PM - 8/15/2025 @ 4:00 PM • 0 attendees" at bounding box center [1112, 175] width 292 height 29
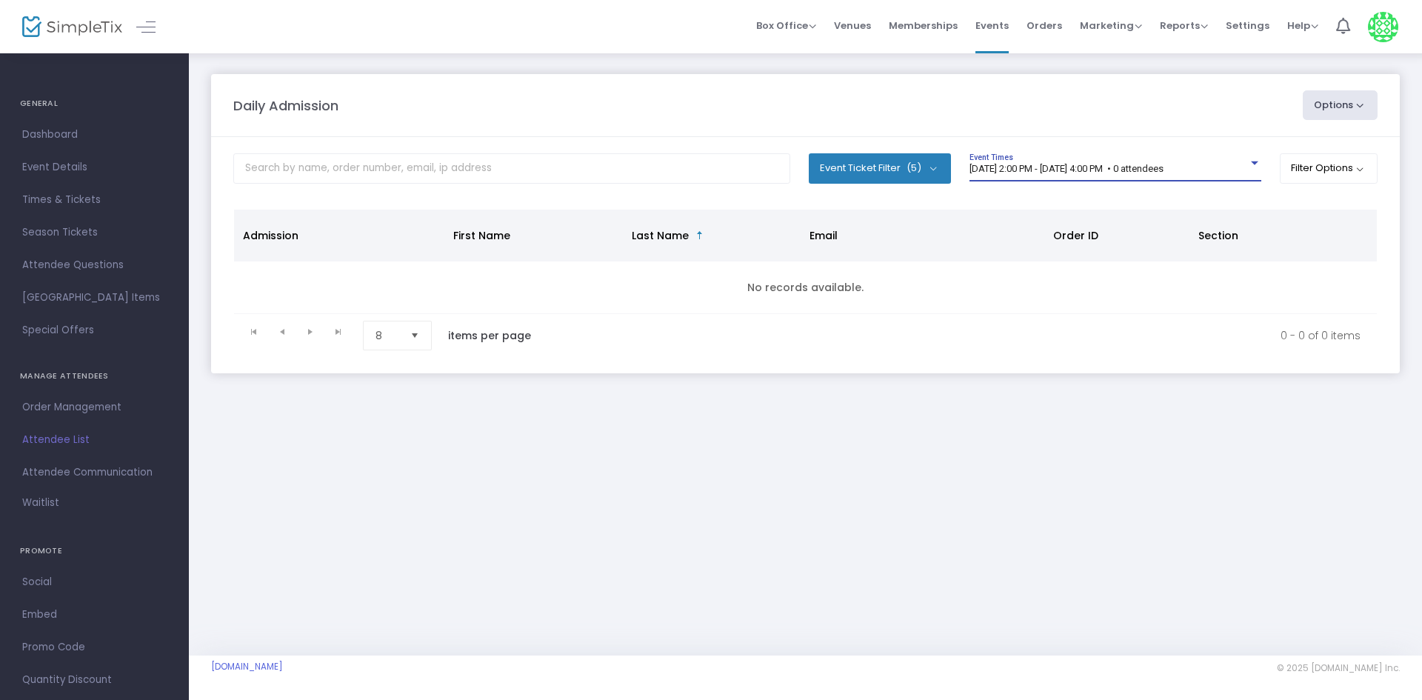
click at [983, 172] on span "8/15/2025 @ 2:00 PM - 8/15/2025 @ 4:00 PM • 0 attendees" at bounding box center [1067, 168] width 194 height 11
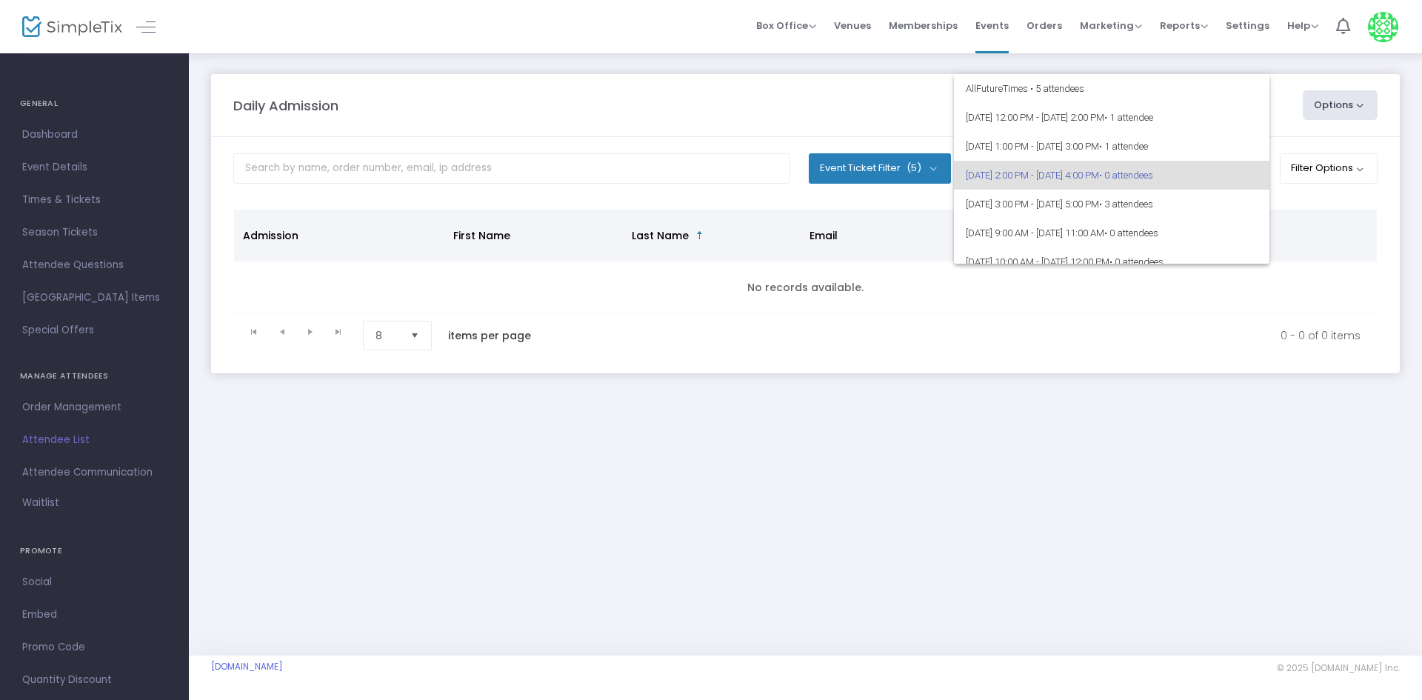
scroll to position [7, 0]
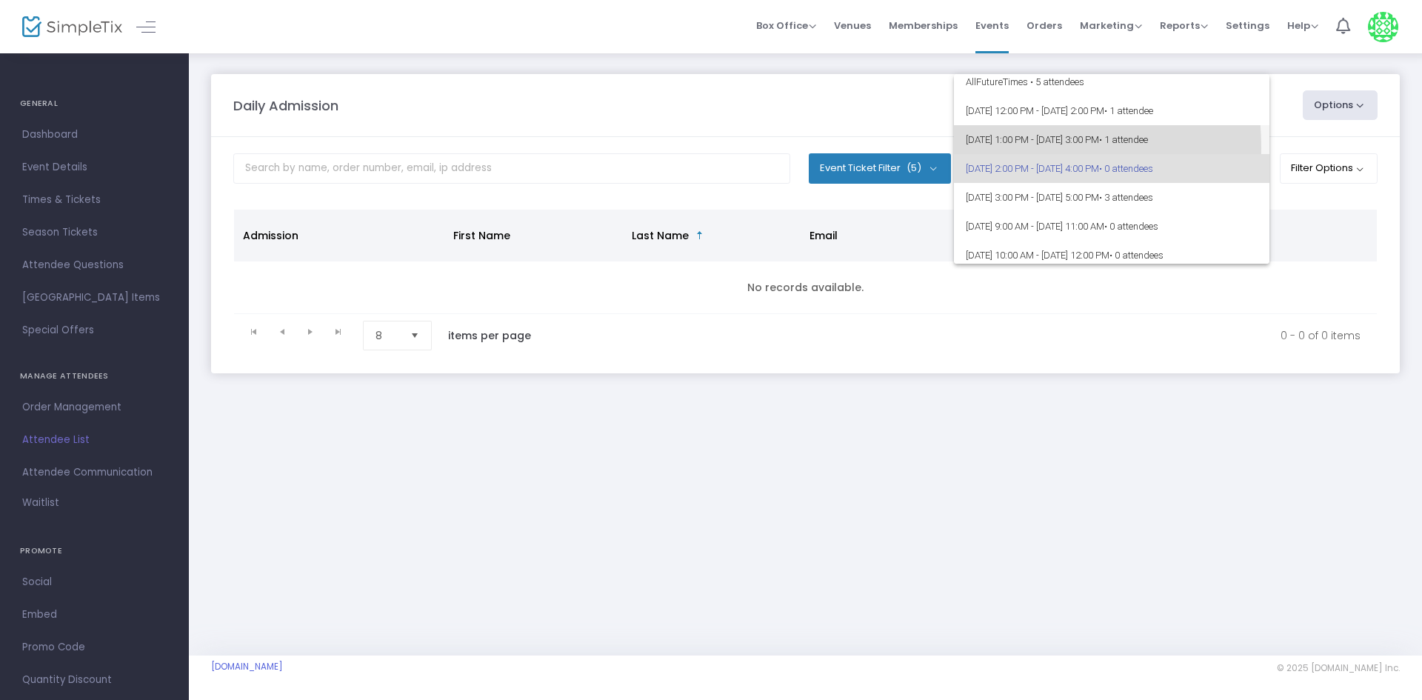
click at [999, 147] on span "8/15/2025 @ 1:00 PM - 8/15/2025 @ 3:00 PM • 1 attendee" at bounding box center [1112, 139] width 292 height 29
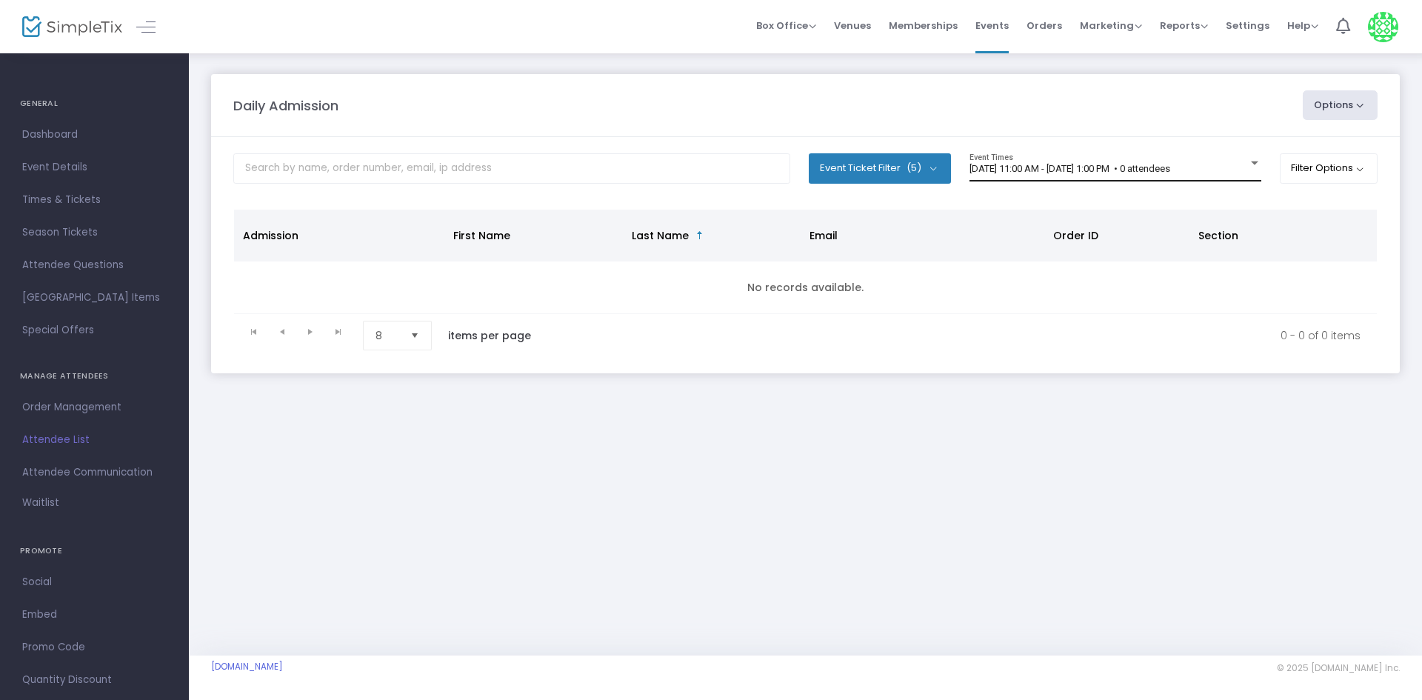
click at [1031, 159] on div "[DATE] 11:00 AM - [DATE] 1:00 PM • 0 attendees Event Times" at bounding box center [1116, 167] width 292 height 28
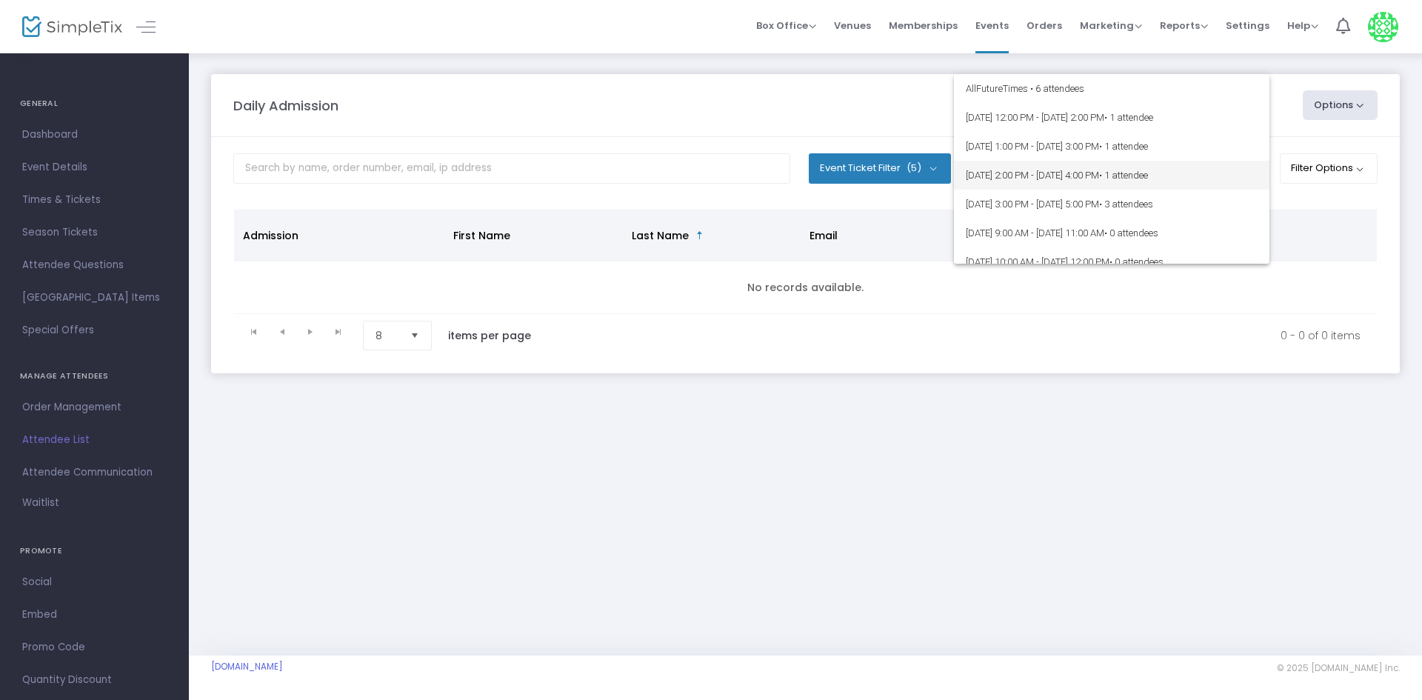
click at [1100, 167] on span "8/15/2025 @ 2:00 PM - 8/15/2025 @ 4:00 PM • 1 attendee" at bounding box center [1112, 175] width 292 height 29
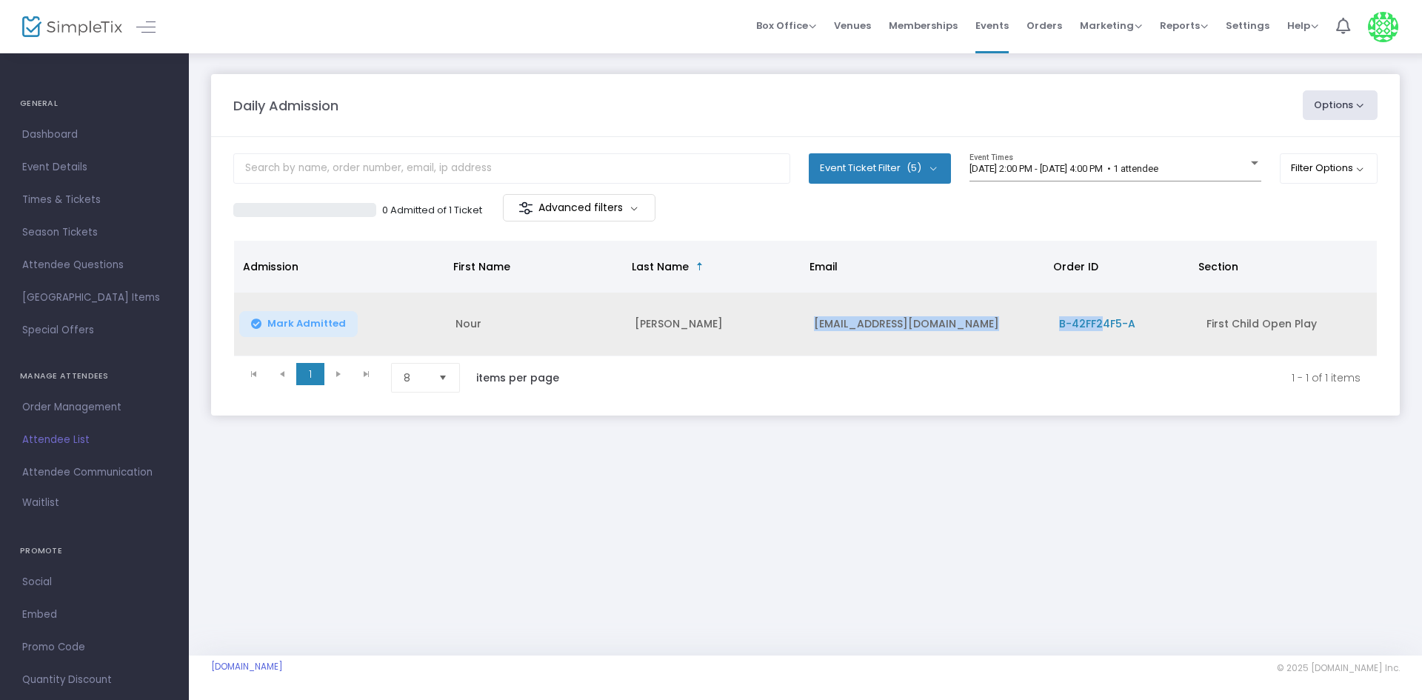
drag, startPoint x: 814, startPoint y: 330, endPoint x: 1104, endPoint y: 341, distance: 290.6
click at [1104, 341] on tr "Mark Admitted Nour Faraj nourzfaraj99@gmail.com B-42FF24F5-A First Child Open P…" at bounding box center [805, 325] width 1143 height 64
click at [1051, 341] on td "B-42FF24F5-A" at bounding box center [1123, 325] width 147 height 64
drag, startPoint x: 818, startPoint y: 327, endPoint x: 950, endPoint y: 330, distance: 132.6
click at [950, 330] on td "nourzfaraj99@gmail.com" at bounding box center [927, 325] width 245 height 64
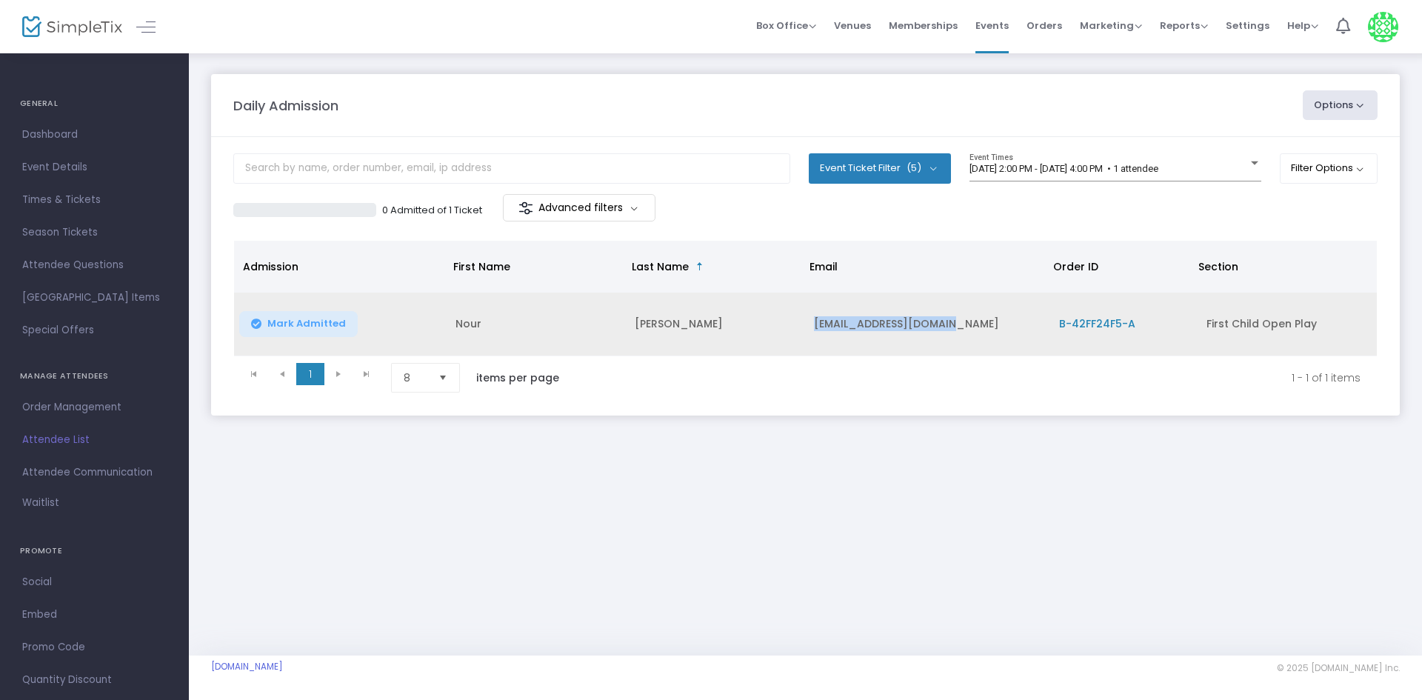
copy td "nourzfaraj99@gmail.com"
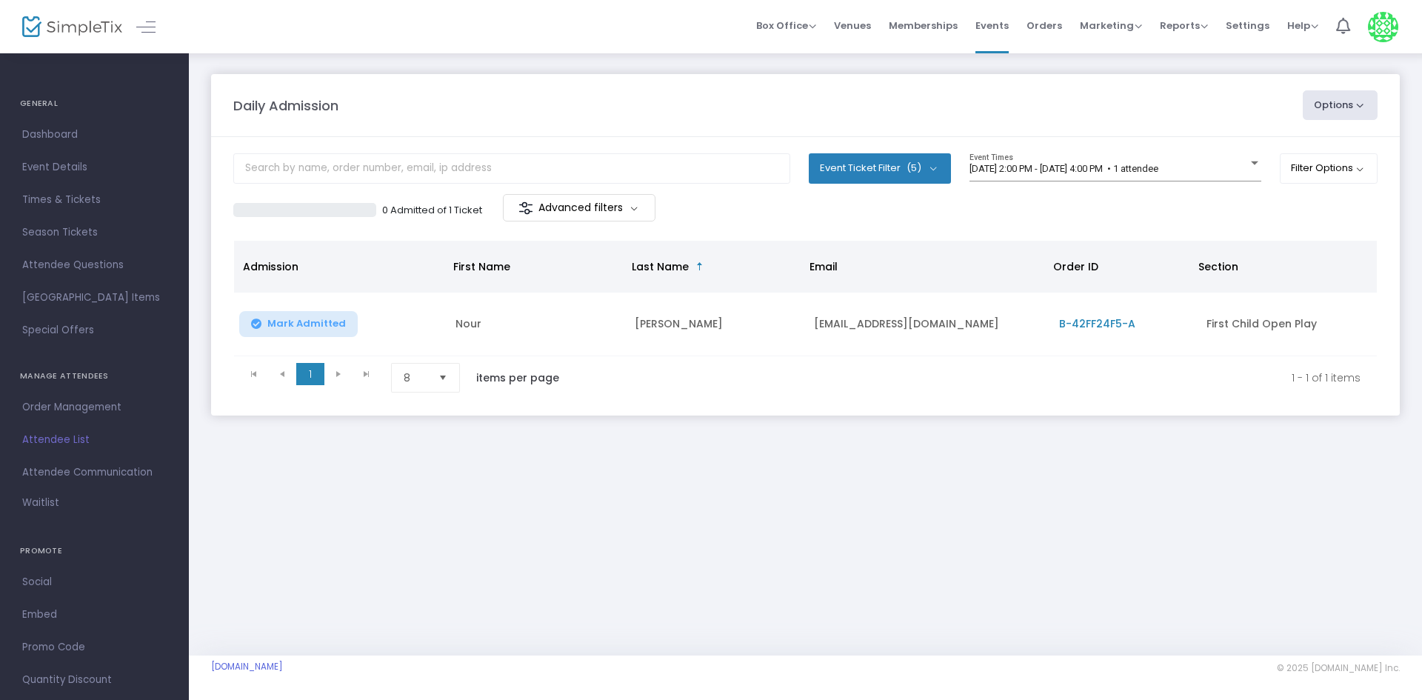
click at [837, 464] on div "Daily Admission Options Import Attendees Export List Print Name Tags Export to …" at bounding box center [805, 260] width 1233 height 416
